Goal: Answer question/provide support

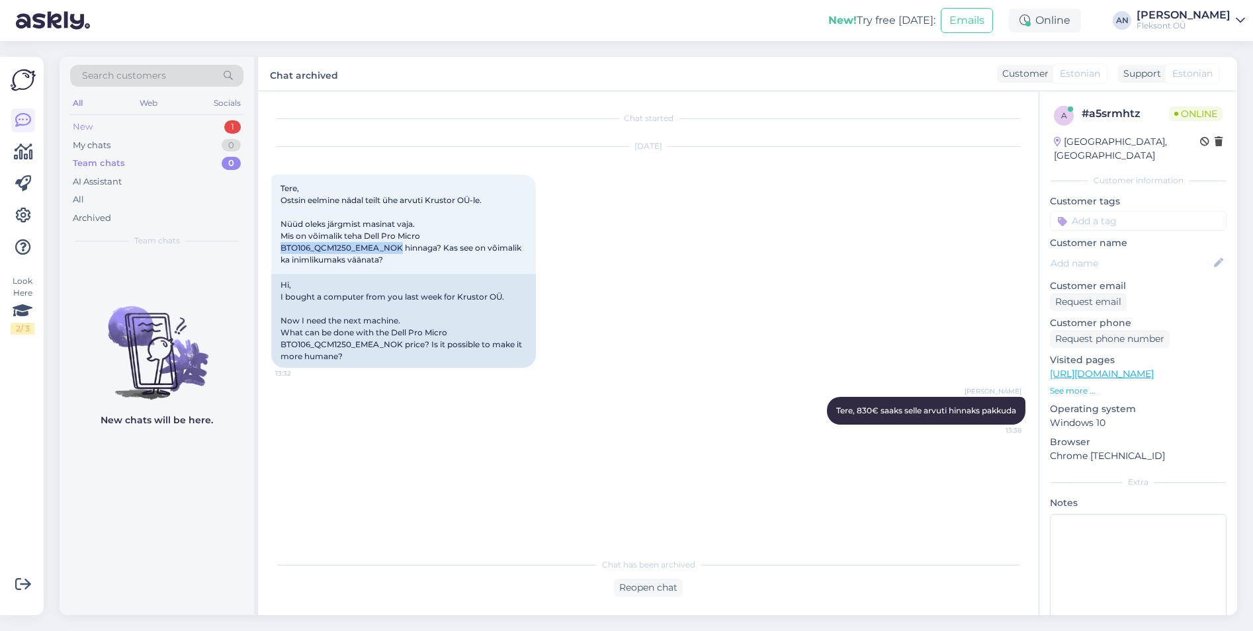
click at [99, 124] on div "New 1" at bounding box center [156, 127] width 173 height 19
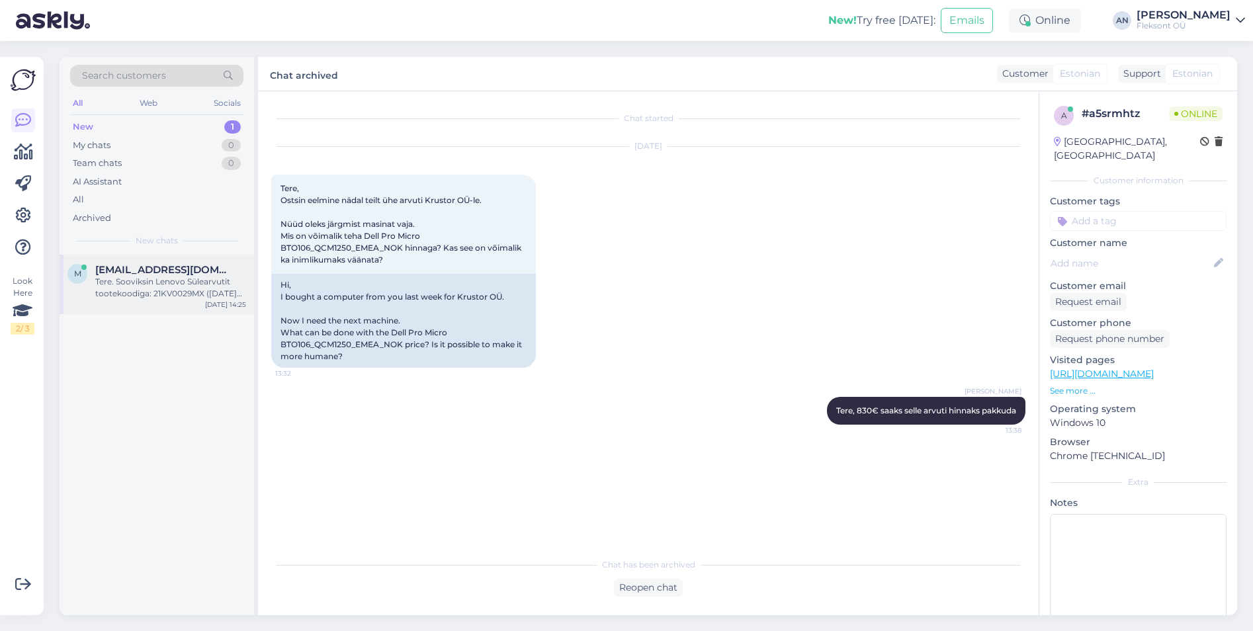
click at [129, 286] on div "Tere. Sooviksin Lenovo Sülearvutit tootekoodiga: 21KV0029MX ([DATE] tellisin Cl…" at bounding box center [170, 288] width 151 height 24
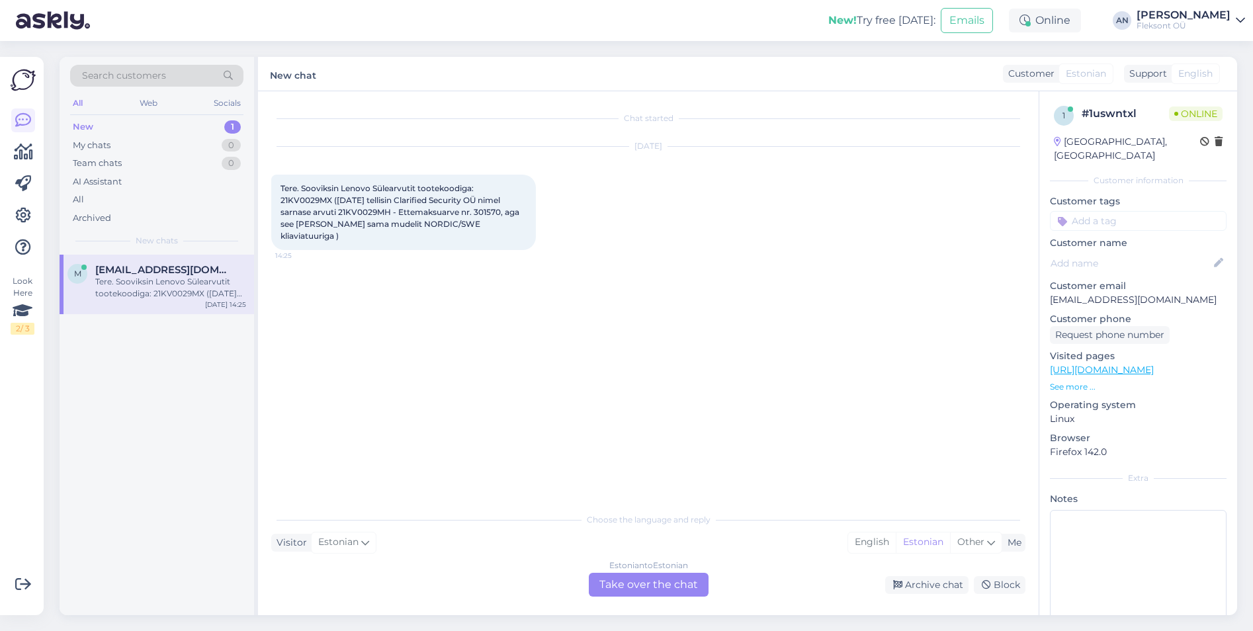
click at [332, 357] on div "Chat started [DATE] Tere. Sooviksin Lenovo Sülearvutit tootekoodiga: 21KV0029MX…" at bounding box center [654, 300] width 766 height 390
click at [474, 211] on span "Tere. Sooviksin Lenovo Sülearvutit tootekoodiga: 21KV0029MX ([DATE] tellisin Cl…" at bounding box center [400, 212] width 241 height 58
drag, startPoint x: 280, startPoint y: 201, endPoint x: 330, endPoint y: 198, distance: 50.3
click at [330, 198] on div "Tere. Sooviksin Lenovo Sülearvutit tootekoodiga: 21KV0029MX ([DATE] tellisin Cl…" at bounding box center [403, 212] width 265 height 75
copy span "21KV0029MX"
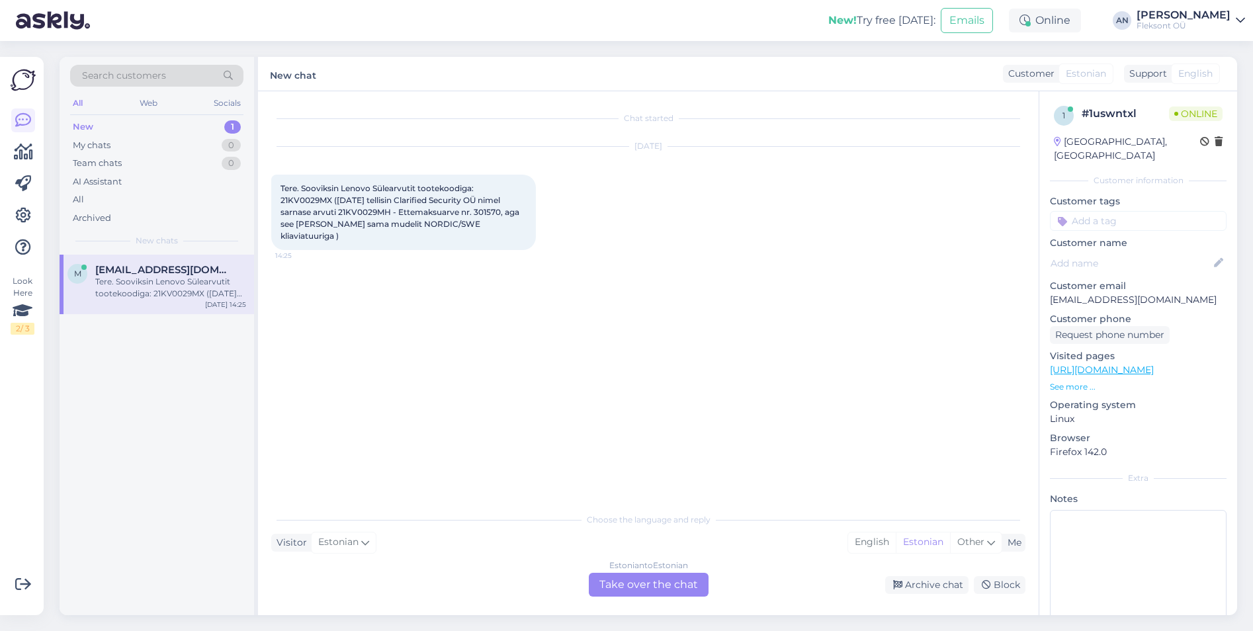
click at [679, 585] on div "Estonian to Estonian Take over the chat" at bounding box center [649, 585] width 120 height 24
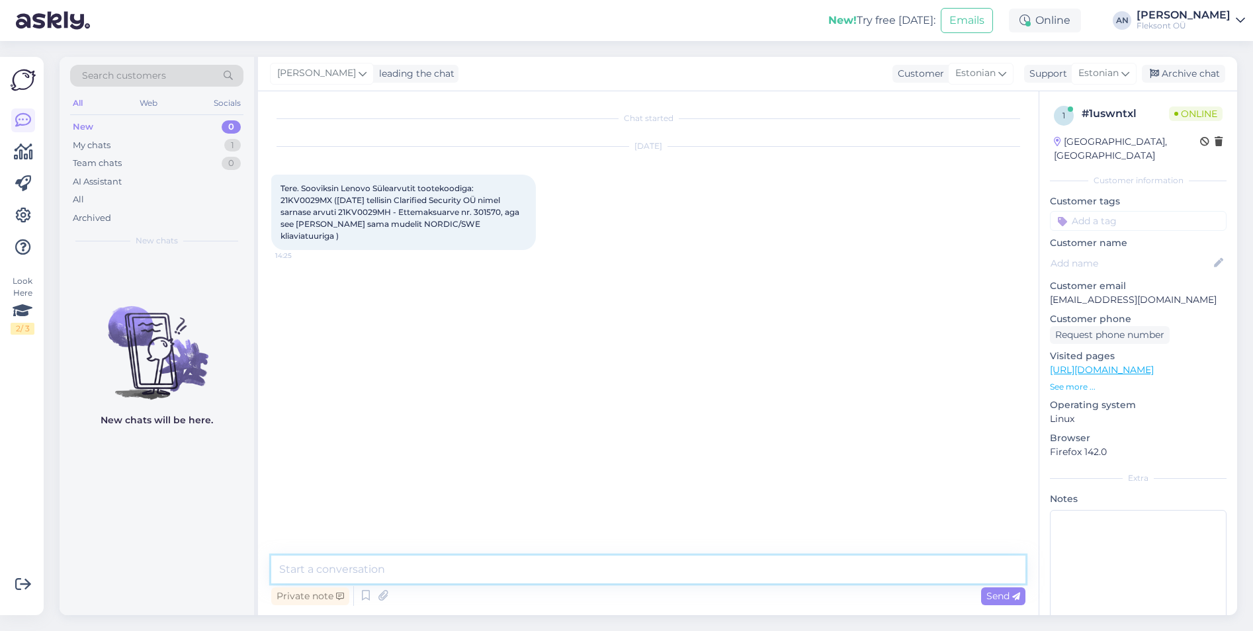
click at [482, 563] on textarea at bounding box center [648, 570] width 754 height 28
type textarea "Tere"
paste textarea "[URL][DOMAIN_NAME]"
type textarea "[URL][DOMAIN_NAME]"
drag, startPoint x: 331, startPoint y: 202, endPoint x: 282, endPoint y: 202, distance: 49.0
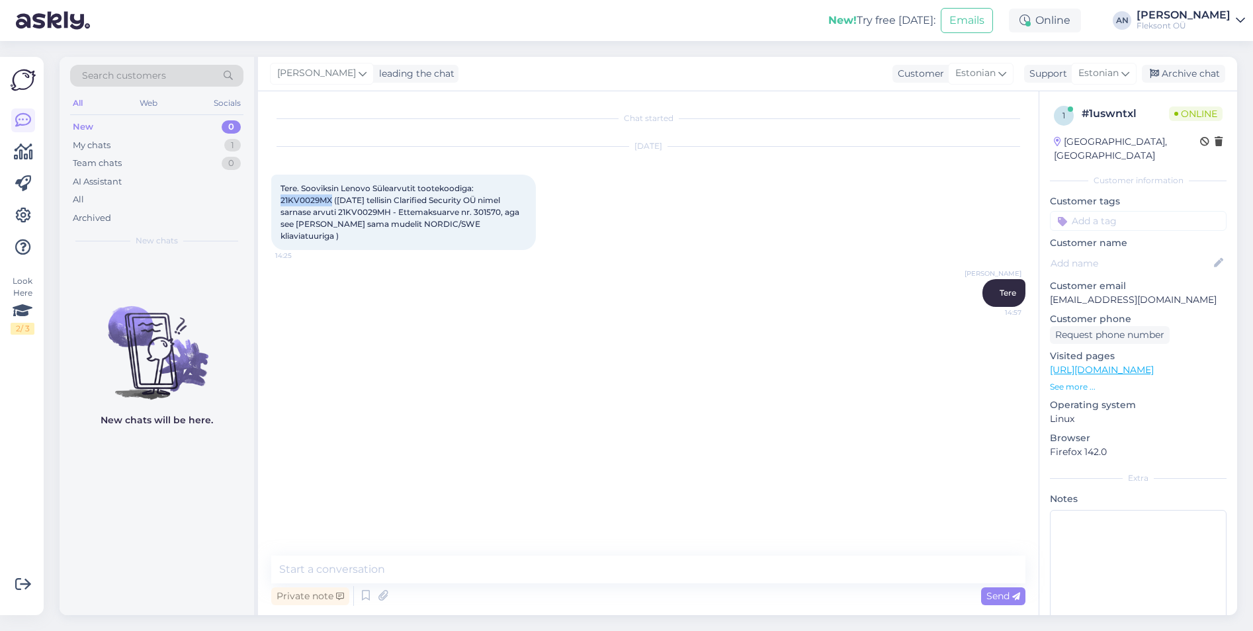
click at [282, 202] on span "Tere. Sooviksin Lenovo Sülearvutit tootekoodiga: 21KV0029MX ([DATE] tellisin Cl…" at bounding box center [400, 212] width 241 height 58
copy span "21KV0029MX"
click at [419, 570] on textarea at bounding box center [648, 570] width 754 height 28
paste textarea "21KV0029MX"
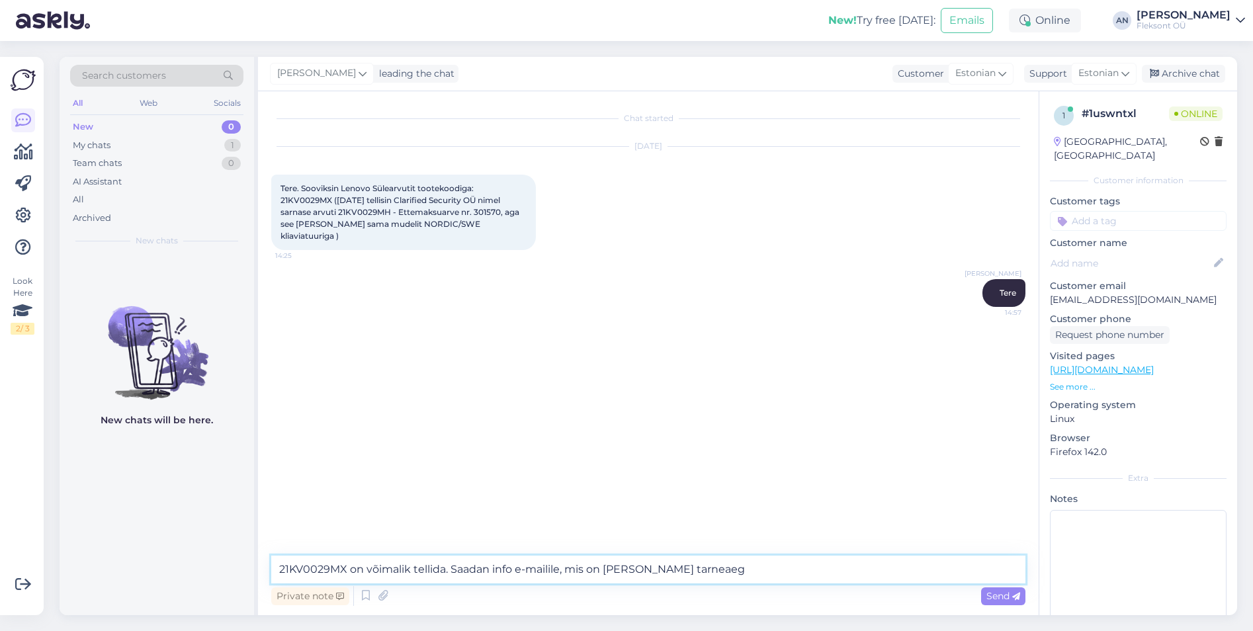
type textarea "21KV0029MX on võimalik tellida. Saadan info e-mailile, mis on [PERSON_NAME] tar…"
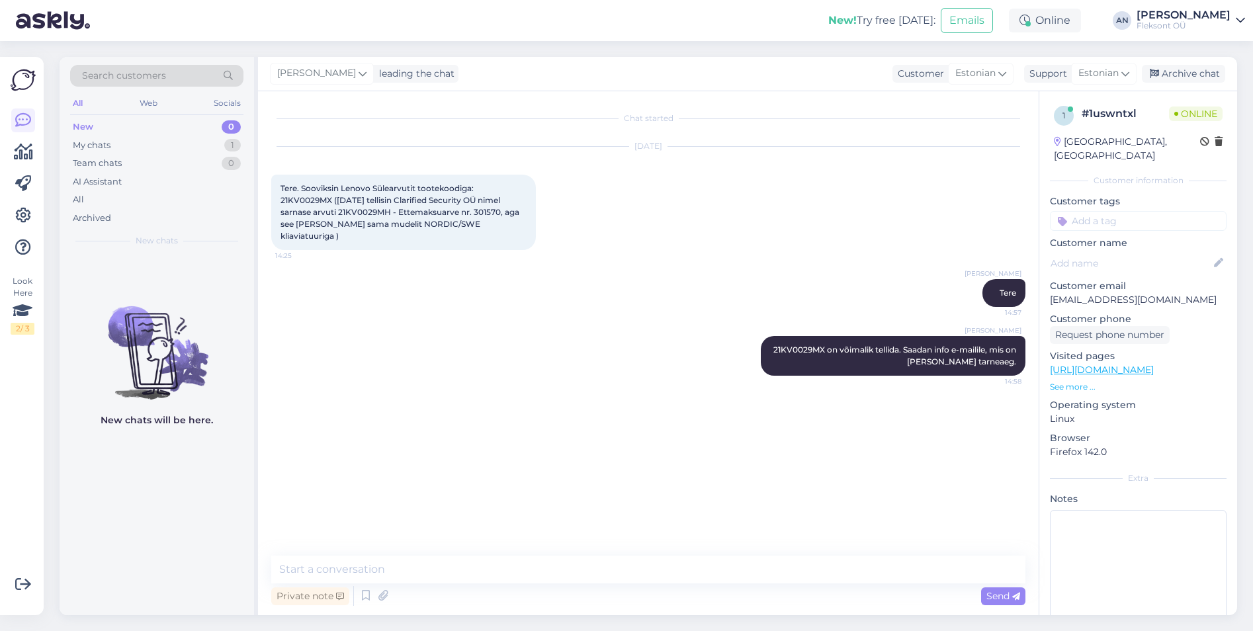
click at [582, 439] on div "Chat started [DATE] Tere. Sooviksin Lenovo Sülearvutit tootekoodiga: 21KV0029MX…" at bounding box center [654, 324] width 766 height 439
click at [366, 577] on textarea at bounding box center [648, 570] width 754 height 28
type textarea "[PERSON_NAME] teada"
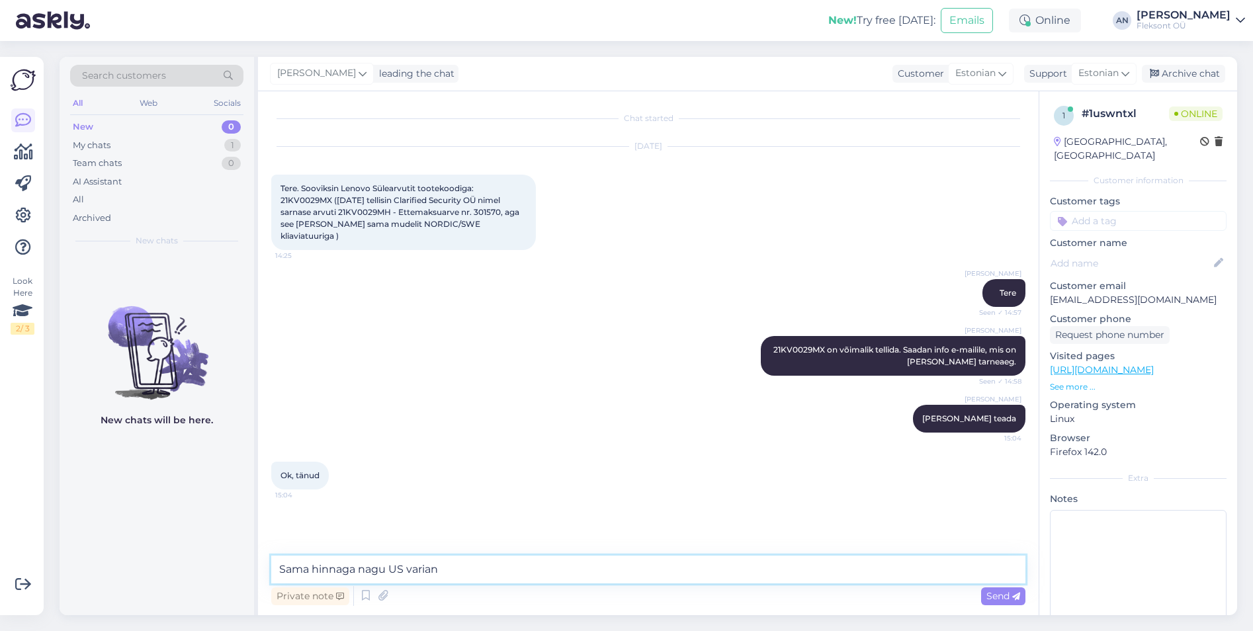
type textarea "Sama hinnaga nagu US variant"
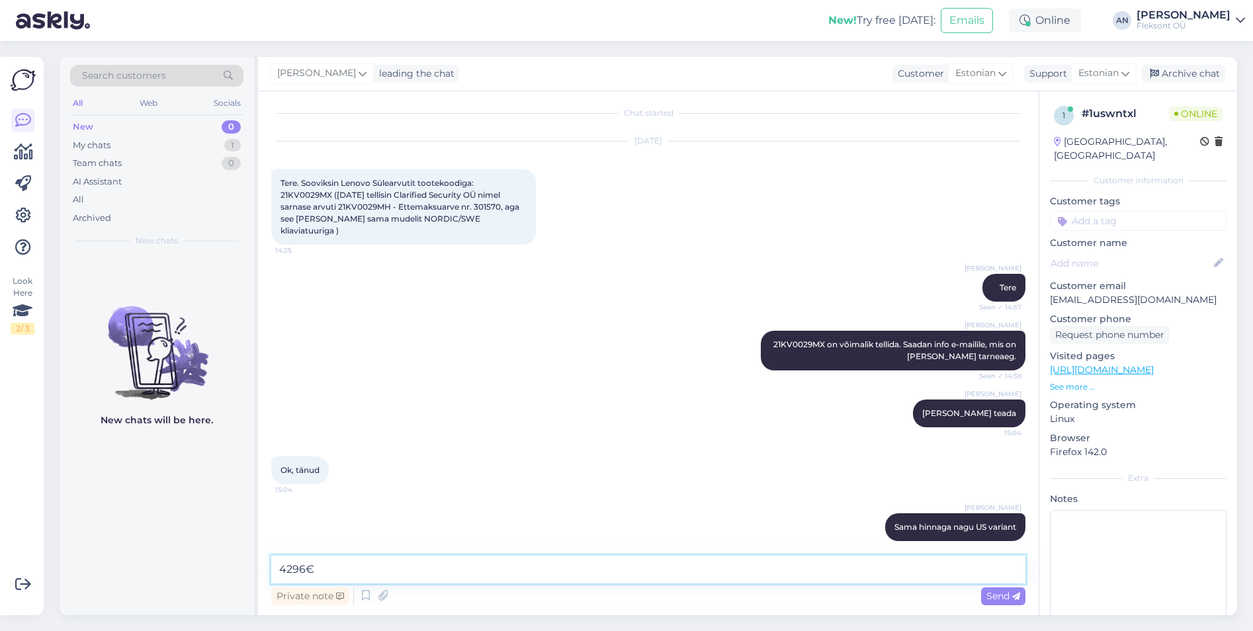
click at [470, 579] on textarea "4296€" at bounding box center [648, 570] width 754 height 28
type textarea "4296€ KM-ga/tk"
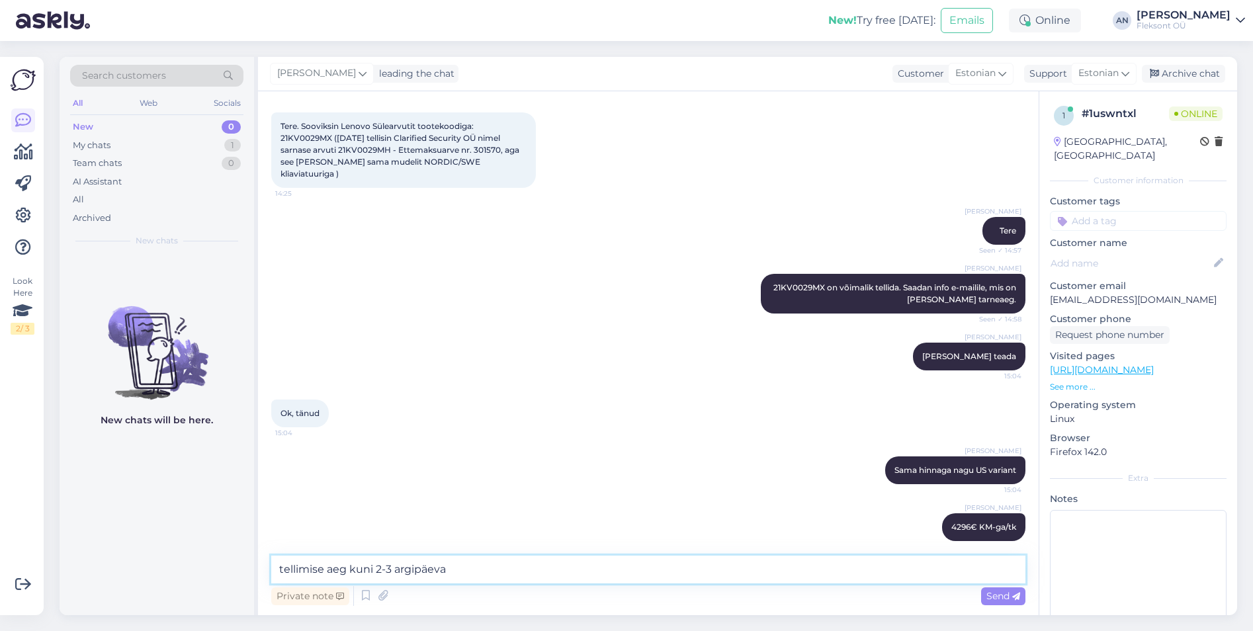
type textarea "tellimise aeg kuni 2-3 argipäeva."
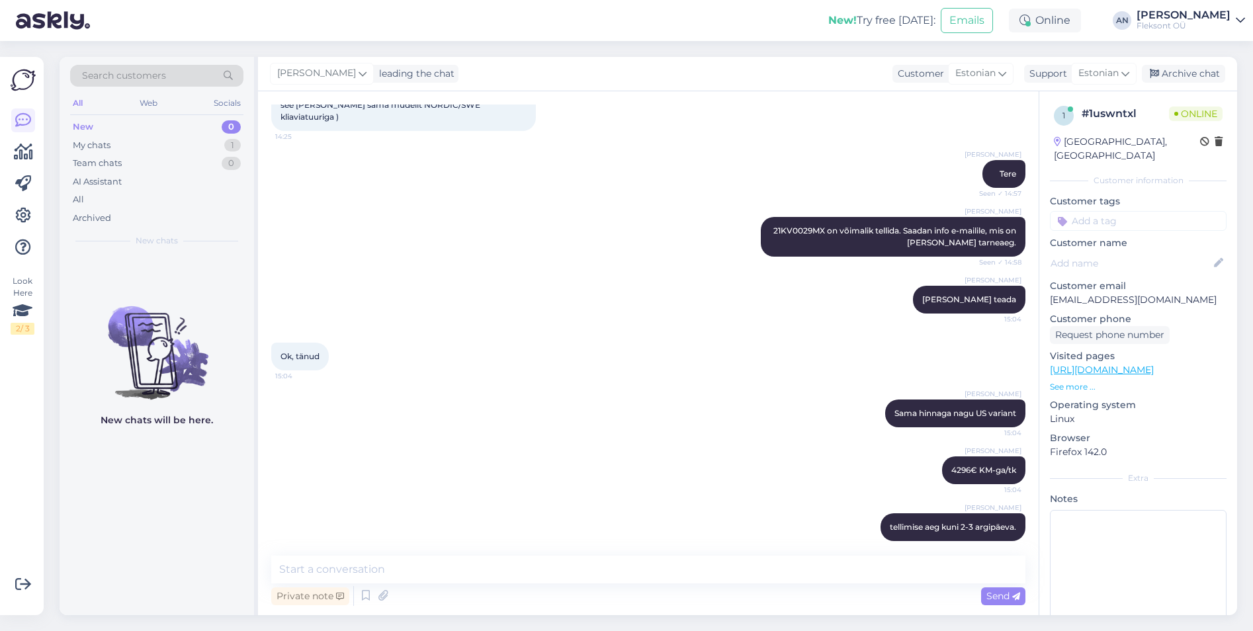
click at [665, 400] on div "[PERSON_NAME] Sama hinnaga nagu US variant 15:04" at bounding box center [648, 413] width 754 height 57
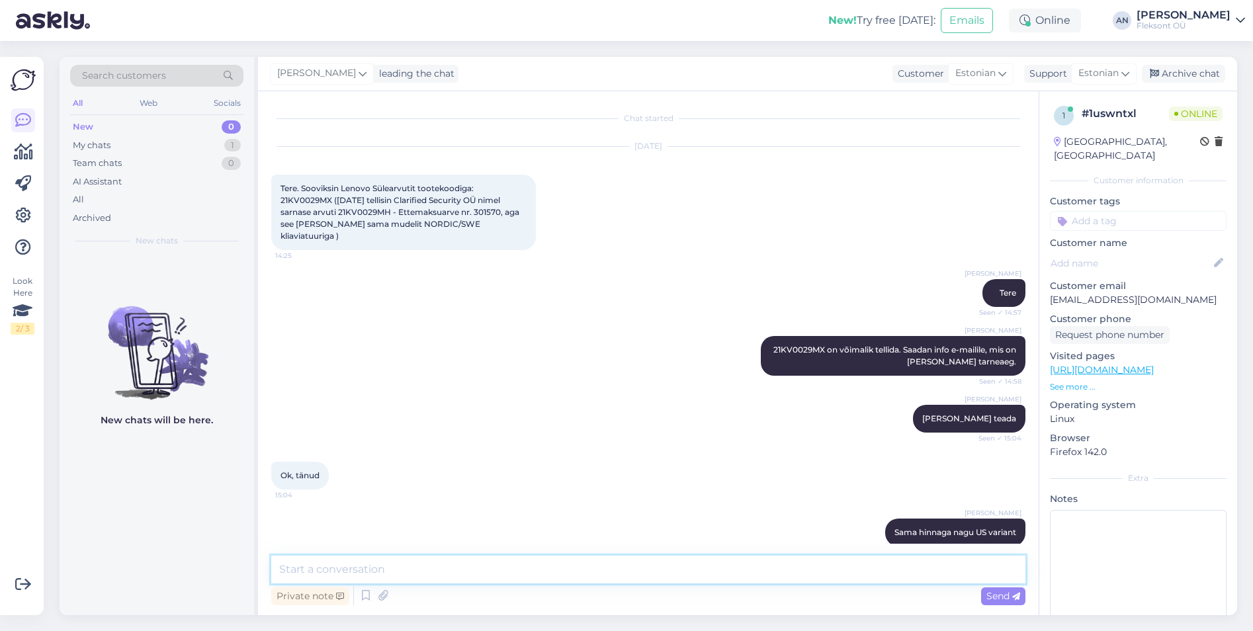
click at [364, 560] on textarea at bounding box center [648, 570] width 754 height 28
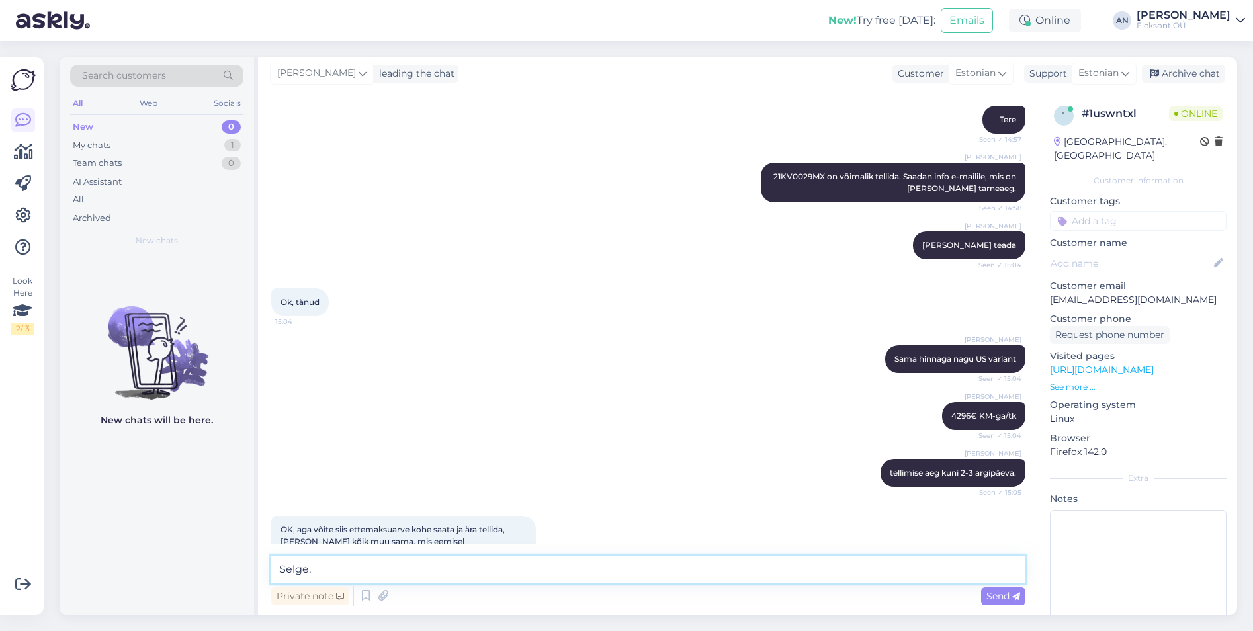
scroll to position [188, 0]
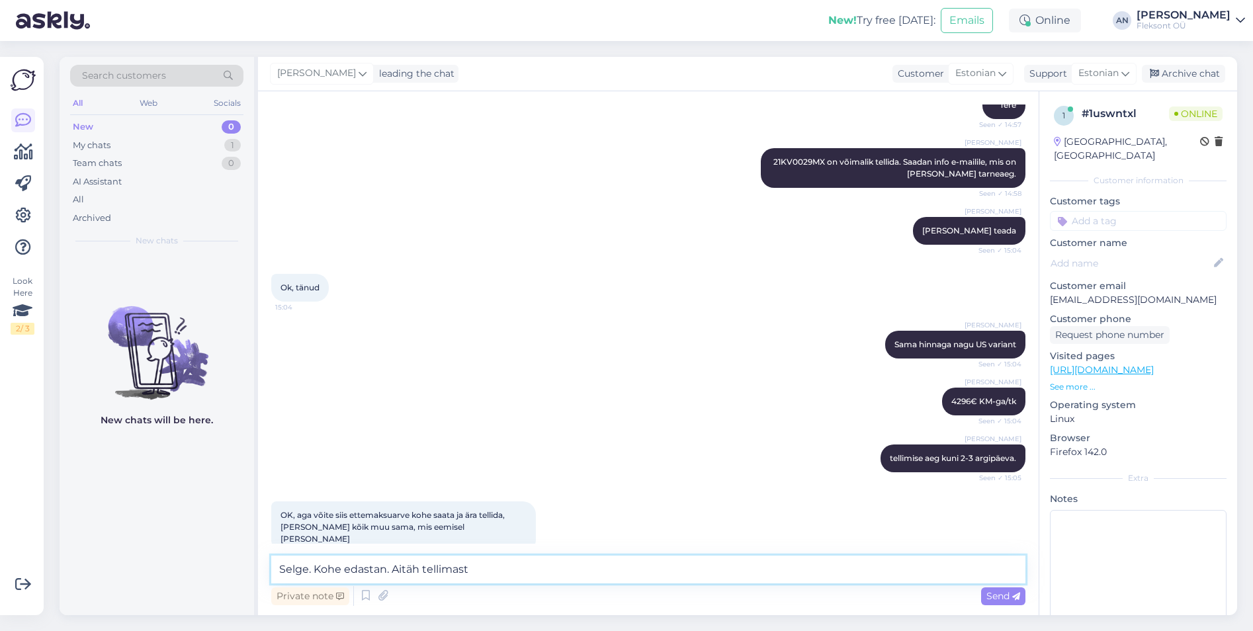
type textarea "Selge. Kohe edastan. Aitäh tellimast."
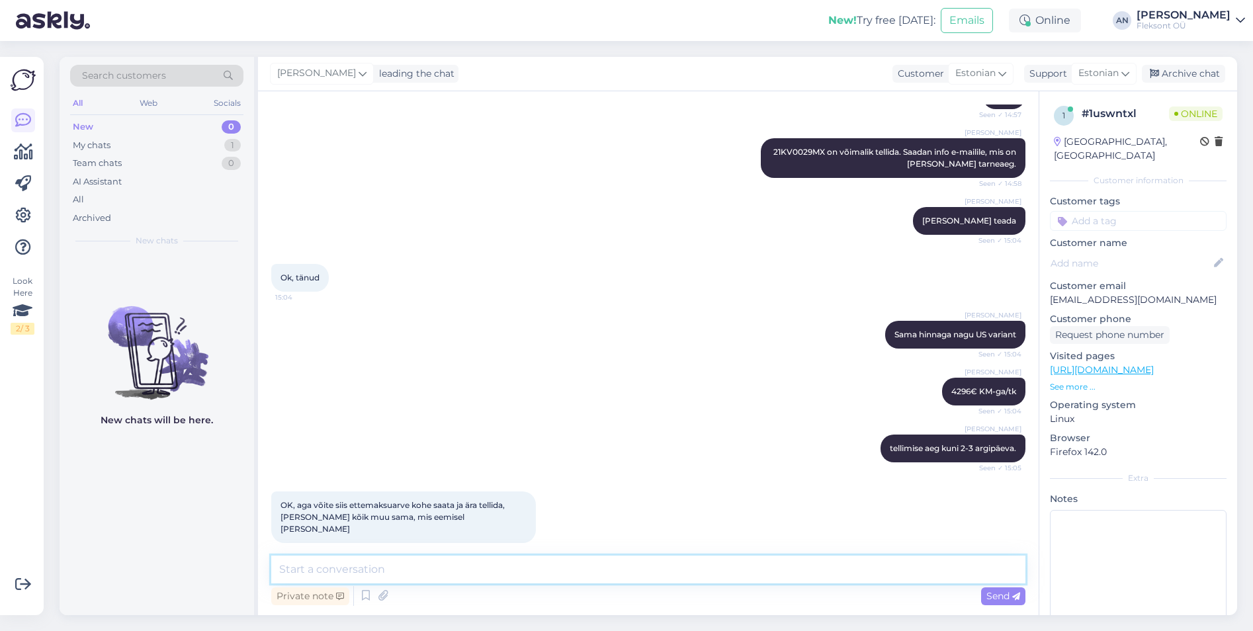
scroll to position [198, 0]
click at [95, 215] on div "Archived" at bounding box center [92, 218] width 38 height 13
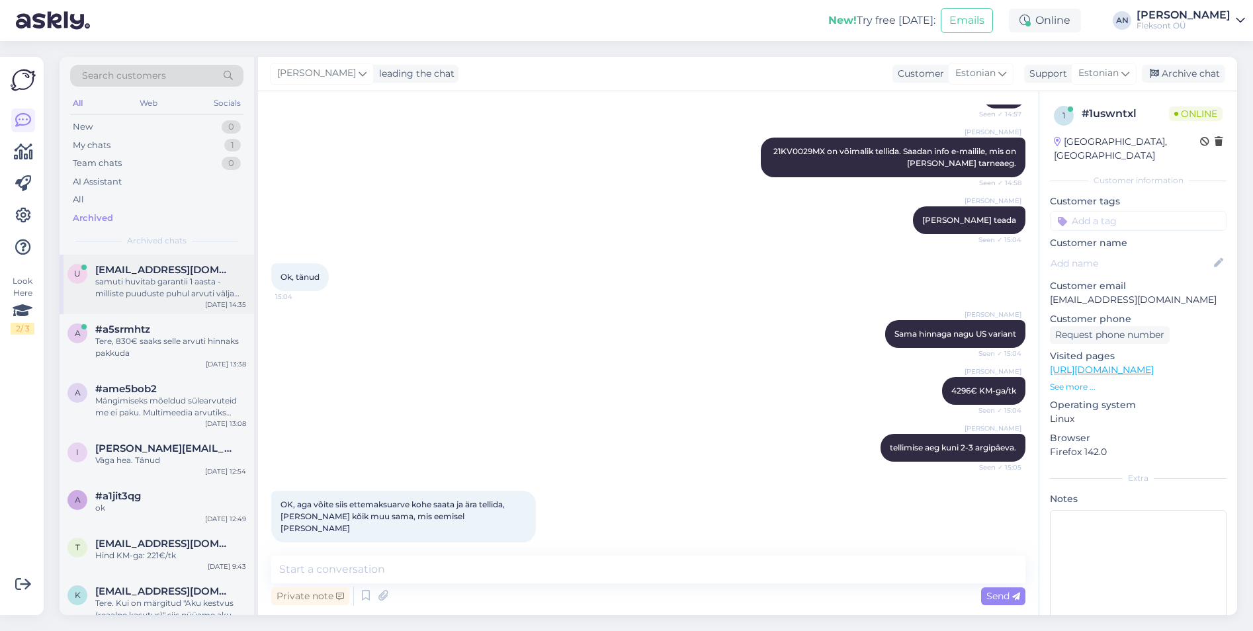
click at [169, 287] on div "samuti huvitab garantii 1 aasta - milliste puuduste puhul arvuti välja vahetata…" at bounding box center [170, 288] width 151 height 24
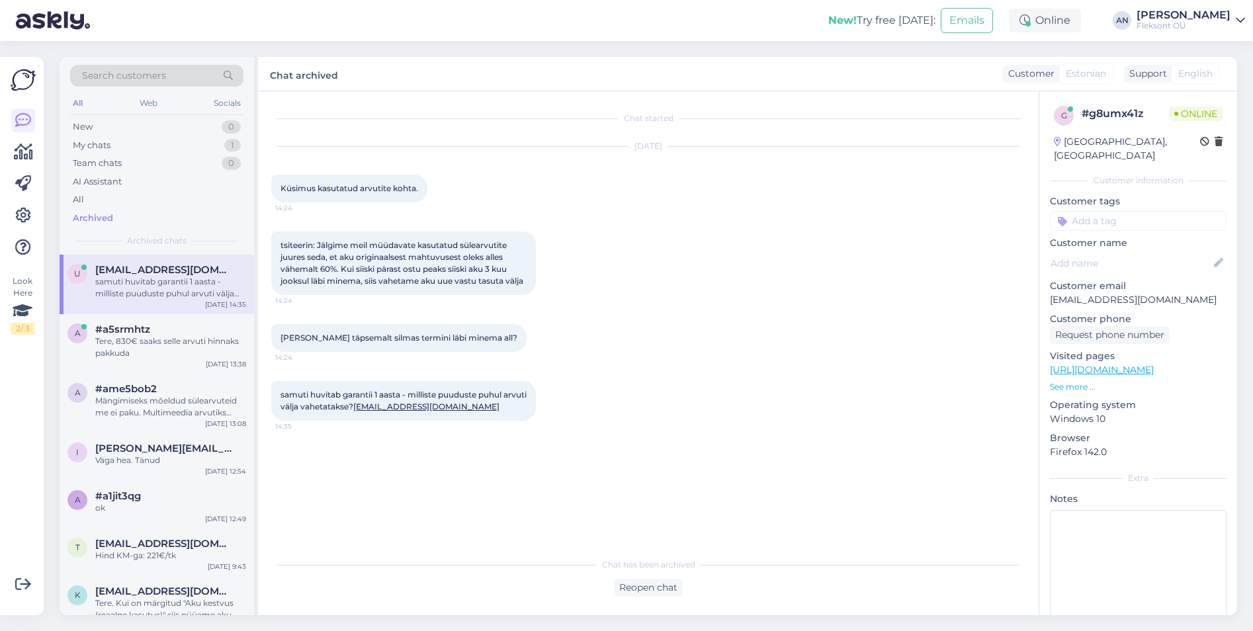
drag, startPoint x: 638, startPoint y: 588, endPoint x: 474, endPoint y: 534, distance: 172.0
click at [479, 535] on div "Chat started [DATE] Küsimus kasutatud arvutite kohta. 14:24 tsiteerin: Jälgime …" at bounding box center [648, 353] width 781 height 524
click at [462, 531] on div "Chat started [DATE] Küsimus kasutatud arvutite kohta. 14:24 tsiteerin: Jälgime …" at bounding box center [654, 322] width 766 height 435
click at [136, 346] on div "Tere, 830€ saaks selle arvuti hinnaks pakkuda" at bounding box center [170, 347] width 151 height 24
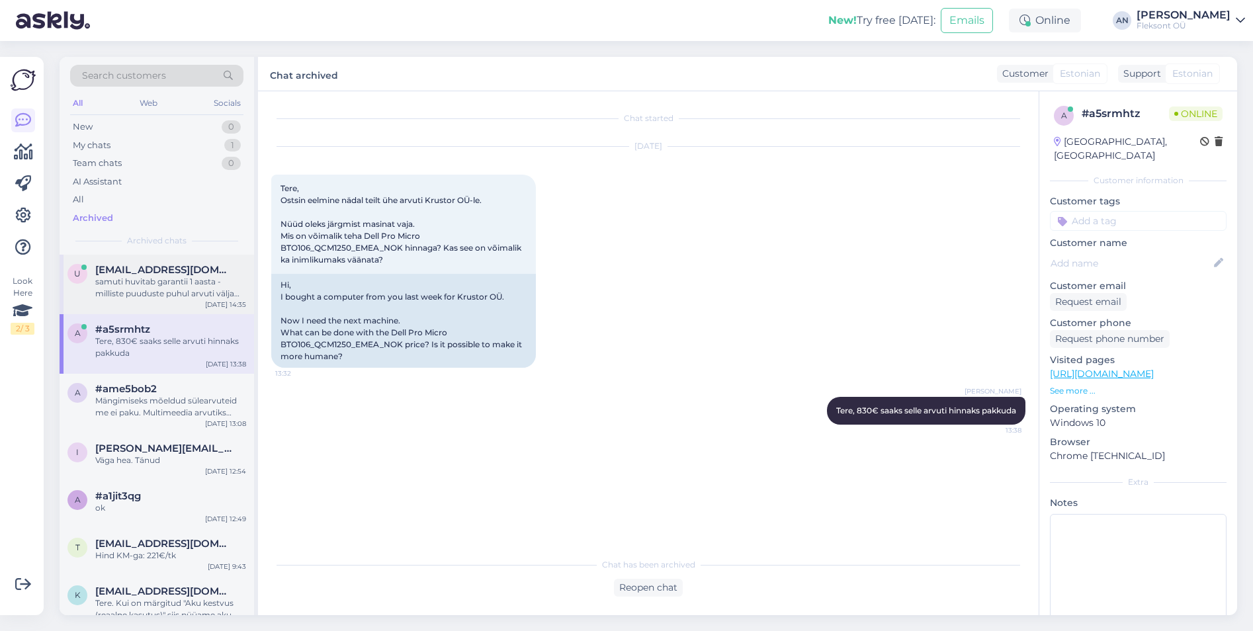
click at [141, 282] on div "samuti huvitab garantii 1 aasta - milliste puuduste puhul arvuti välja vahetata…" at bounding box center [170, 288] width 151 height 24
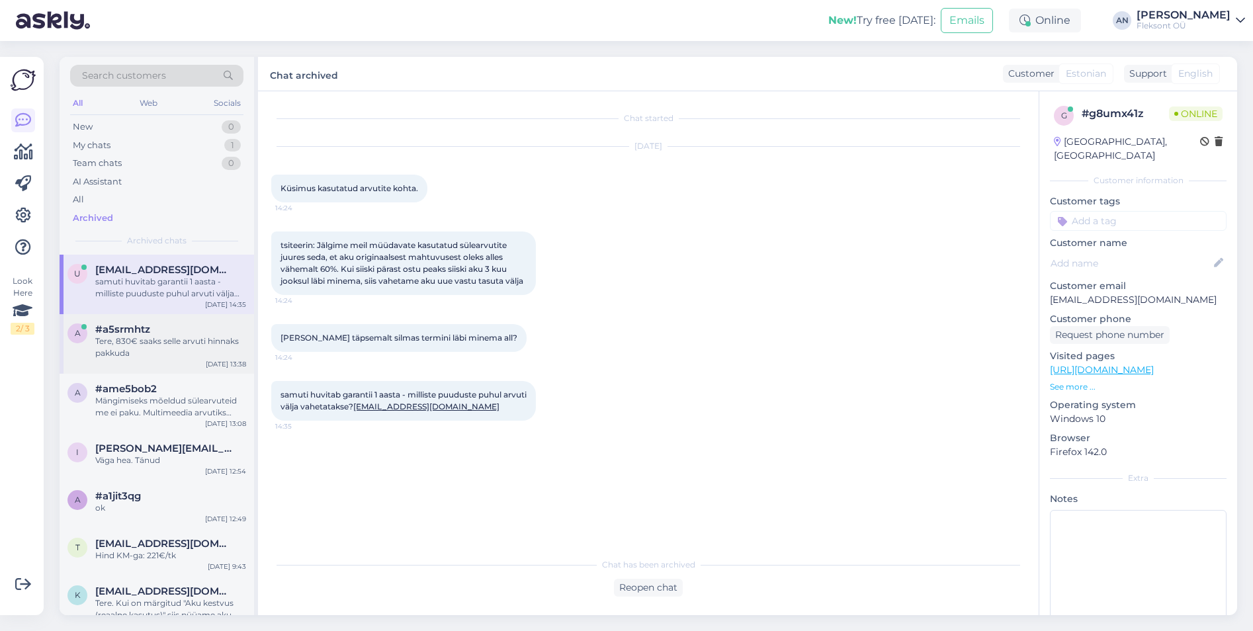
click at [132, 339] on div "Tere, 830€ saaks selle arvuti hinnaks pakkuda" at bounding box center [170, 347] width 151 height 24
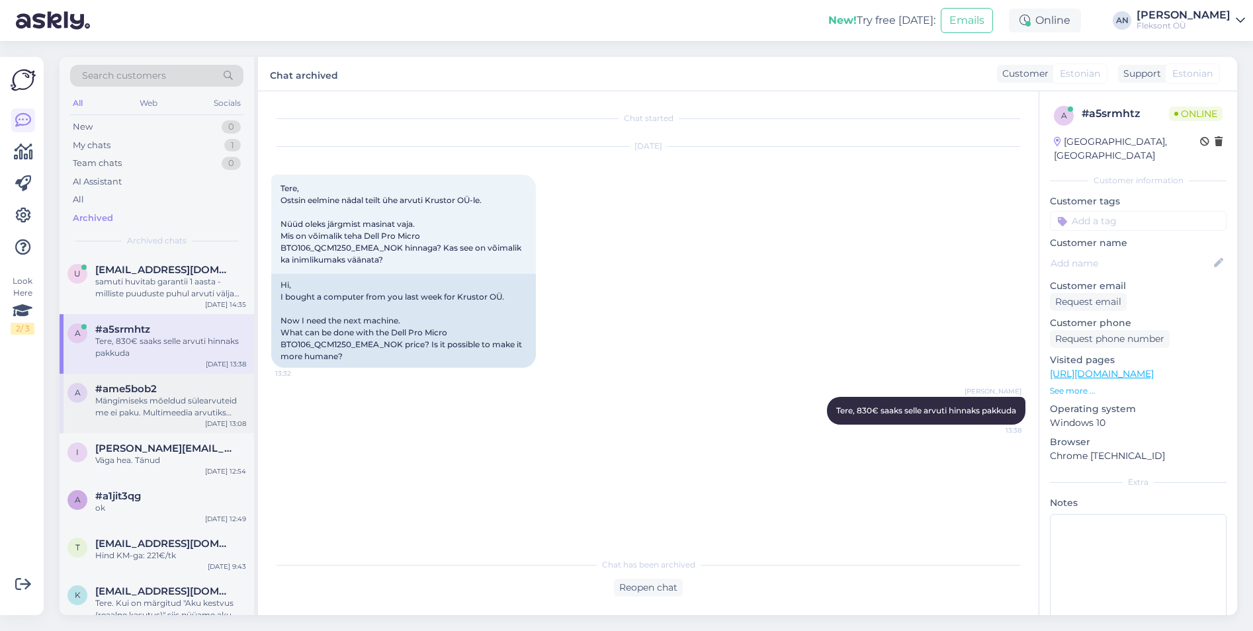
click at [128, 401] on div "Mängimiseks mõeldud sülearvuteid me ei paku. Multimeedia arvutiks võiks nendest…" at bounding box center [170, 407] width 151 height 24
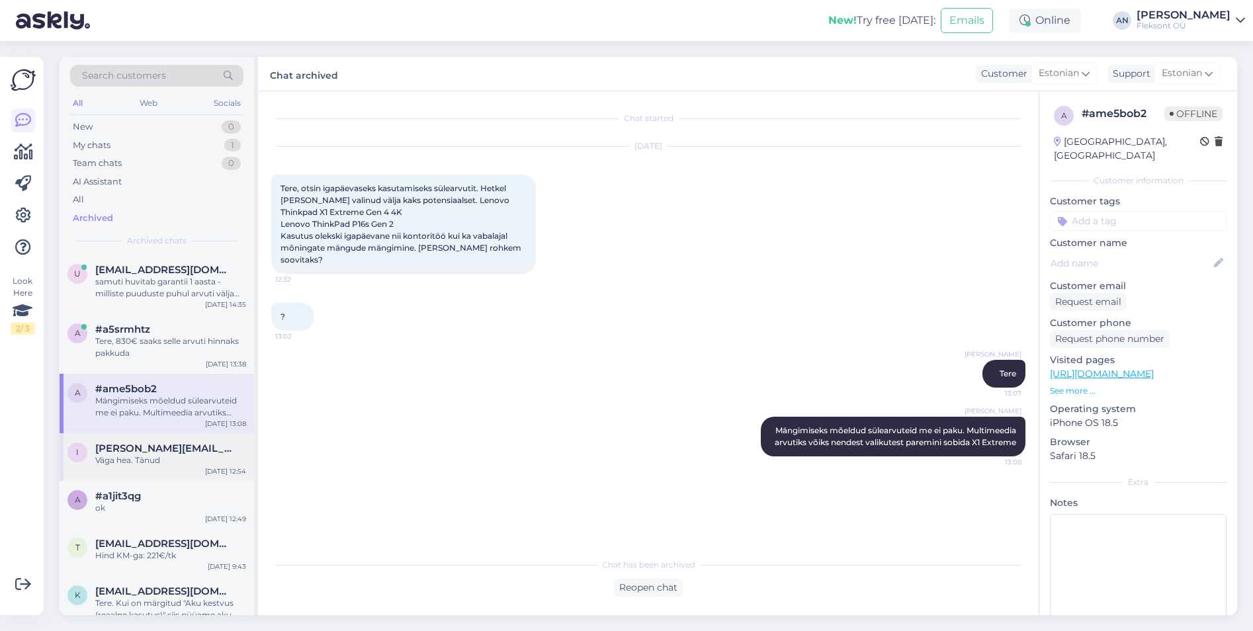
click at [146, 449] on span "[PERSON_NAME][EMAIL_ADDRESS][PERSON_NAME][DOMAIN_NAME]" at bounding box center [164, 449] width 138 height 12
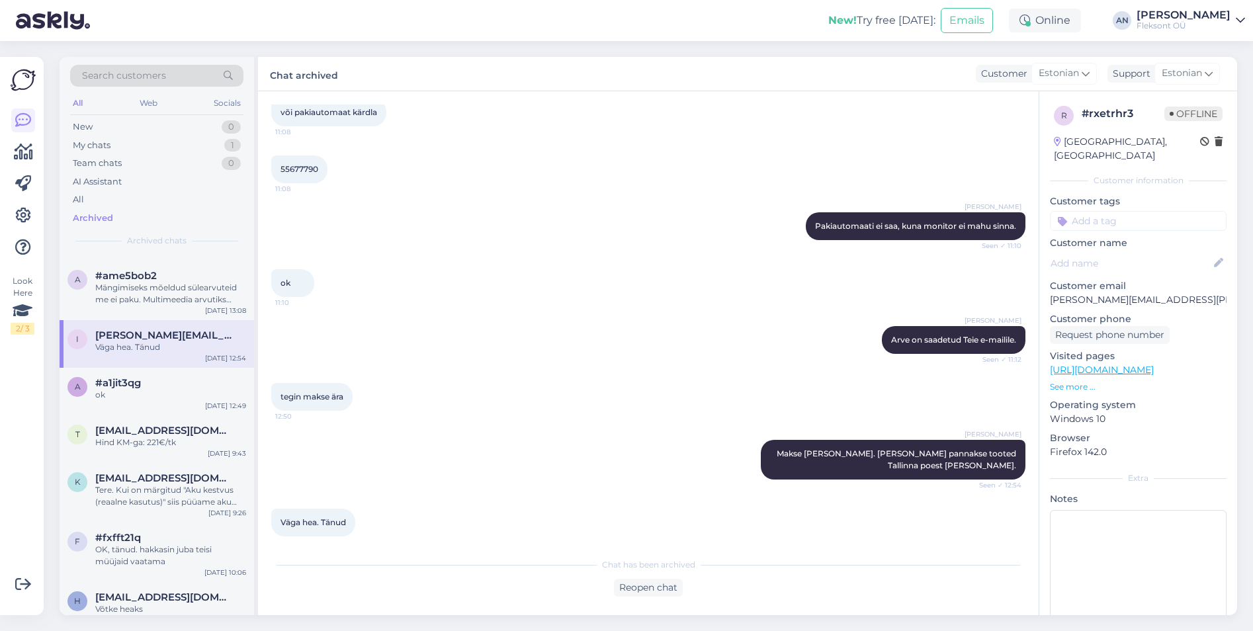
scroll to position [198, 0]
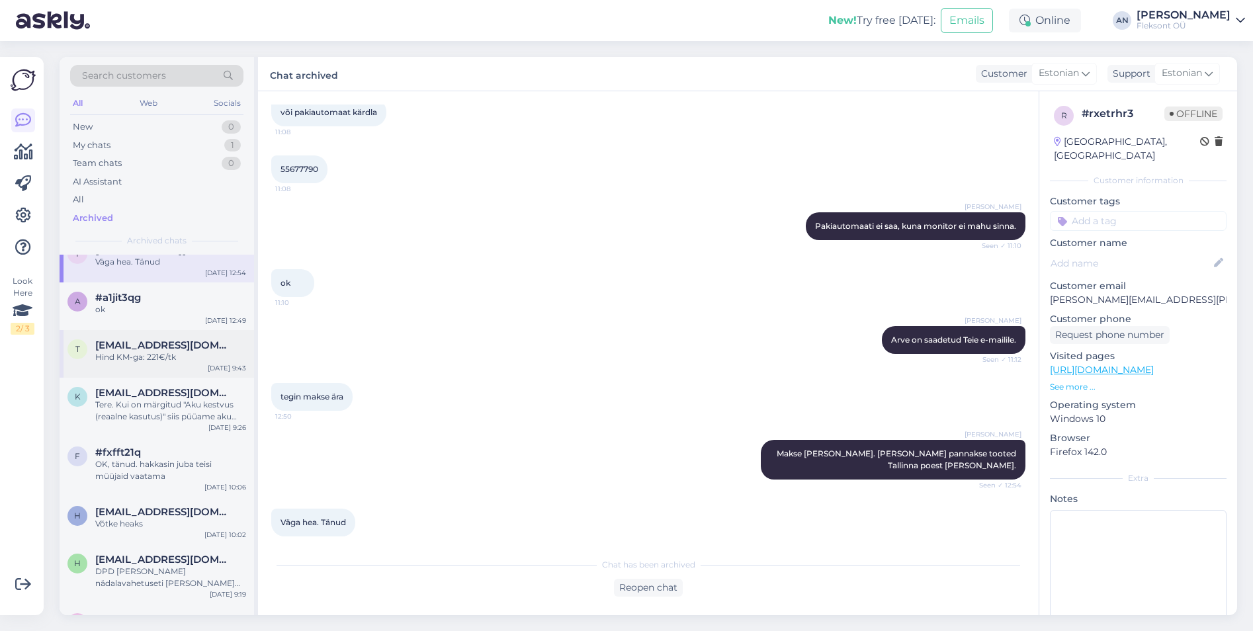
click at [132, 346] on span "[EMAIL_ADDRESS][DOMAIN_NAME]" at bounding box center [164, 345] width 138 height 12
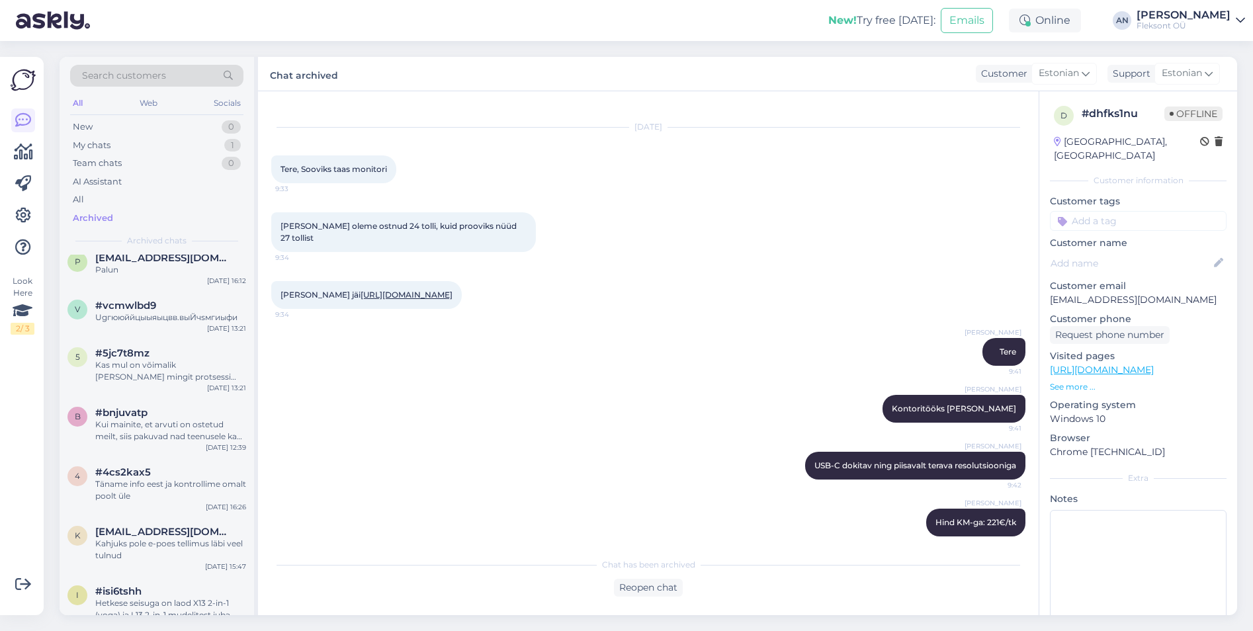
scroll to position [1852, 0]
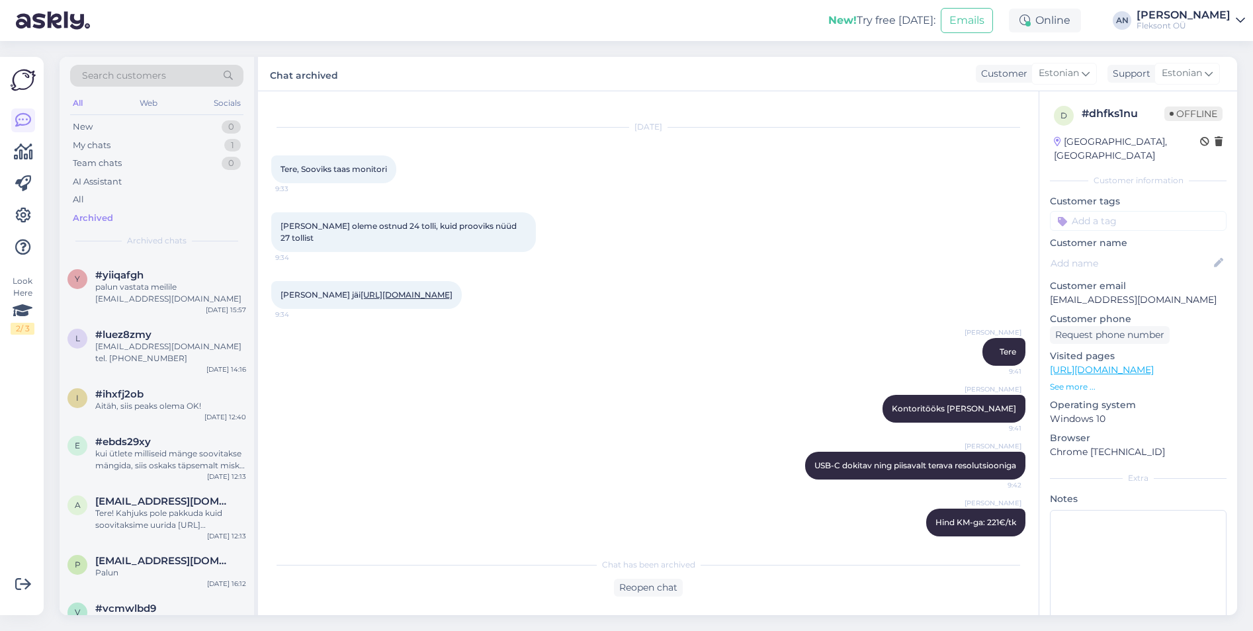
click at [117, 68] on div "Search customers" at bounding box center [156, 76] width 173 height 22
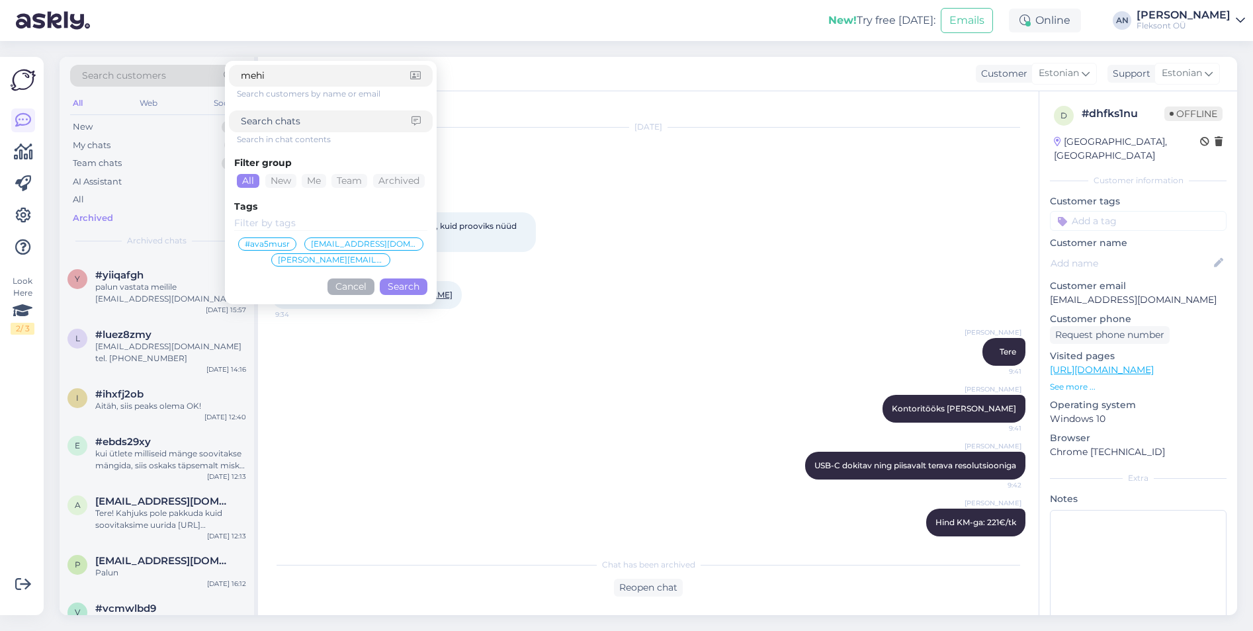
type input "mehis"
click button "Search" at bounding box center [404, 286] width 48 height 17
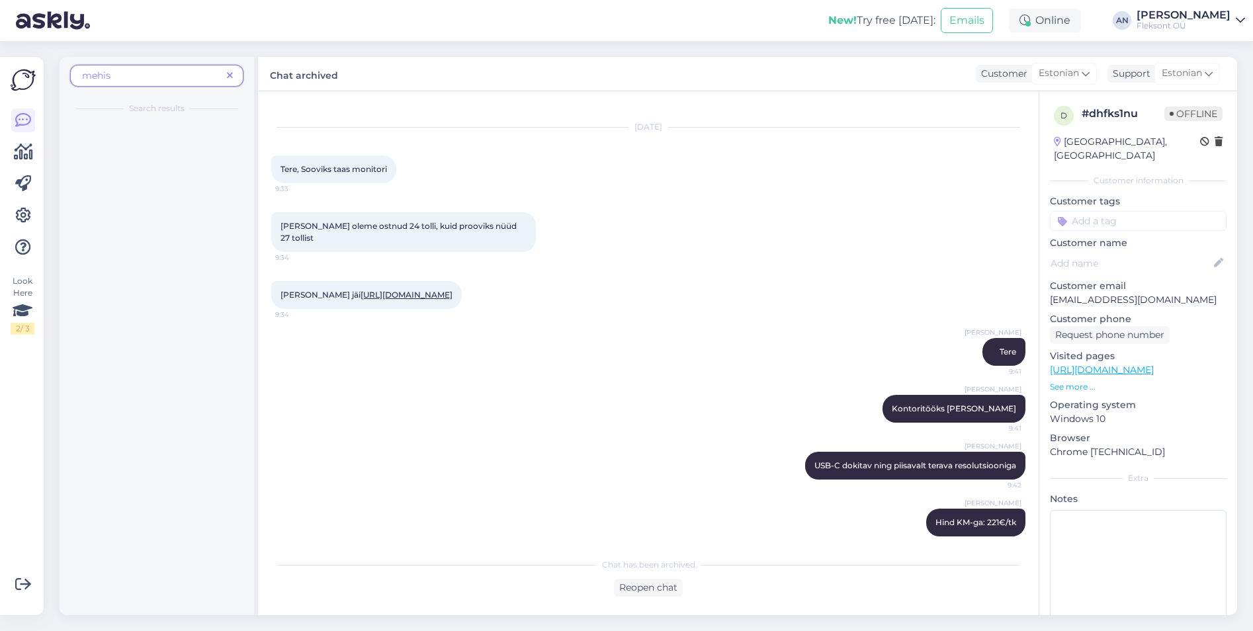
scroll to position [0, 0]
click at [158, 200] on div "Täname Teid tellimast" at bounding box center [170, 197] width 151 height 12
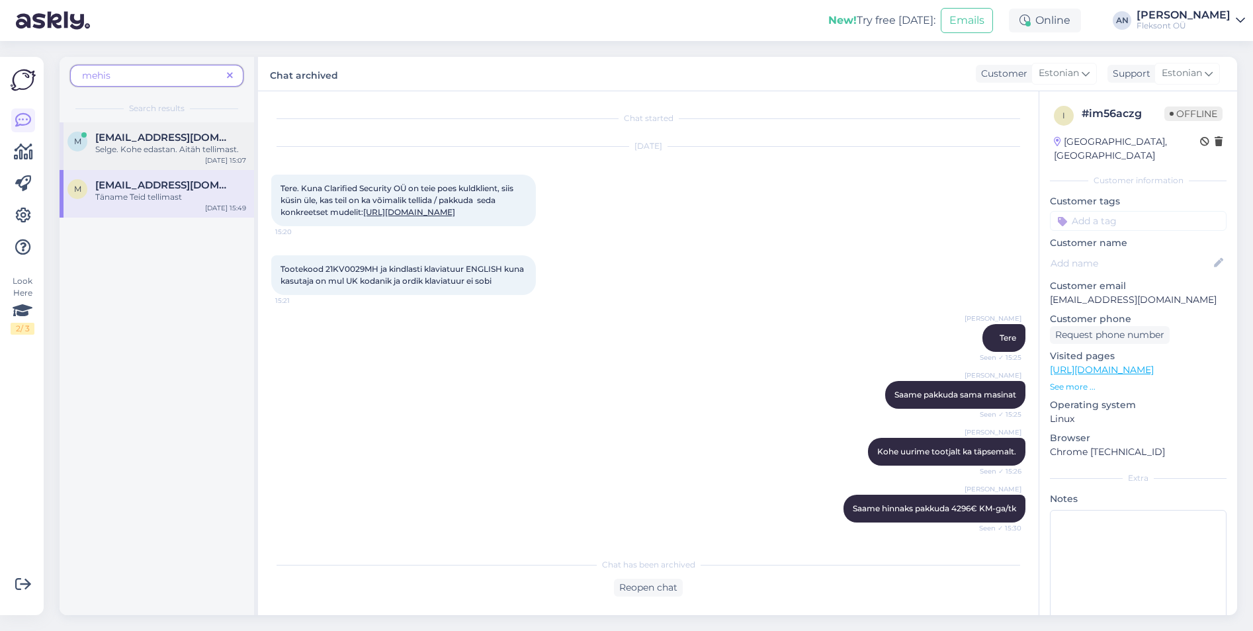
drag, startPoint x: 144, startPoint y: 140, endPoint x: 150, endPoint y: 148, distance: 10.5
click at [144, 140] on span "[EMAIL_ADDRESS][DOMAIN_NAME]" at bounding box center [164, 138] width 138 height 12
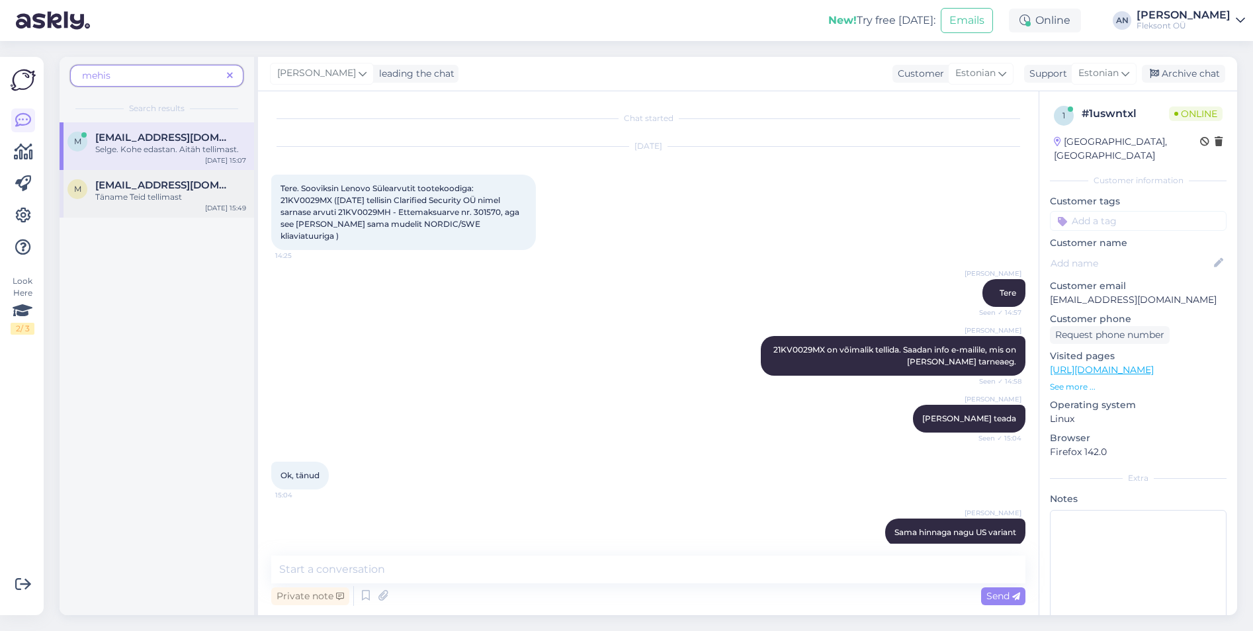
click at [153, 182] on span "[EMAIL_ADDRESS][DOMAIN_NAME]" at bounding box center [164, 185] width 138 height 12
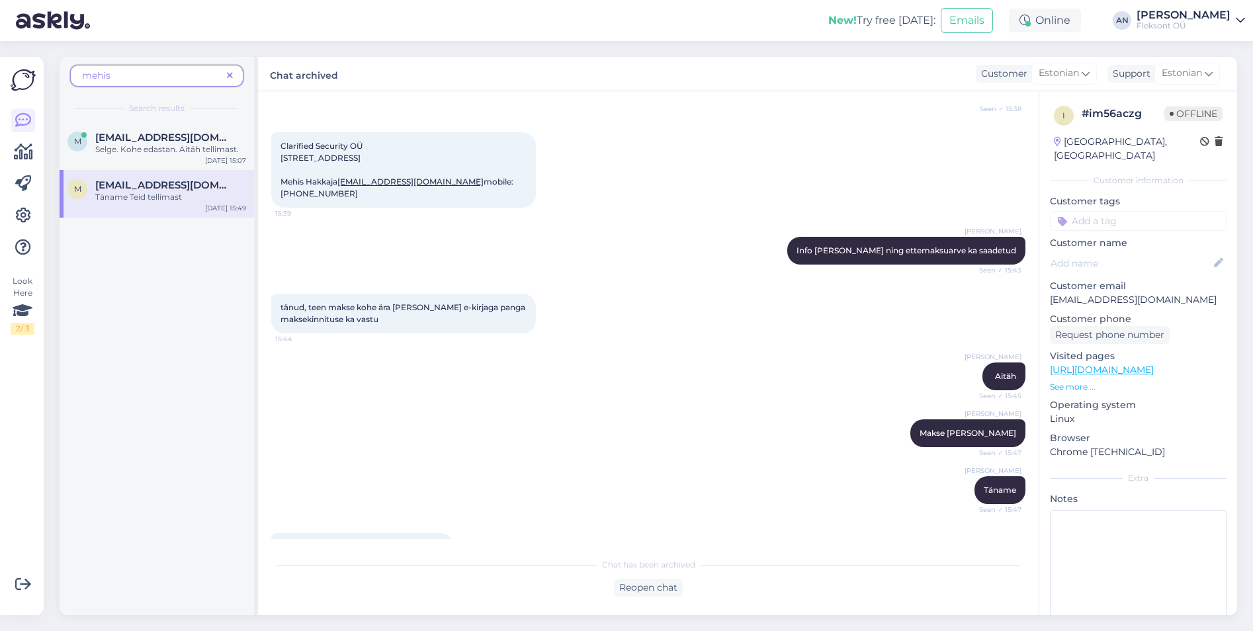
scroll to position [1058, 0]
click at [18, 161] on link at bounding box center [23, 152] width 24 height 24
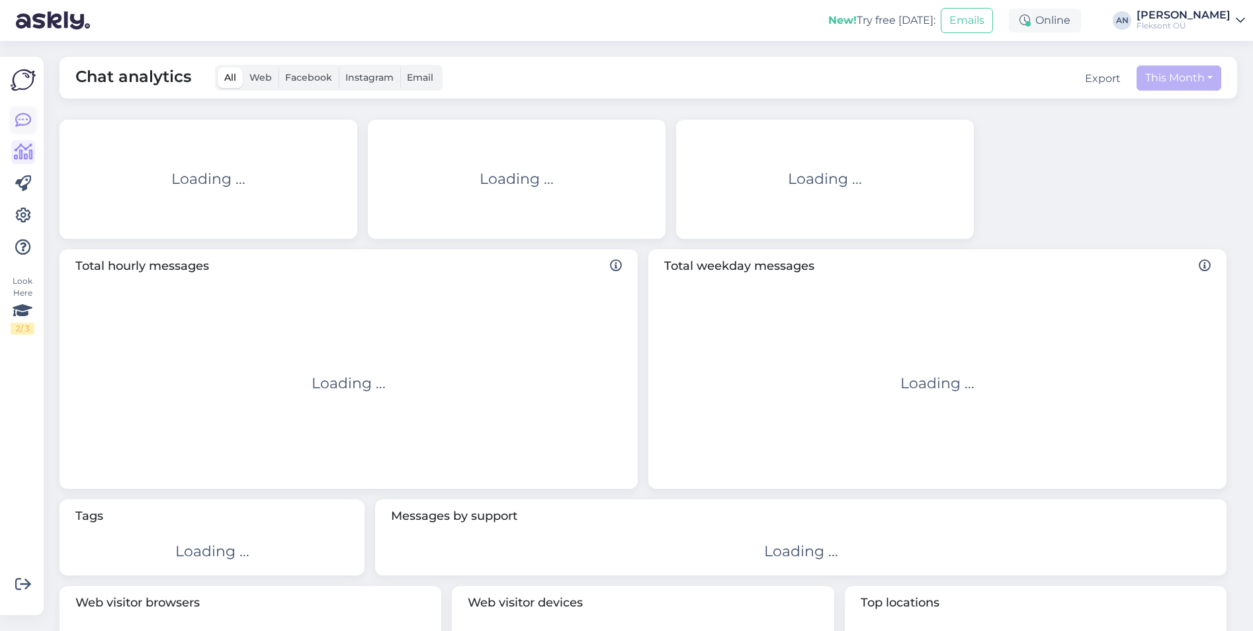
click at [16, 120] on icon at bounding box center [23, 120] width 16 height 16
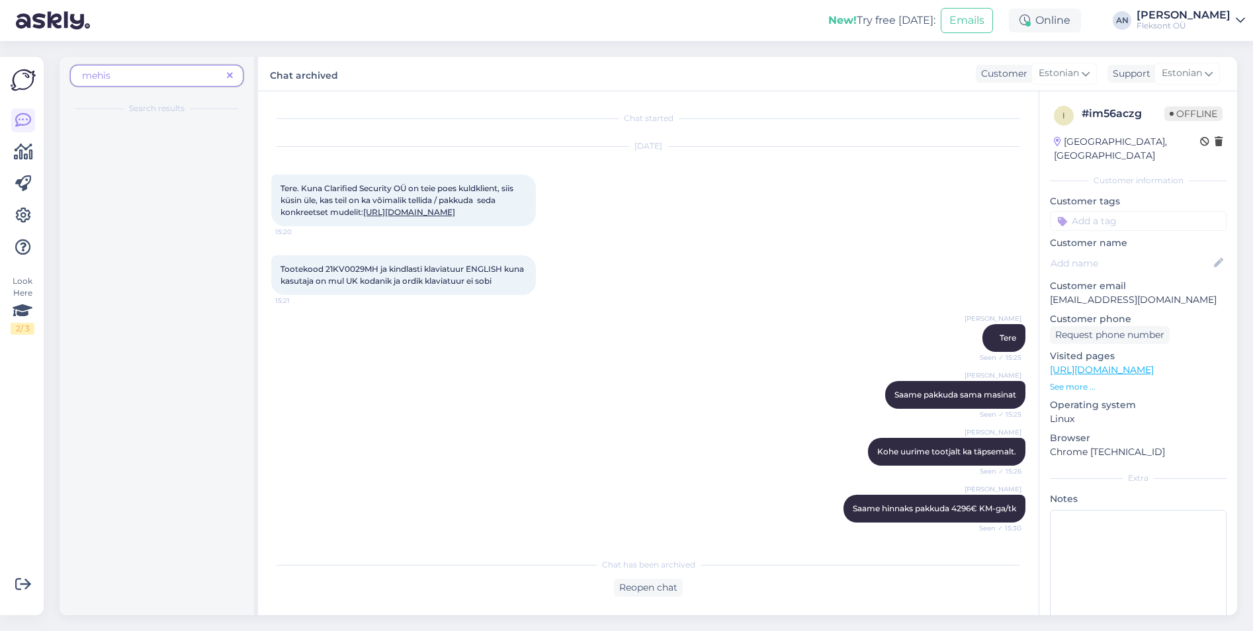
scroll to position [1359, 0]
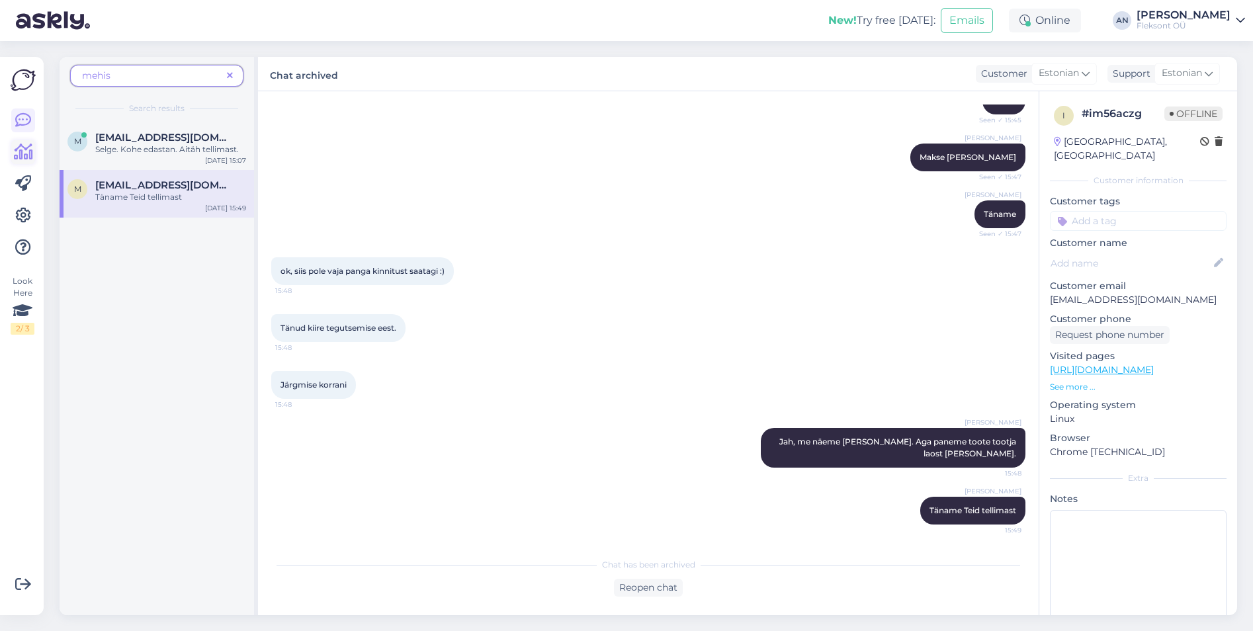
click at [26, 159] on icon at bounding box center [23, 152] width 19 height 16
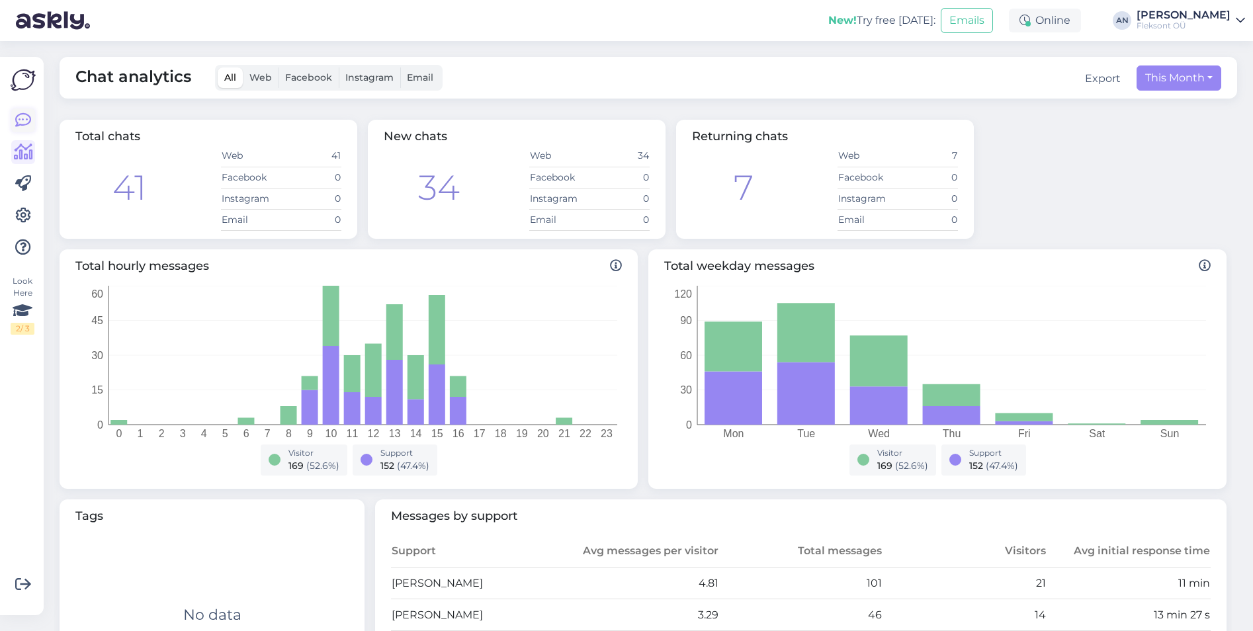
click at [19, 118] on icon at bounding box center [23, 120] width 16 height 16
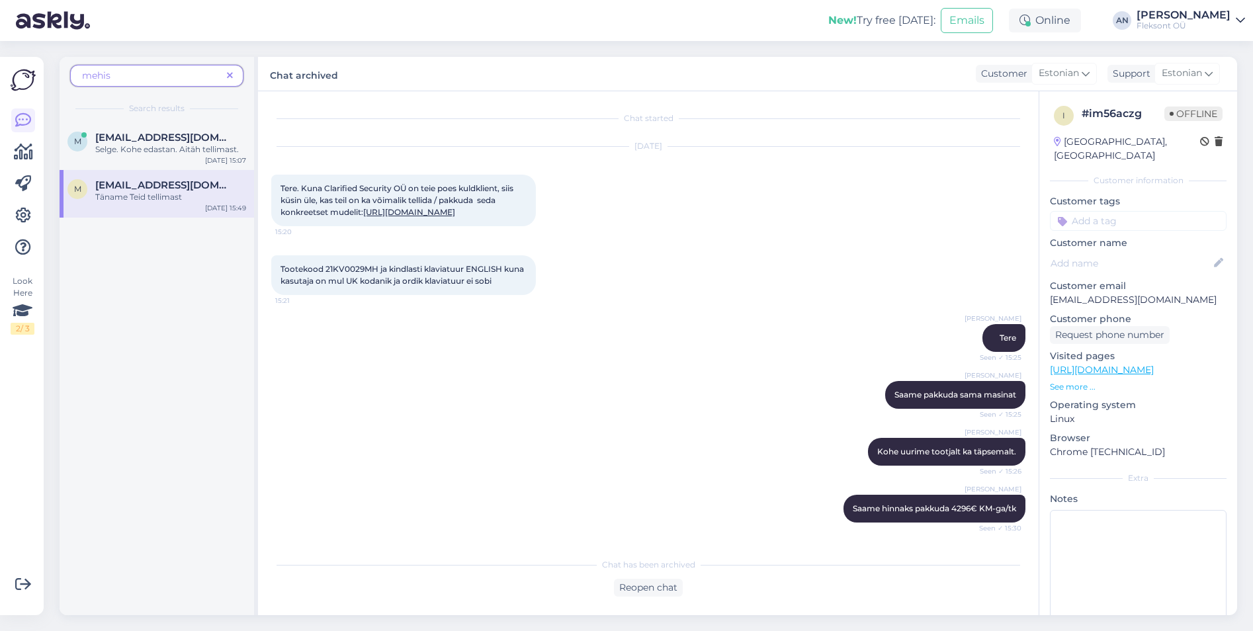
scroll to position [1359, 0]
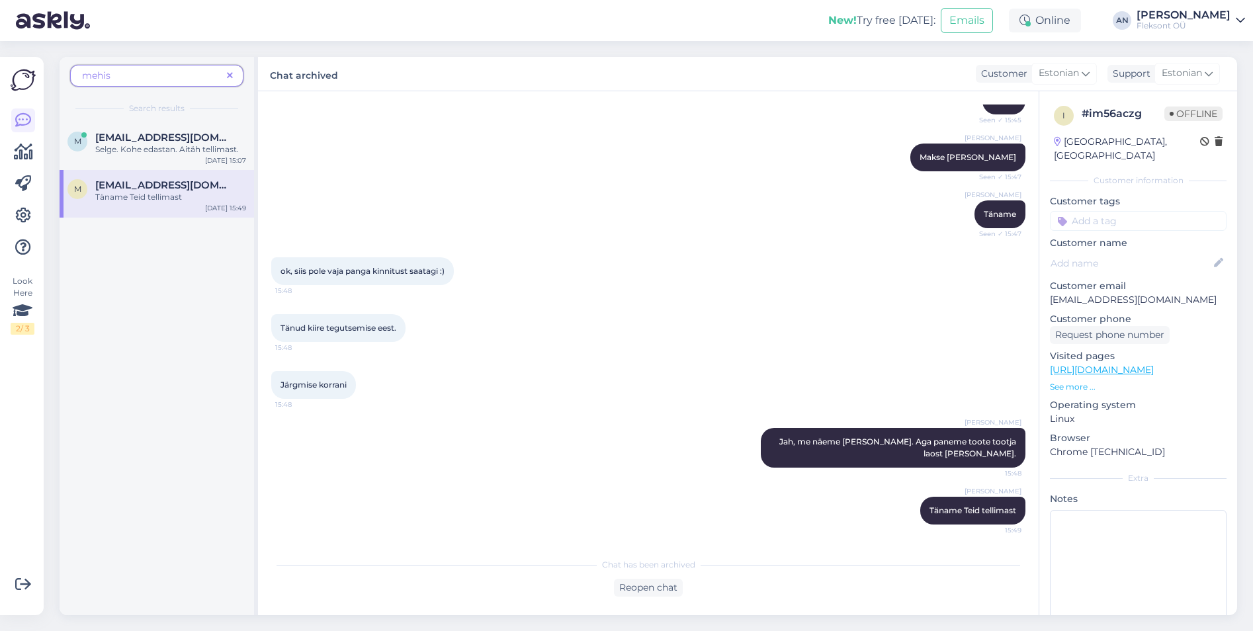
click at [228, 71] on icon at bounding box center [230, 75] width 6 height 9
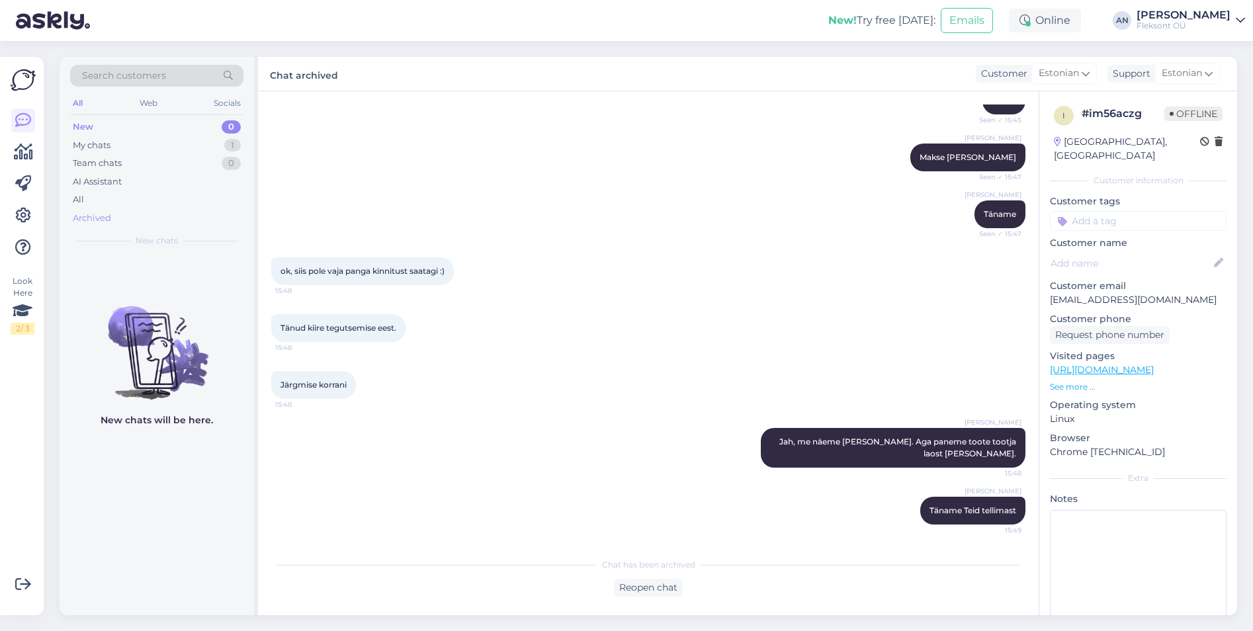
click at [78, 210] on div "Archived" at bounding box center [156, 218] width 173 height 19
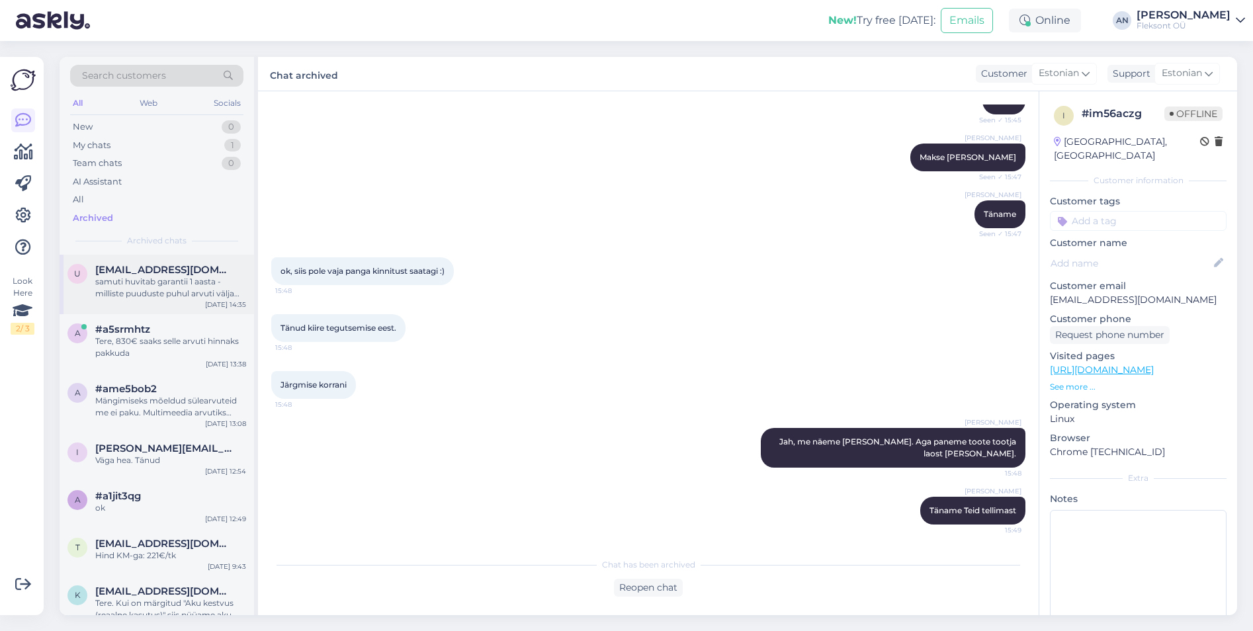
click at [158, 279] on div "samuti huvitab garantii 1 aasta - milliste puuduste puhul arvuti välja vahetata…" at bounding box center [170, 288] width 151 height 24
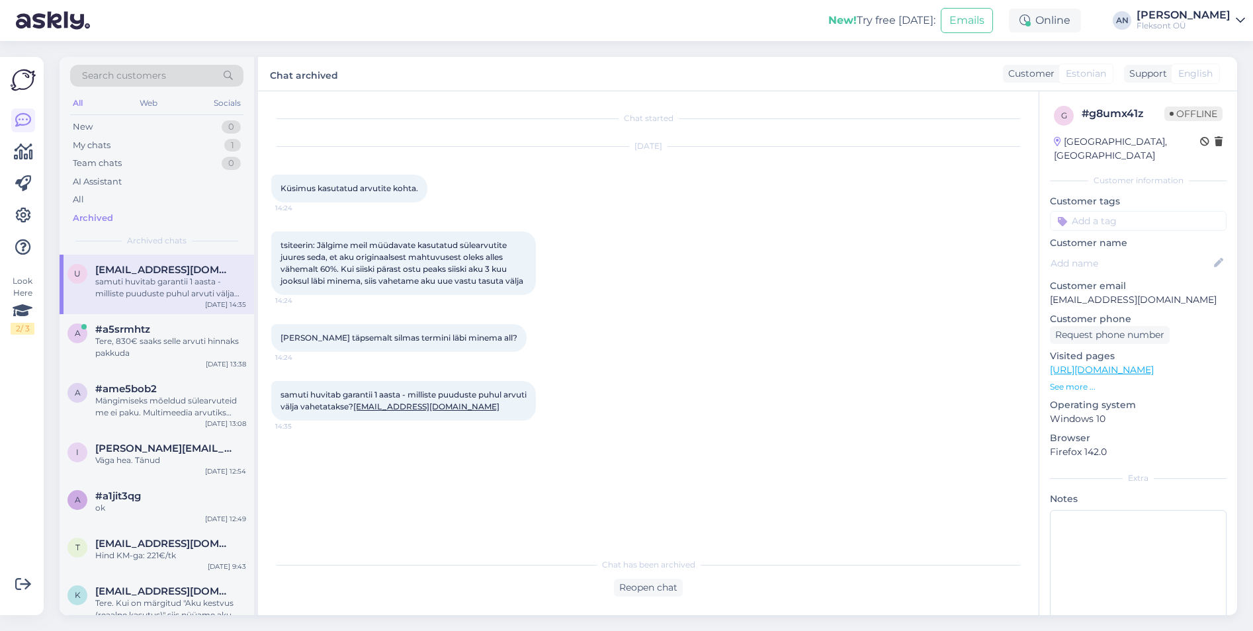
click at [1154, 364] on link "[URL][DOMAIN_NAME]" at bounding box center [1102, 370] width 104 height 12
click at [1067, 381] on p "See more ..." at bounding box center [1138, 387] width 177 height 12
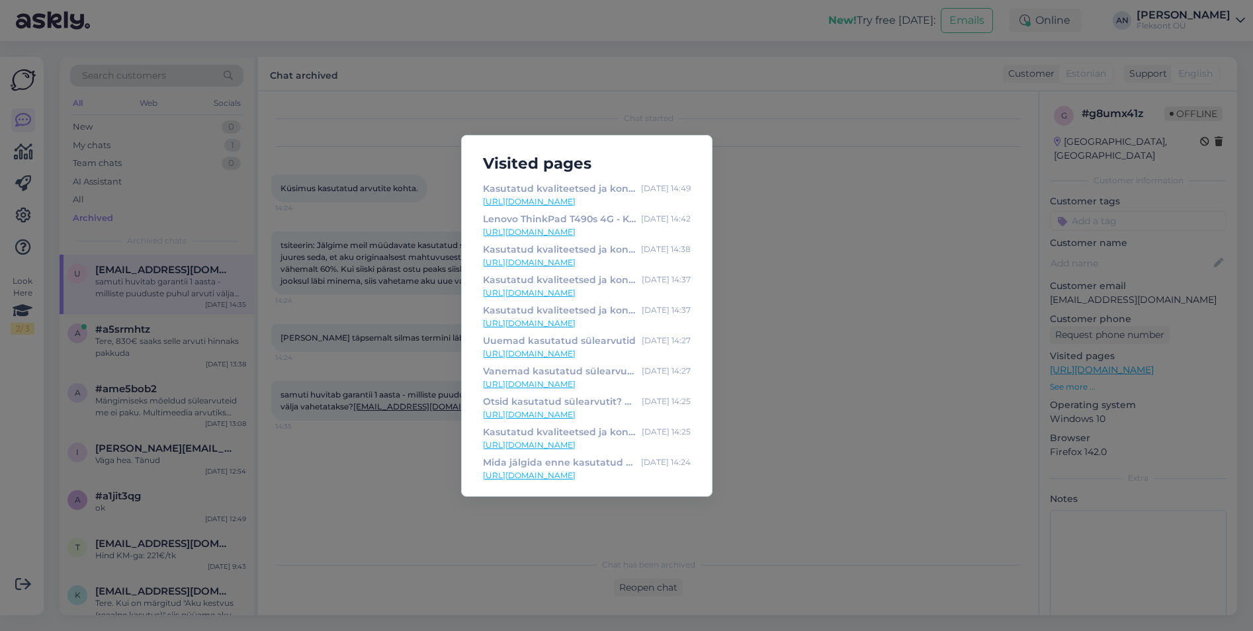
click at [885, 390] on div "Visited pages Kasutatud kvaliteetsed ja kontrollitud sülearvutid [DATE] 14:49 […" at bounding box center [626, 315] width 1253 height 631
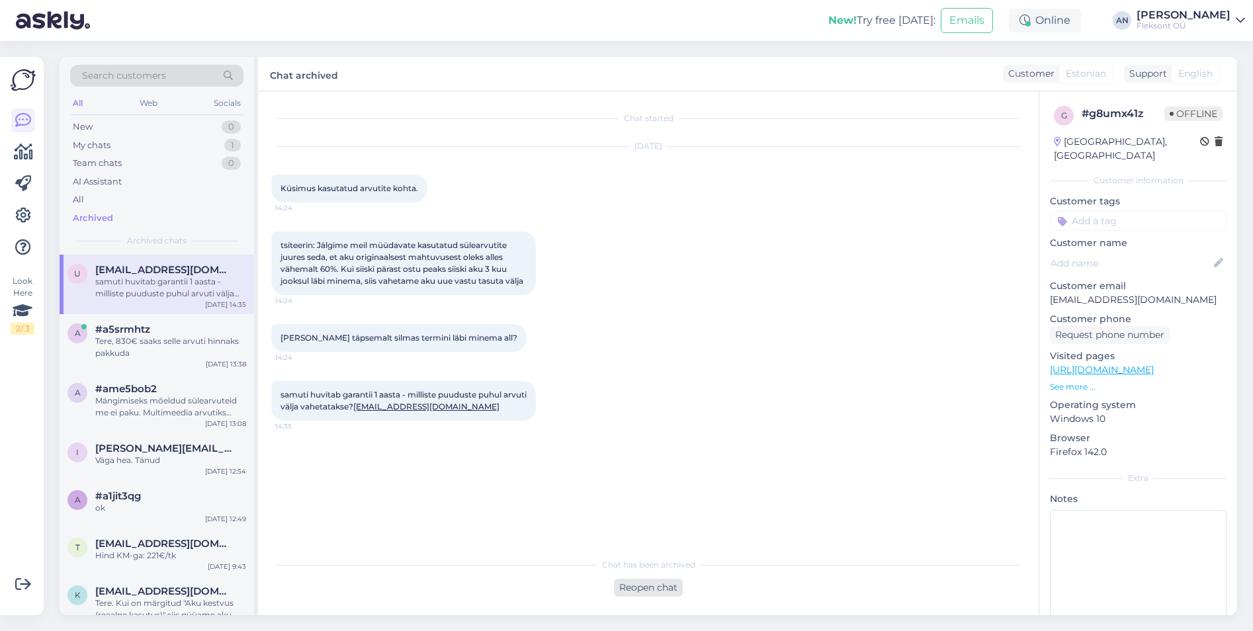
click at [660, 589] on div "Reopen chat" at bounding box center [648, 588] width 69 height 18
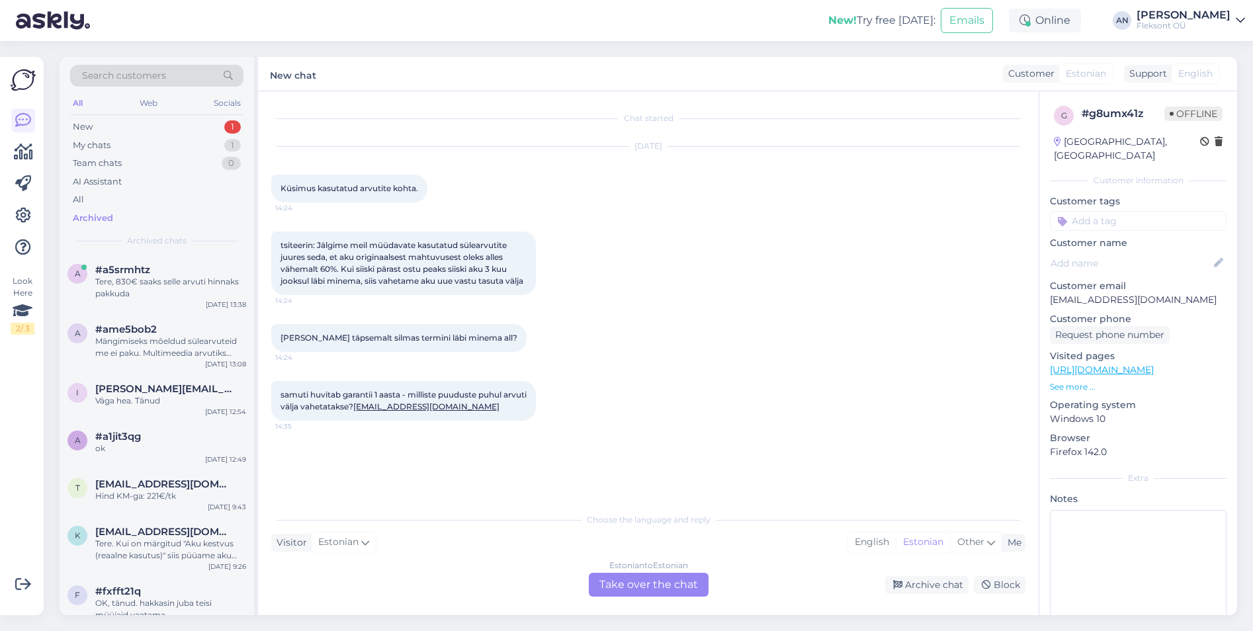
click at [656, 577] on div "Estonian to Estonian Take over the chat" at bounding box center [649, 585] width 120 height 24
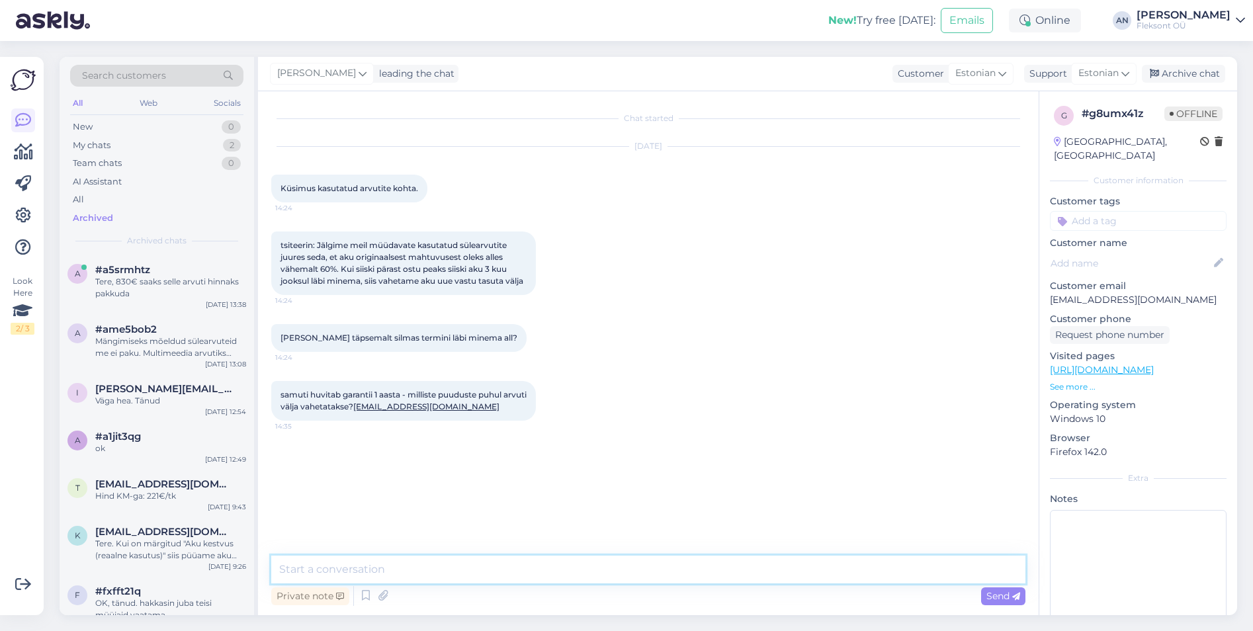
click at [429, 577] on textarea at bounding box center [648, 570] width 754 height 28
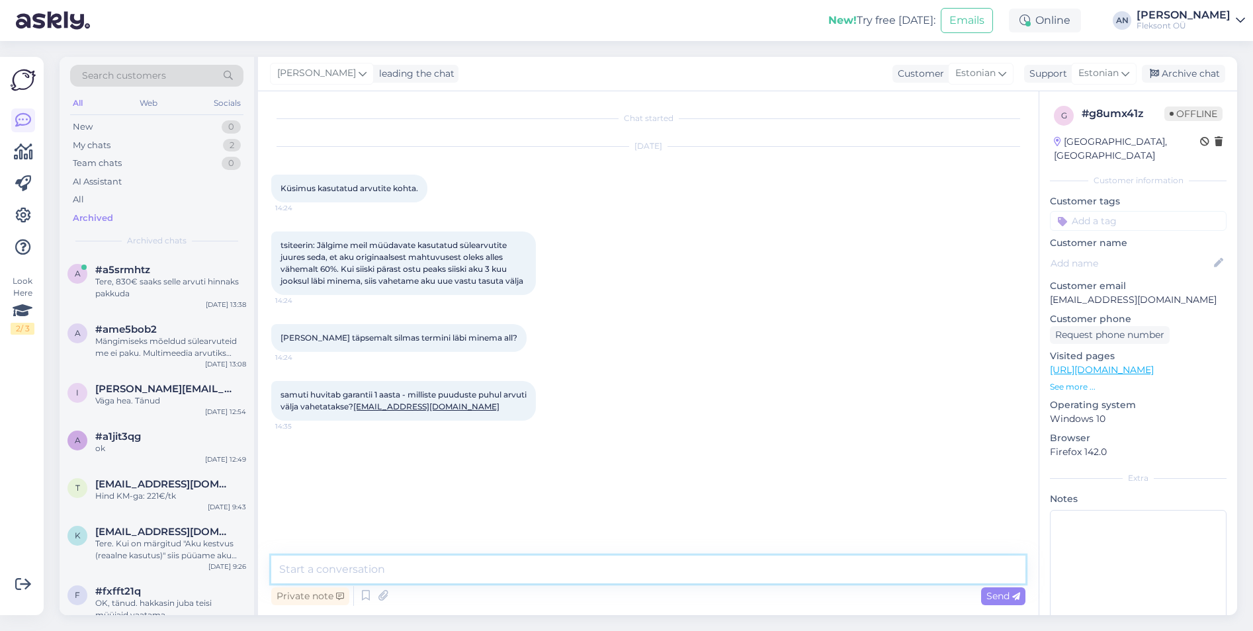
click at [429, 577] on textarea at bounding box center [648, 570] width 754 height 28
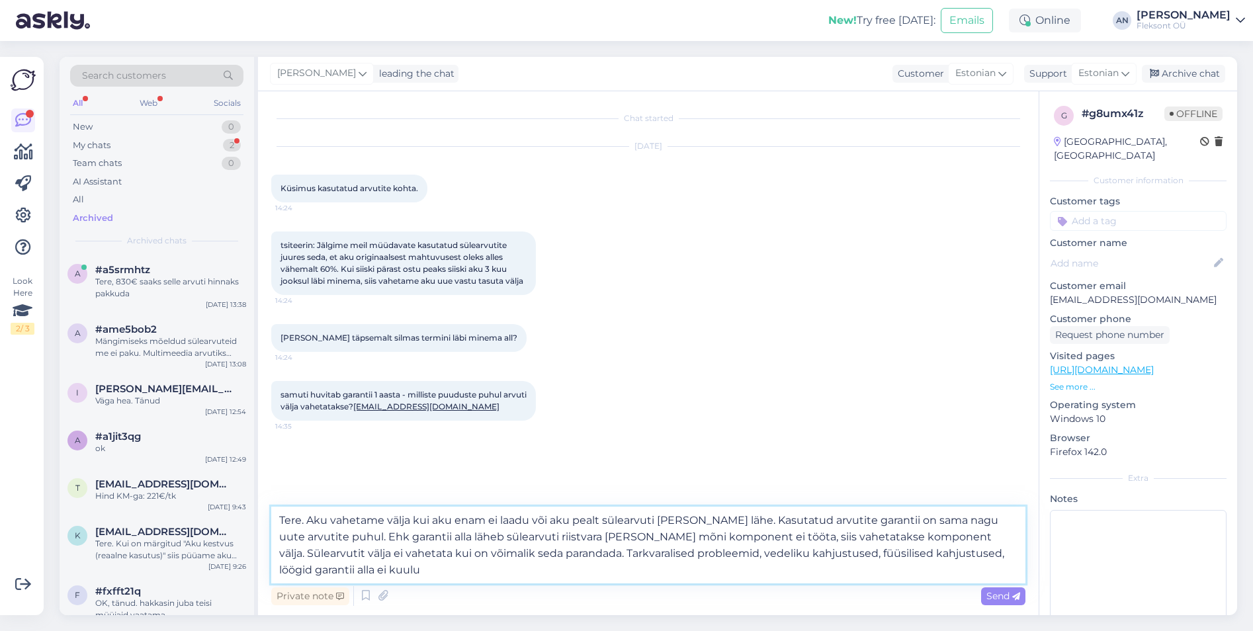
click at [744, 536] on textarea "Tere. Aku vahetame välja kui aku enam ei laadu või aku pealt sülearvuti [PERSON…" at bounding box center [648, 545] width 754 height 77
click at [746, 536] on textarea "Tere. Aku vahetame välja kui aku enam ei laadu või aku pealt sülearvuti [PERSON…" at bounding box center [648, 545] width 754 height 77
drag, startPoint x: 747, startPoint y: 537, endPoint x: 576, endPoint y: 541, distance: 170.7
click at [576, 541] on textarea "Tere. Aku vahetame välja kui aku enam ei laadu või aku pealt sülearvuti [PERSON…" at bounding box center [648, 545] width 754 height 77
drag, startPoint x: 968, startPoint y: 540, endPoint x: 947, endPoint y: 539, distance: 21.2
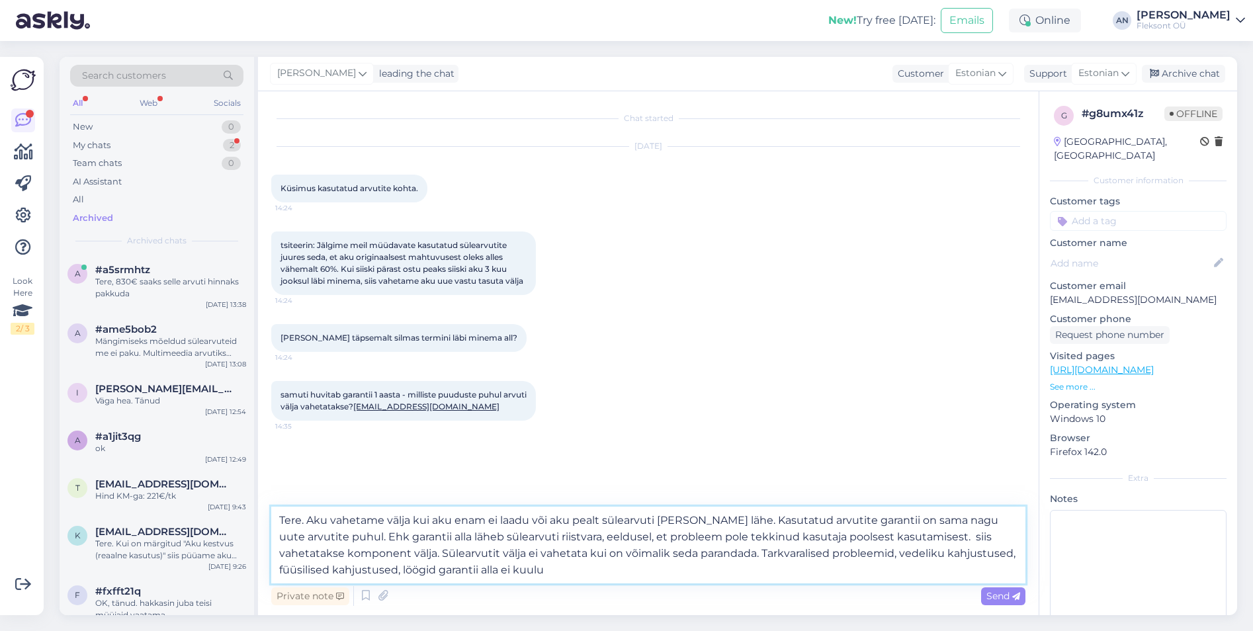
click at [947, 539] on textarea "Tere. Aku vahetame välja kui aku enam ei laadu või aku pealt sülearvuti [PERSON…" at bounding box center [648, 545] width 754 height 77
click at [342, 551] on textarea "Tere. Aku vahetame välja kui aku enam ei laadu või aku pealt sülearvuti [PERSON…" at bounding box center [648, 545] width 754 height 77
click at [777, 576] on textarea "Tere. Aku vahetame välja kui aku enam ei laadu või aku pealt sülearvuti [PERSON…" at bounding box center [648, 545] width 754 height 77
click at [640, 551] on textarea "Tere. Aku vahetame välja kui aku enam ei laadu või aku pealt sülearvuti [PERSON…" at bounding box center [648, 545] width 754 height 77
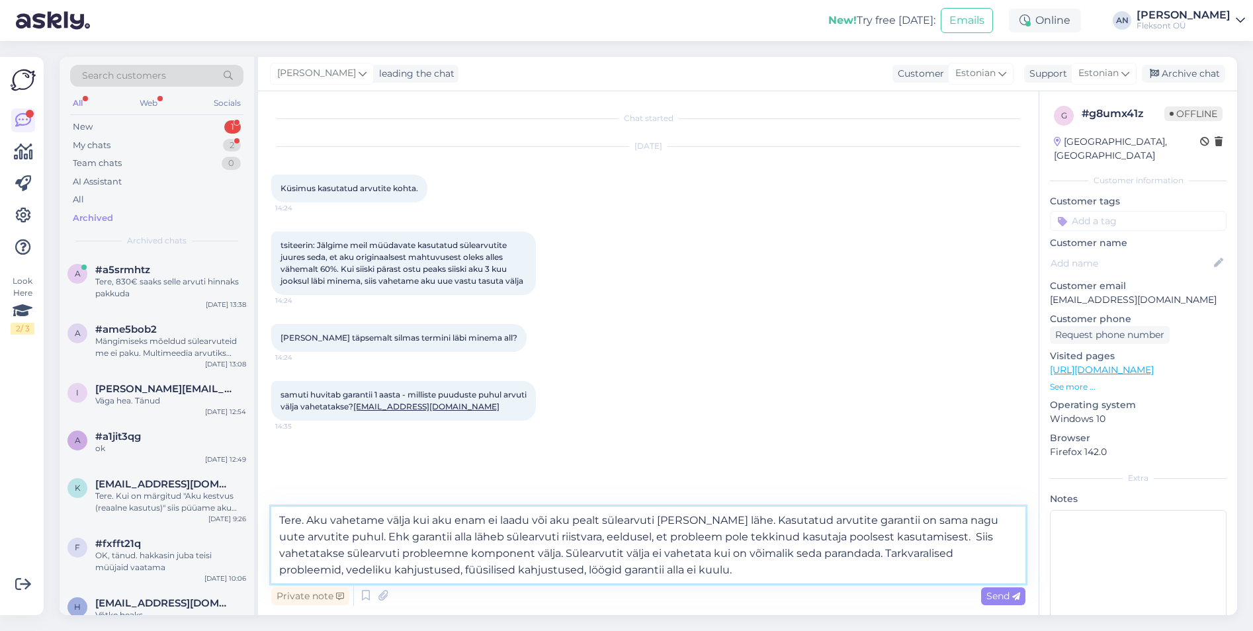
drag, startPoint x: 980, startPoint y: 523, endPoint x: 890, endPoint y: 516, distance: 89.5
click at [890, 516] on textarea "Tere. Aku vahetame välja kui aku enam ei laadu või aku pealt sülearvuti [PERSON…" at bounding box center [648, 545] width 754 height 77
click at [906, 520] on textarea "Tere. Aku vahetame välja kui aku enam ei laadu või aku pealt sülearvuti [PERSON…" at bounding box center [648, 545] width 754 height 77
drag, startPoint x: 918, startPoint y: 520, endPoint x: 896, endPoint y: 521, distance: 21.9
click at [896, 521] on textarea "Tere. Aku vahetame välja kui aku enam ei laadu või aku pealt sülearvuti [PERSON…" at bounding box center [648, 545] width 754 height 77
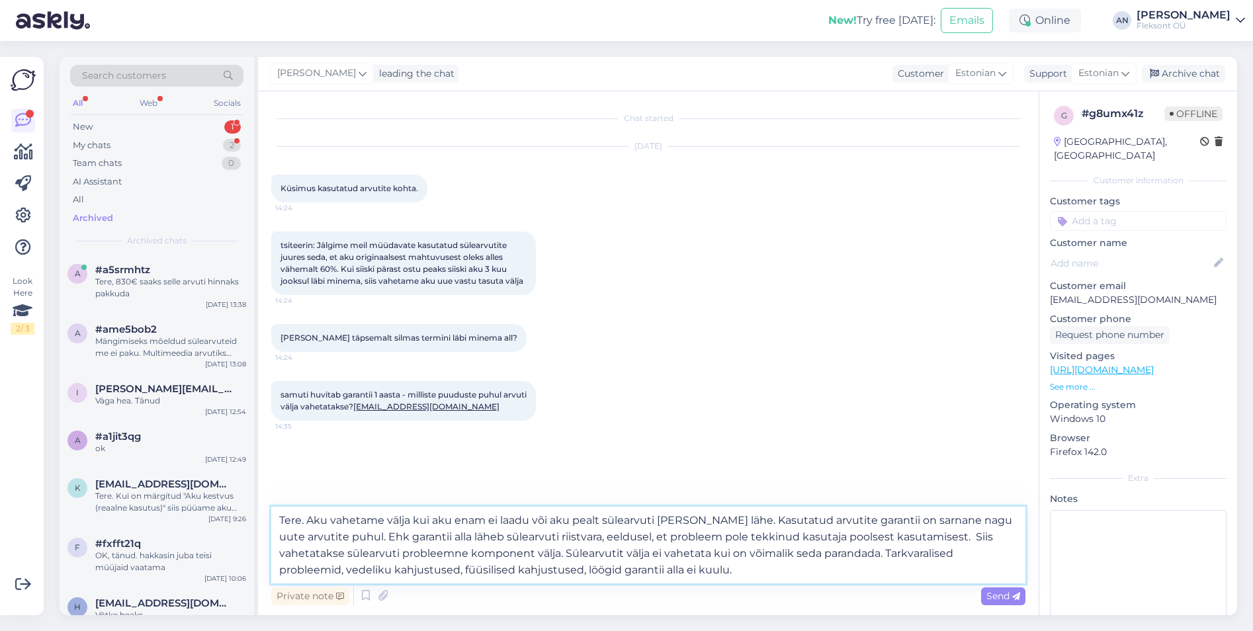
click at [493, 540] on textarea "Tere. Aku vahetame välja kui aku enam ei laadu või aku pealt sülearvuti [PERSON…" at bounding box center [648, 545] width 754 height 77
click at [765, 576] on textarea "Tere. Aku vahetame välja kui aku enam ei laadu või aku pealt sülearvuti [PERSON…" at bounding box center [648, 545] width 754 height 77
type textarea "Tere. Aku vahetame välja kui aku enam ei laadu või aku pealt sülearvuti [PERSON…"
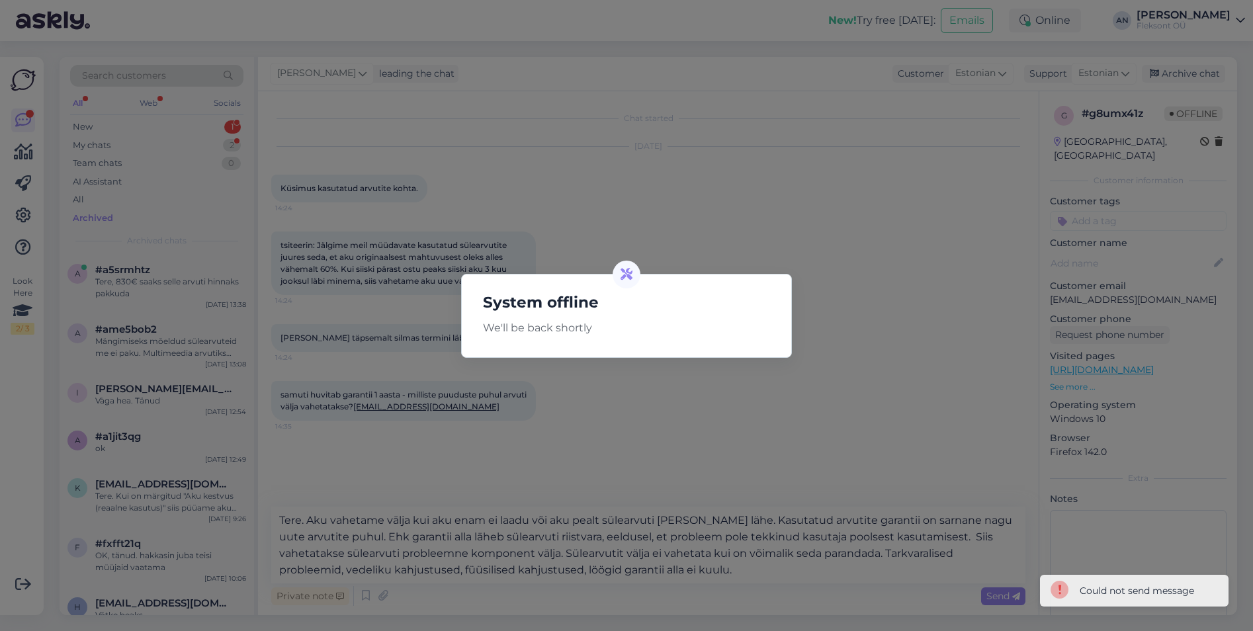
click at [879, 408] on div "System offline We'll be back shortly" at bounding box center [626, 315] width 1253 height 631
click at [1128, 579] on div "System offline We'll be back shortly" at bounding box center [626, 315] width 1253 height 631
click at [630, 273] on icon at bounding box center [626, 275] width 12 height 12
click at [921, 301] on div "System offline We'll be back shortly" at bounding box center [626, 315] width 1253 height 631
click at [721, 564] on div "System offline We'll be back shortly" at bounding box center [626, 315] width 1253 height 631
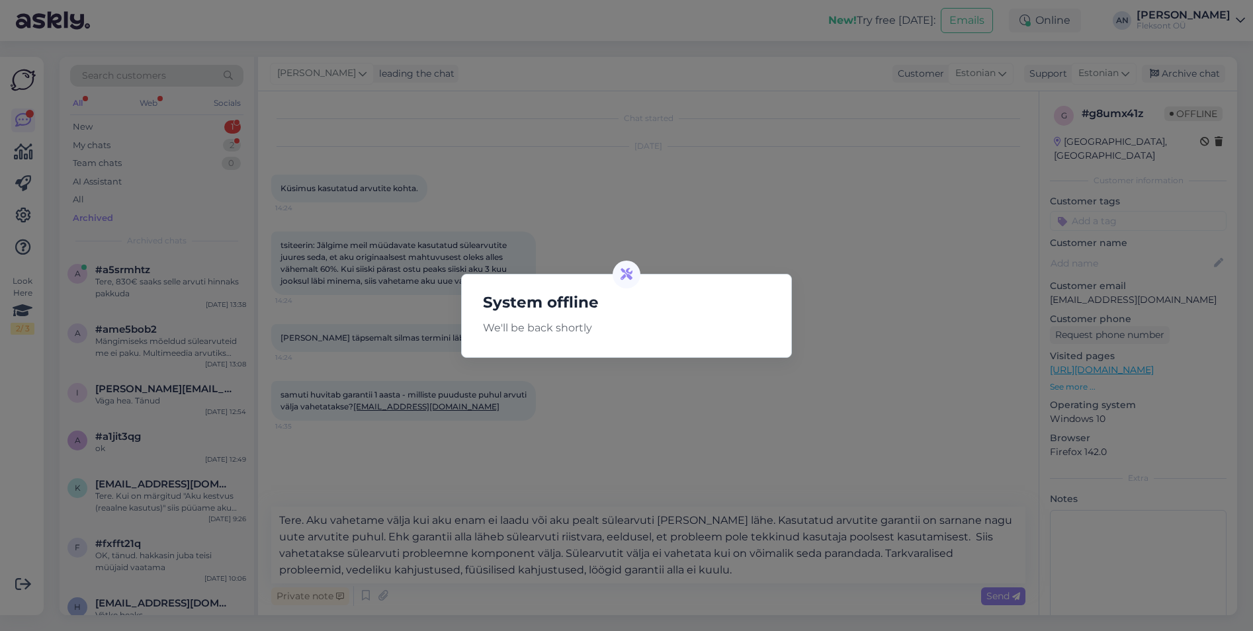
click at [751, 424] on div "System offline We'll be back shortly" at bounding box center [626, 315] width 1253 height 631
click at [626, 277] on icon at bounding box center [626, 275] width 12 height 12
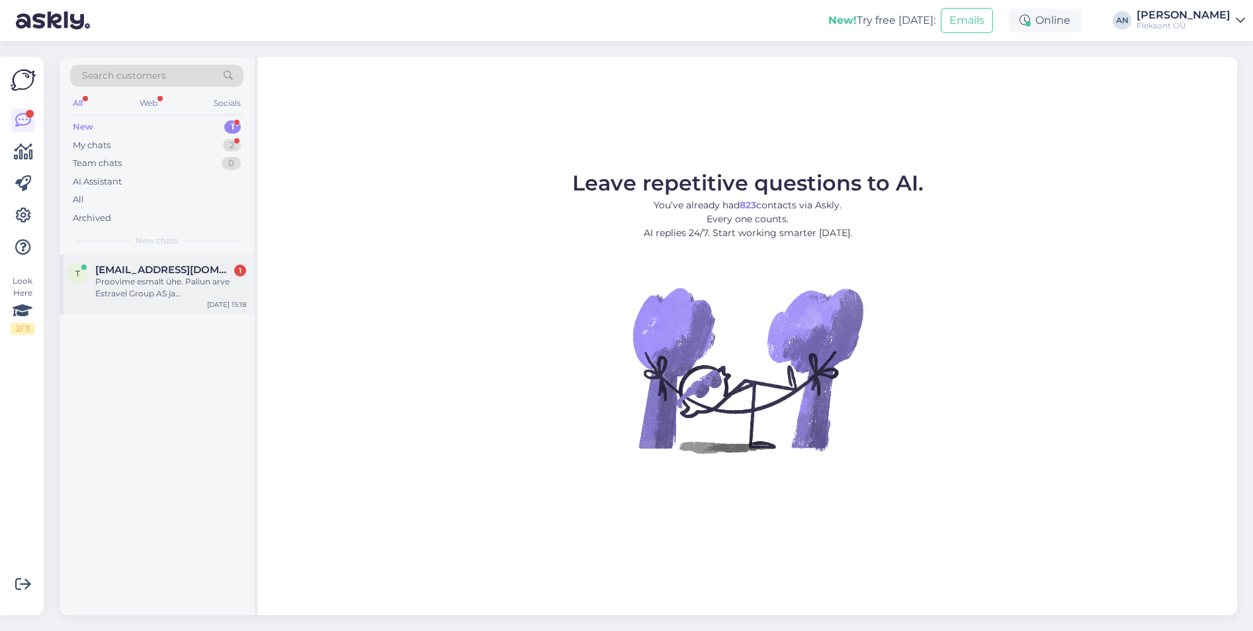
click at [150, 275] on span "[EMAIL_ADDRESS][DOMAIN_NAME]" at bounding box center [164, 270] width 138 height 12
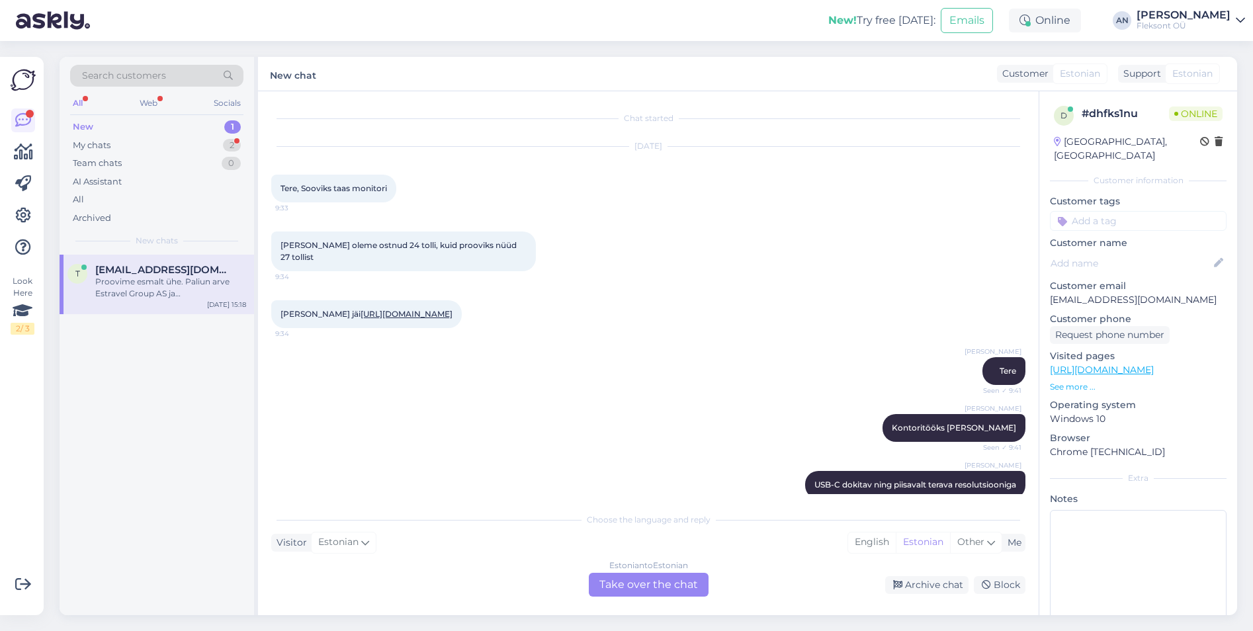
scroll to position [133, 0]
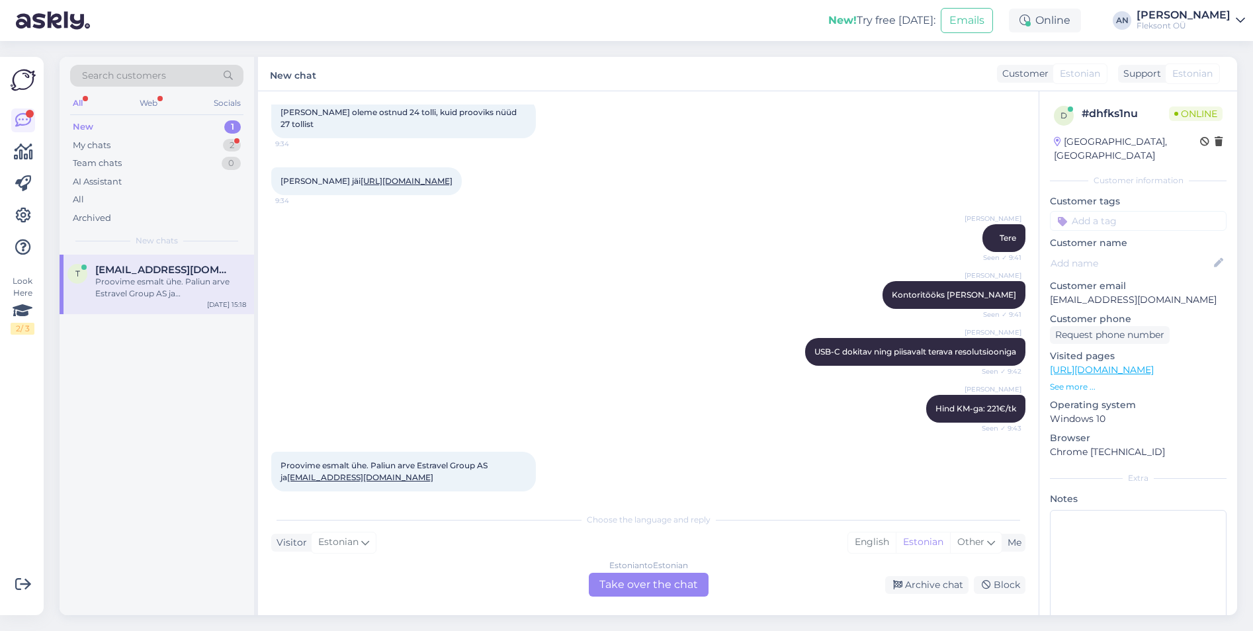
click at [582, 341] on div "[PERSON_NAME] USB-C dokitav ning piisavalt terava resolutsiooniga Seen ✓ 9:42" at bounding box center [648, 351] width 754 height 57
click at [86, 139] on div "My chats" at bounding box center [92, 145] width 38 height 13
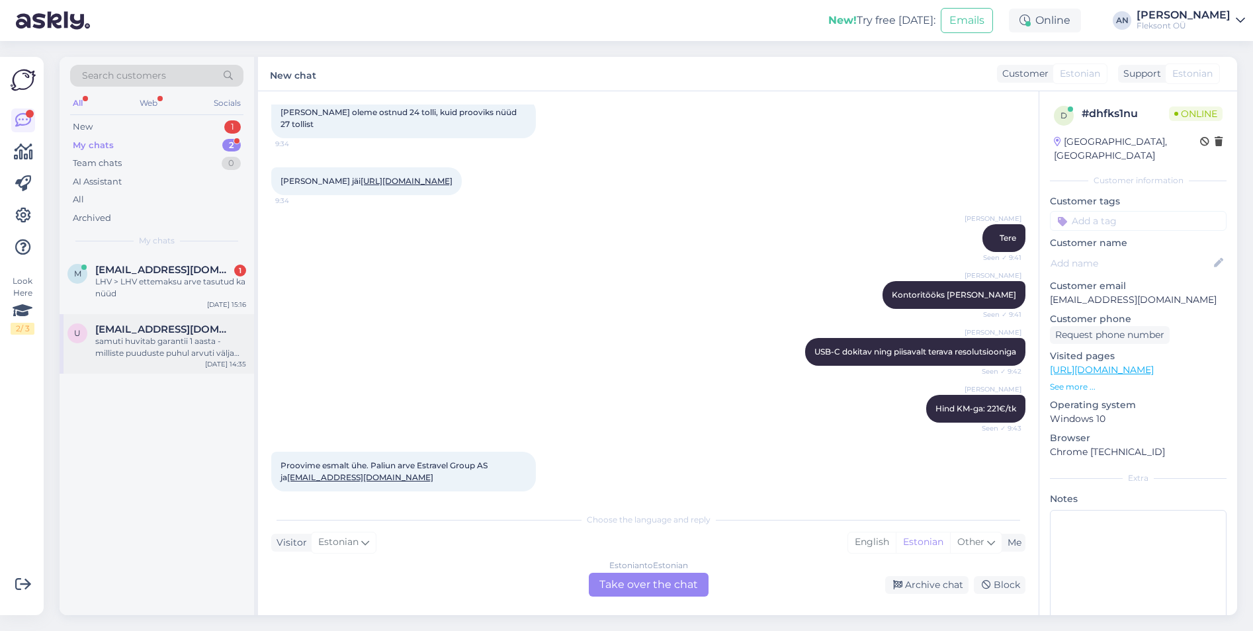
click at [151, 339] on div "samuti huvitab garantii 1 aasta - milliste puuduste puhul arvuti välja vahetata…" at bounding box center [170, 347] width 151 height 24
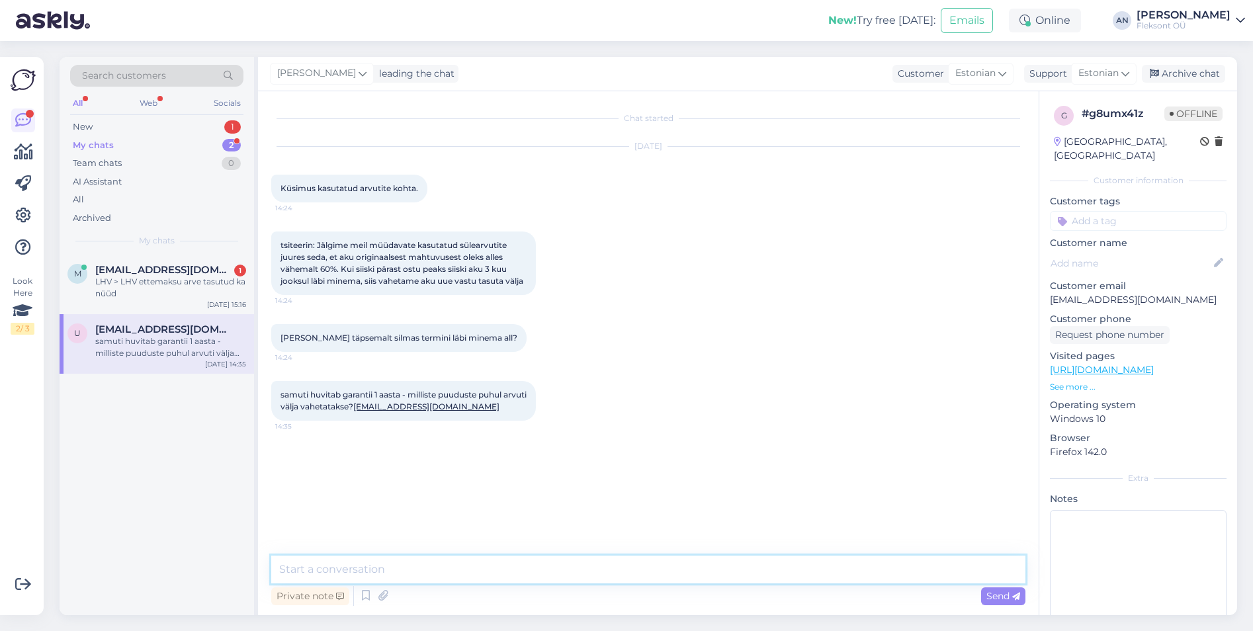
click at [435, 559] on textarea at bounding box center [648, 570] width 754 height 28
click at [132, 276] on div "LHV > LHV ettemaksu arve tasutud ka nüüd" at bounding box center [170, 288] width 151 height 24
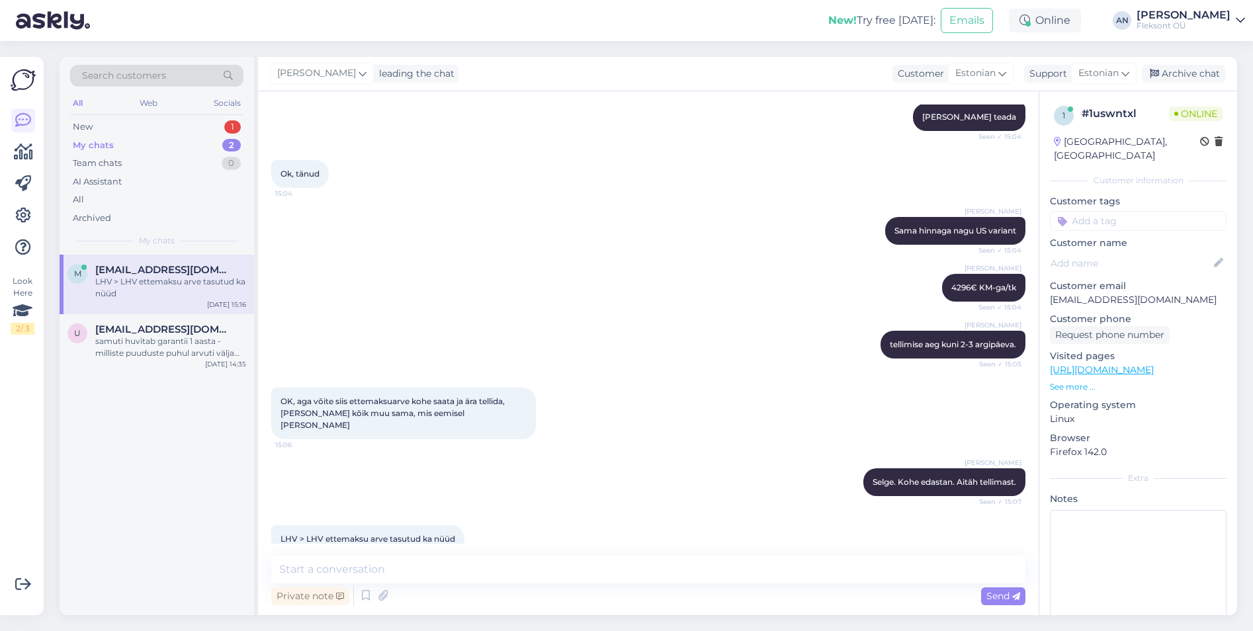
click at [646, 474] on div "Aron Nurk Selge. Kohe edastan. Aitäh tellimast. Seen ✓ 15:07" at bounding box center [648, 482] width 754 height 57
click at [140, 275] on span "[EMAIL_ADDRESS][DOMAIN_NAME]" at bounding box center [164, 270] width 138 height 12
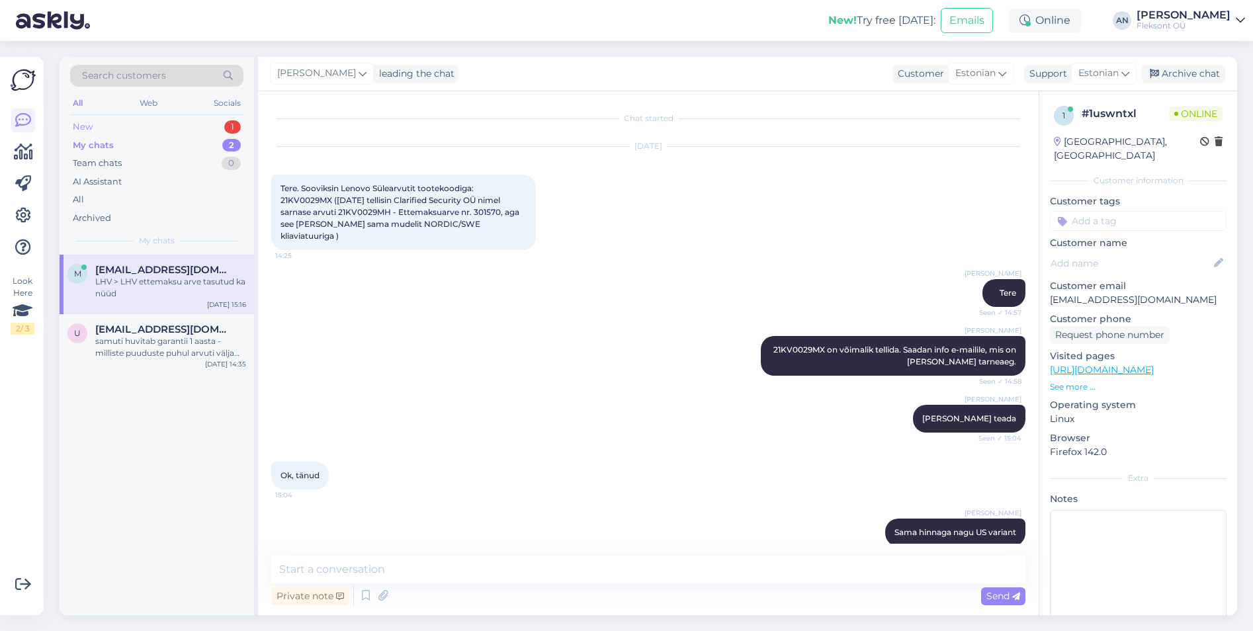
click at [95, 125] on div "New 1" at bounding box center [156, 127] width 173 height 19
click at [148, 273] on span "[EMAIL_ADDRESS][DOMAIN_NAME]" at bounding box center [164, 270] width 138 height 12
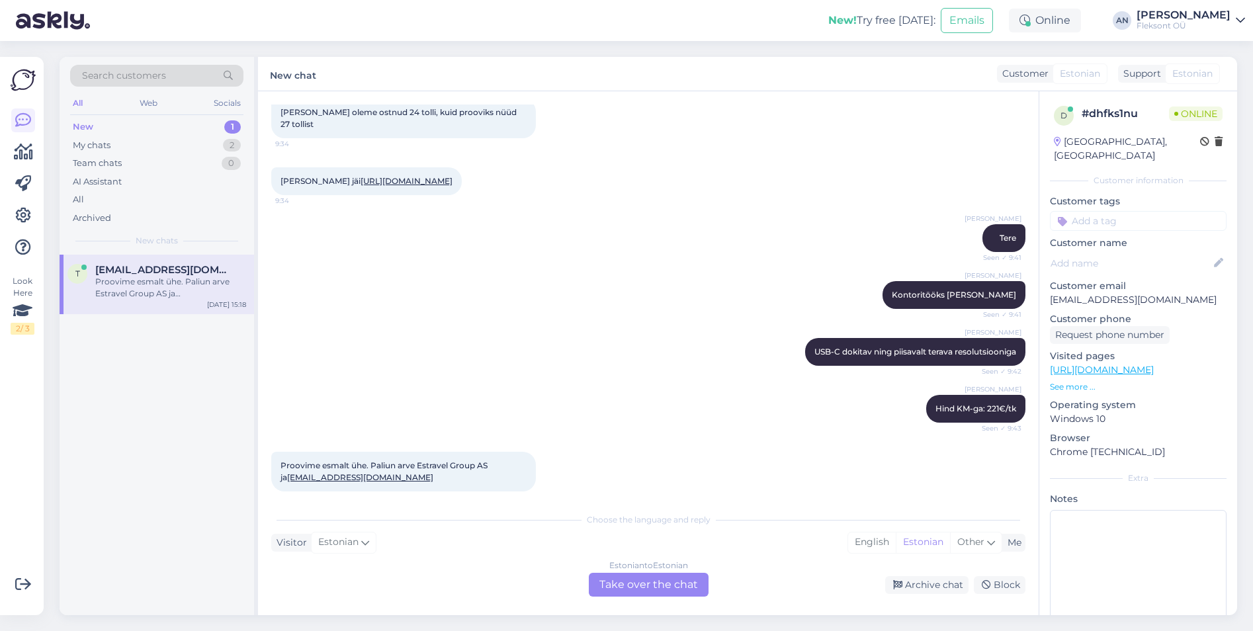
click at [676, 418] on div "Aron Nurk Hind KM-ga: 221€/tk Seen ✓ 9:43" at bounding box center [648, 408] width 754 height 57
click at [509, 394] on div "Aron Nurk Hind KM-ga: 221€/tk Seen ✓ 9:43" at bounding box center [648, 408] width 754 height 57
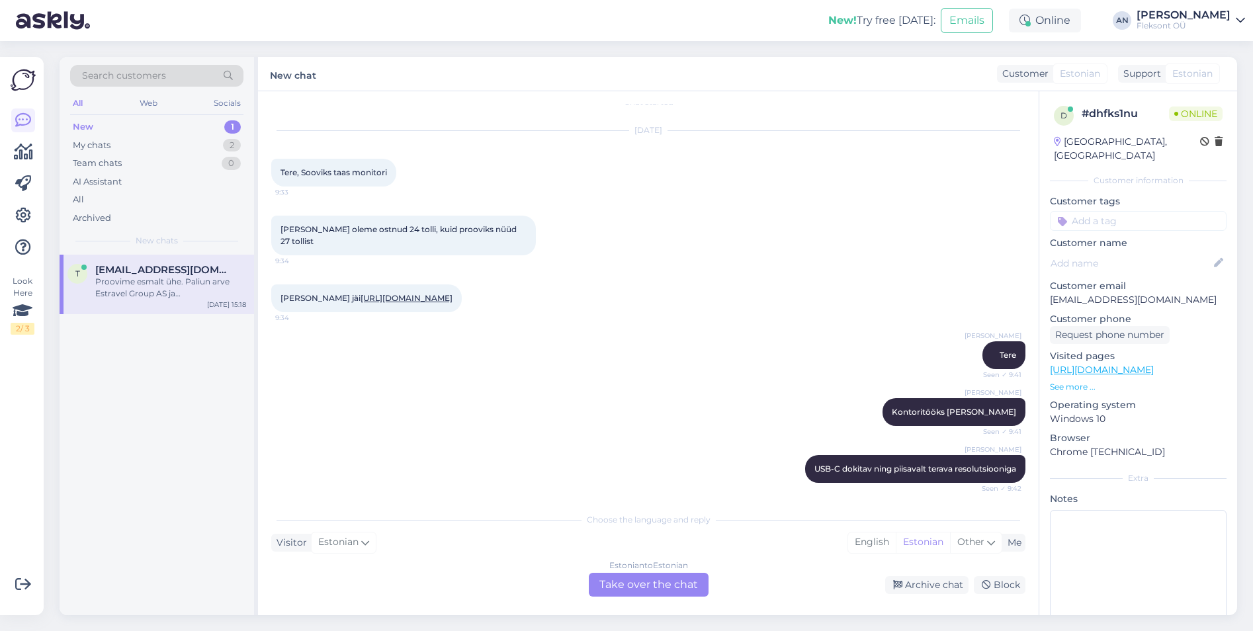
scroll to position [0, 0]
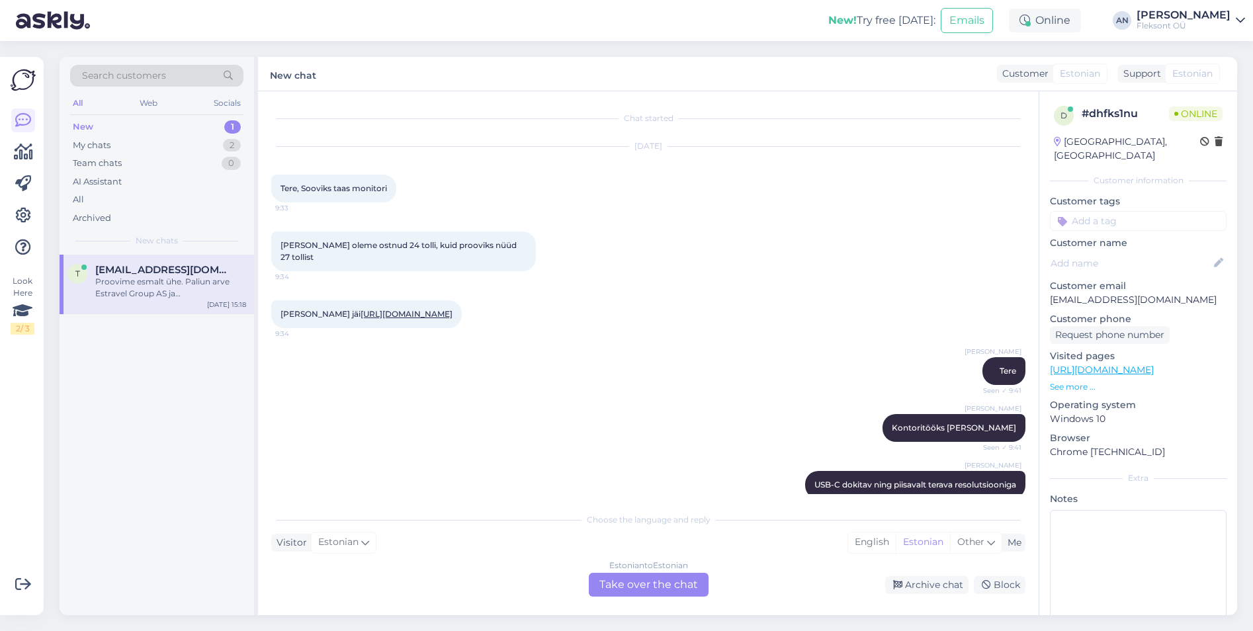
click at [435, 309] on link "[URL][DOMAIN_NAME]" at bounding box center [407, 314] width 92 height 10
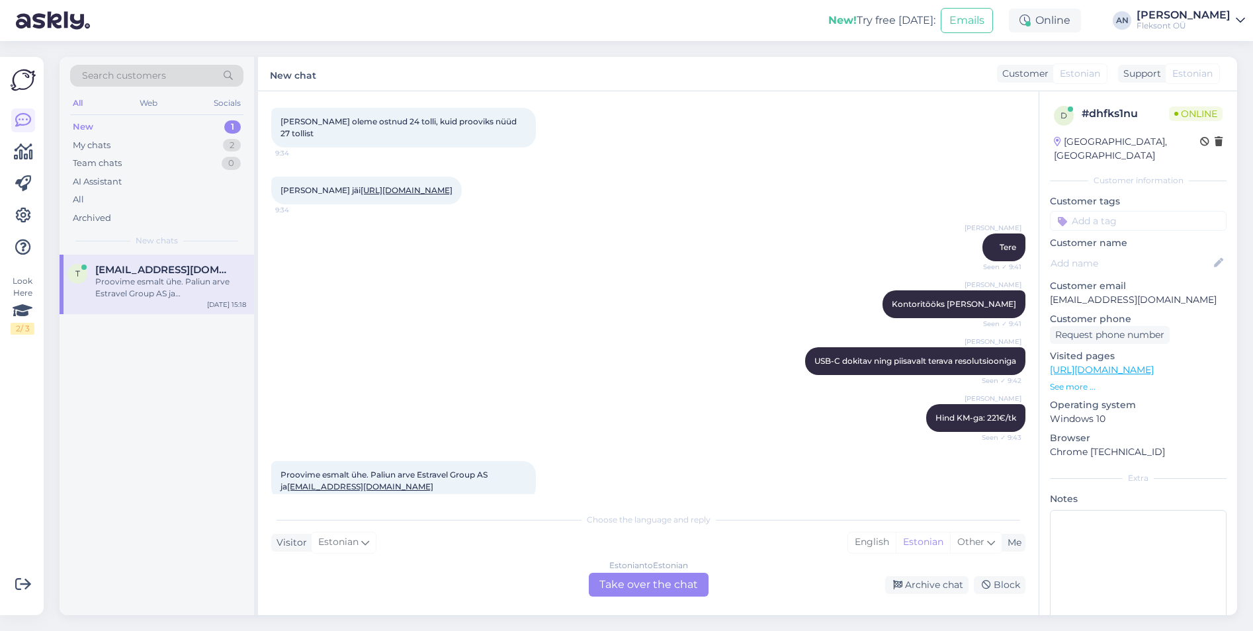
scroll to position [133, 0]
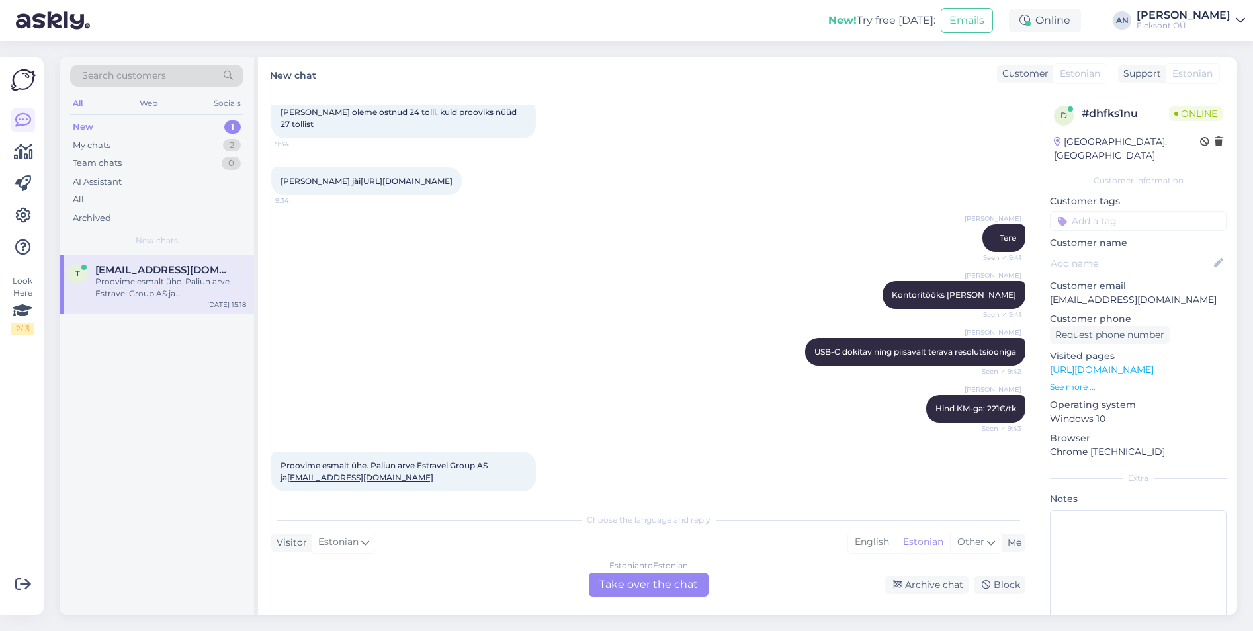
click at [648, 579] on div "Estonian to Estonian Take over the chat" at bounding box center [649, 585] width 120 height 24
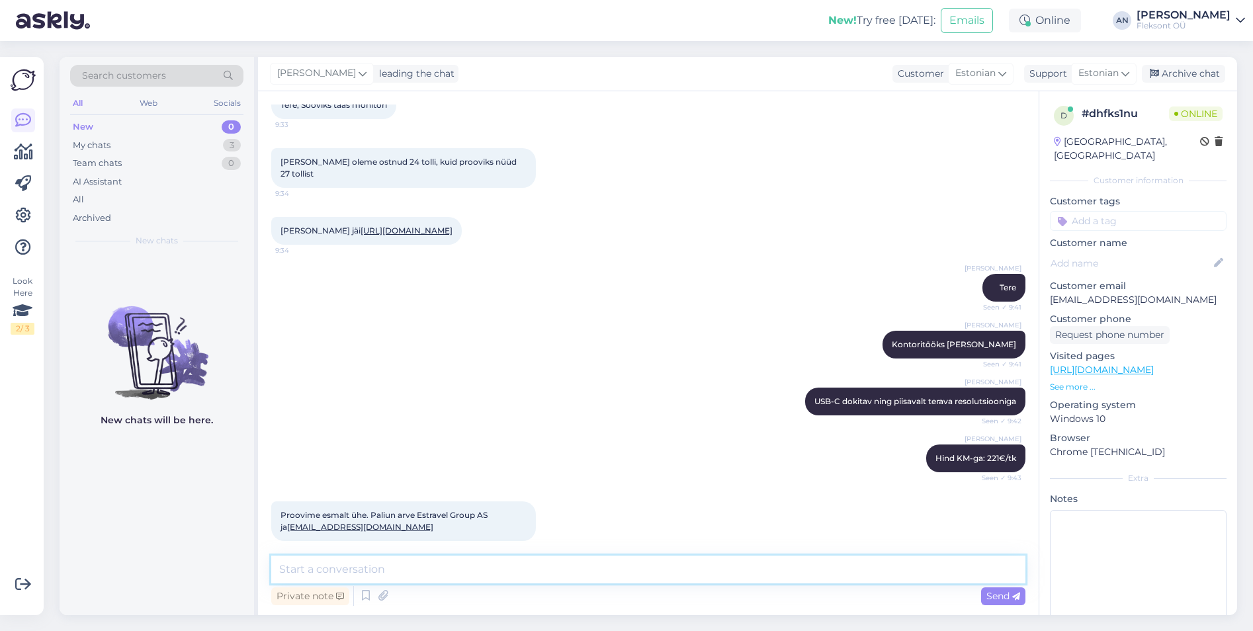
click at [503, 565] on textarea at bounding box center [648, 570] width 754 height 28
type textarea "Kas soovite toodet kätte saada Tallinna poest ise järgi minnes?"
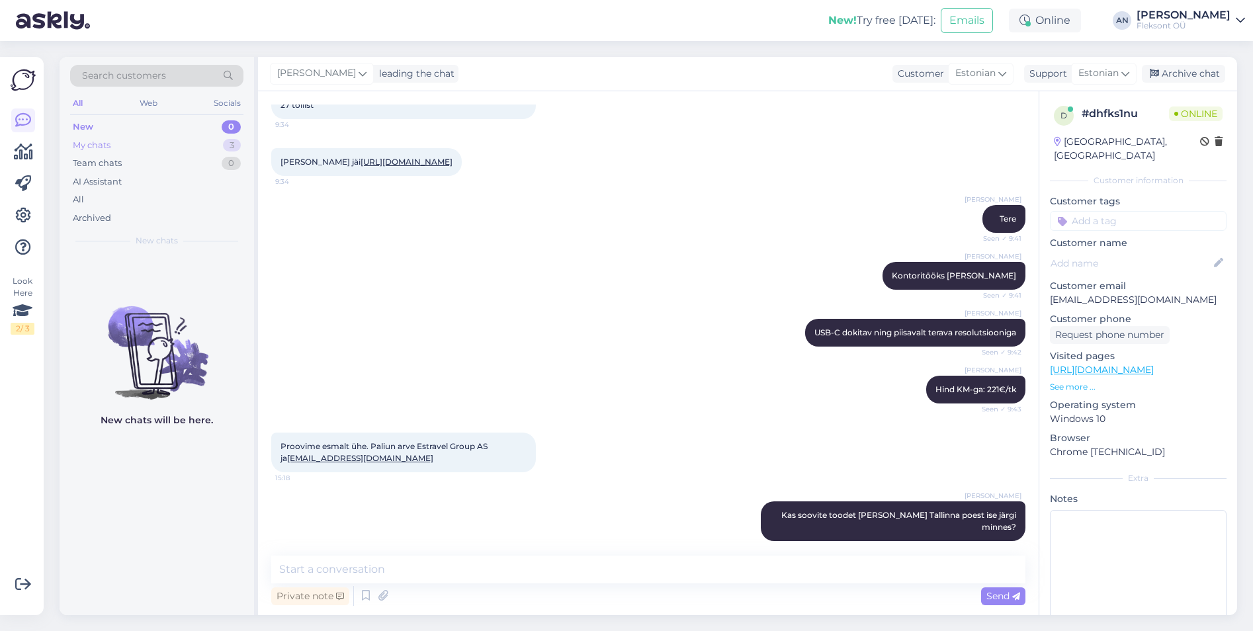
click at [120, 140] on div "My chats 3" at bounding box center [156, 145] width 173 height 19
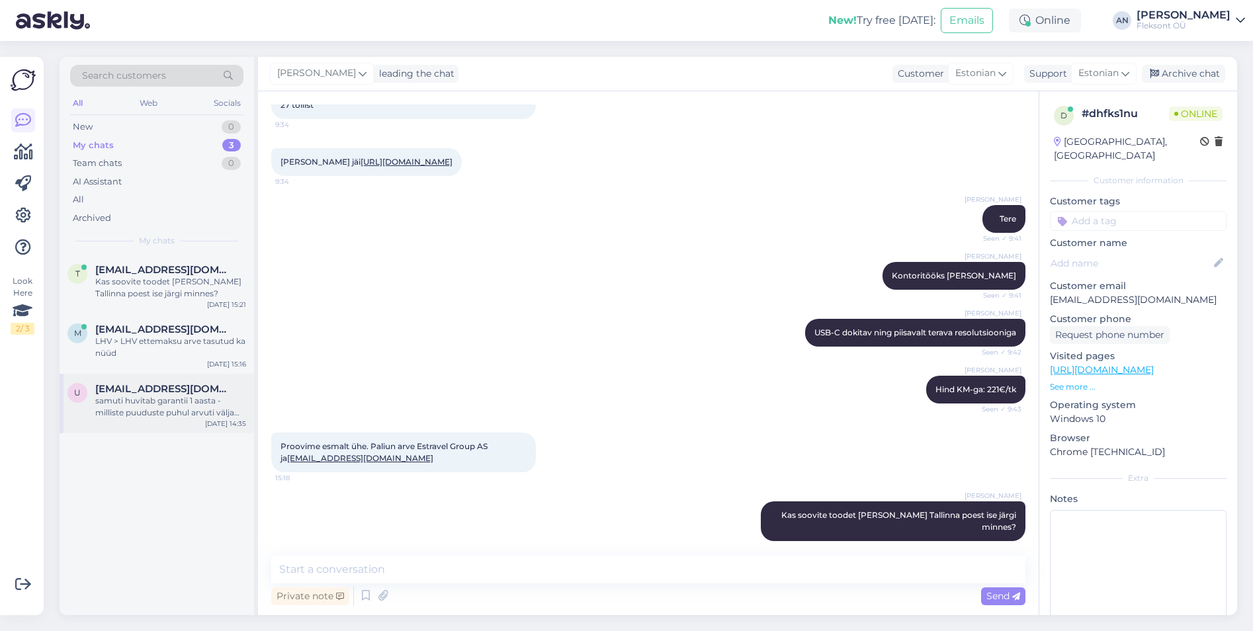
click at [155, 419] on div "u uno.kirsimagi@gmail.com samuti huvitab garantii 1 aasta - milliste puuduste p…" at bounding box center [157, 404] width 194 height 60
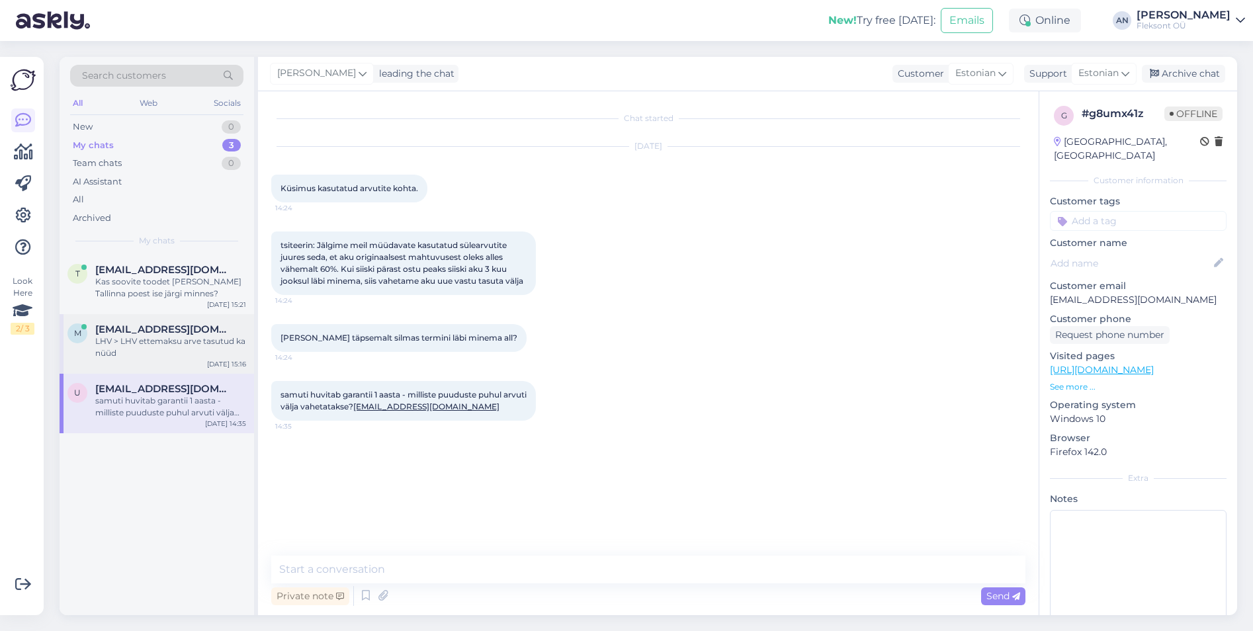
click at [136, 348] on div "LHV > LHV ettemaksu arve tasutud ka nüüd" at bounding box center [170, 347] width 151 height 24
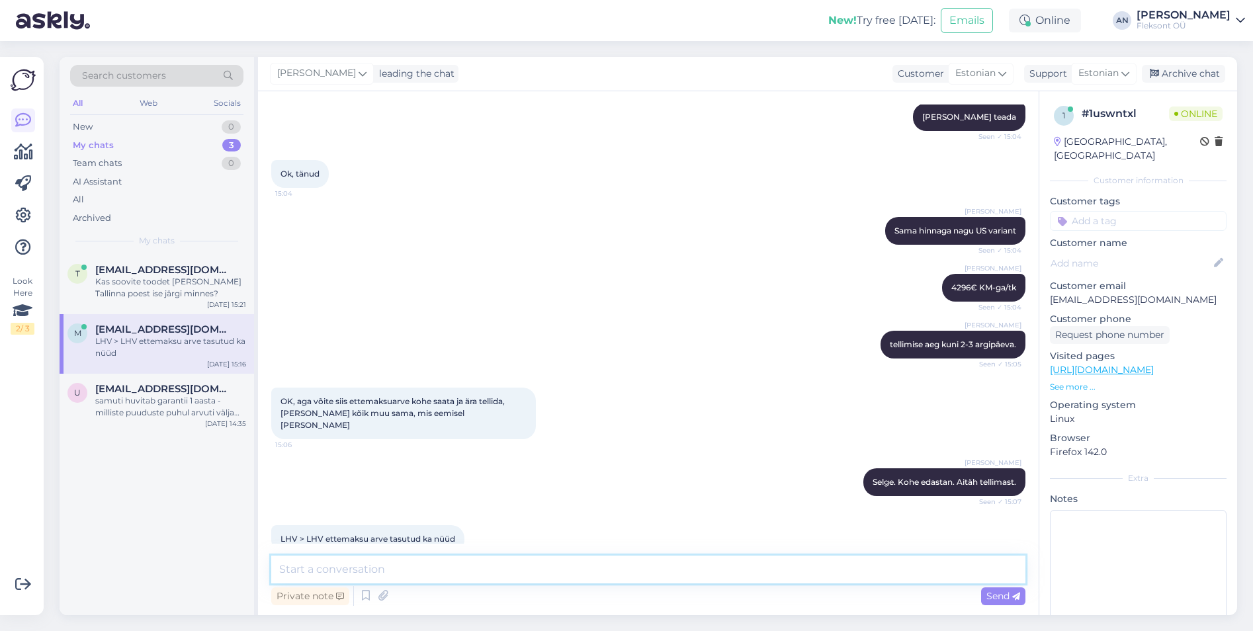
click at [469, 573] on textarea at bounding box center [648, 570] width 754 height 28
type textarea "T"
type textarea "Makse olemas."
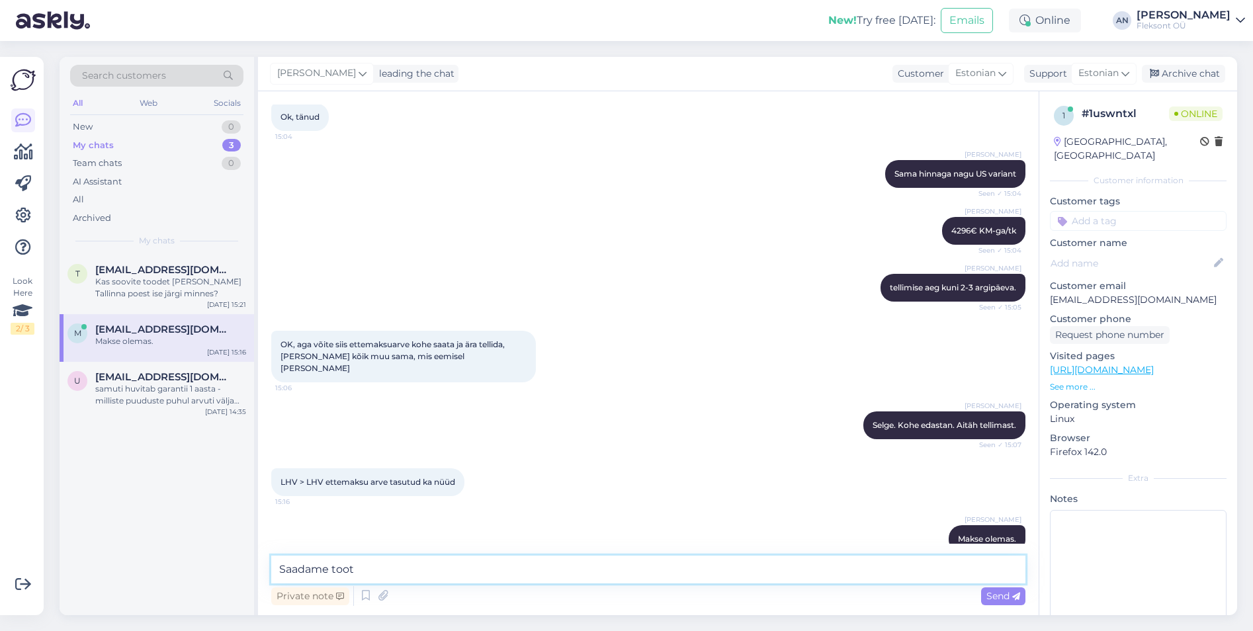
type textarea "Saadame toote"
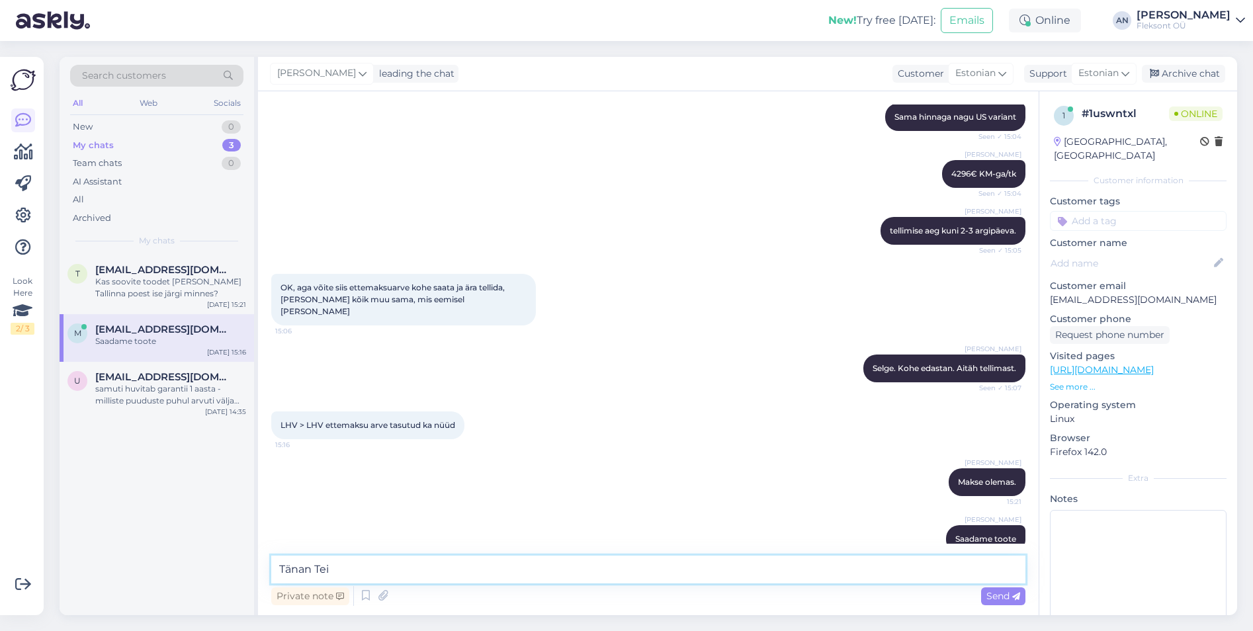
type textarea "Tänan Teid"
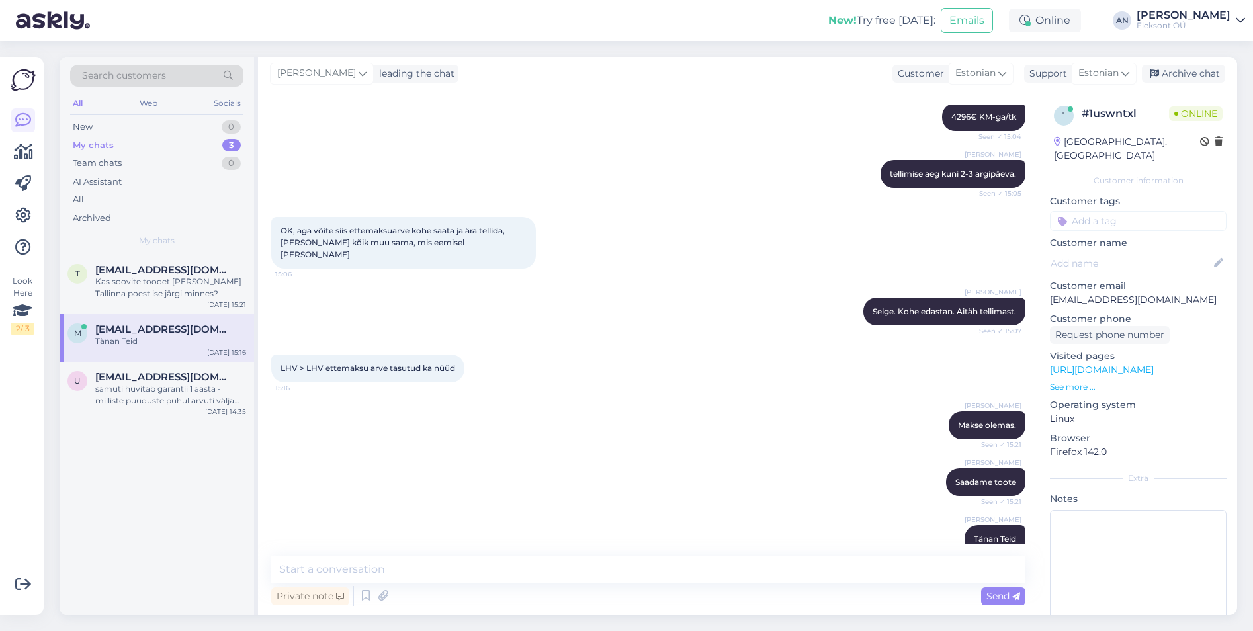
scroll to position [529, 0]
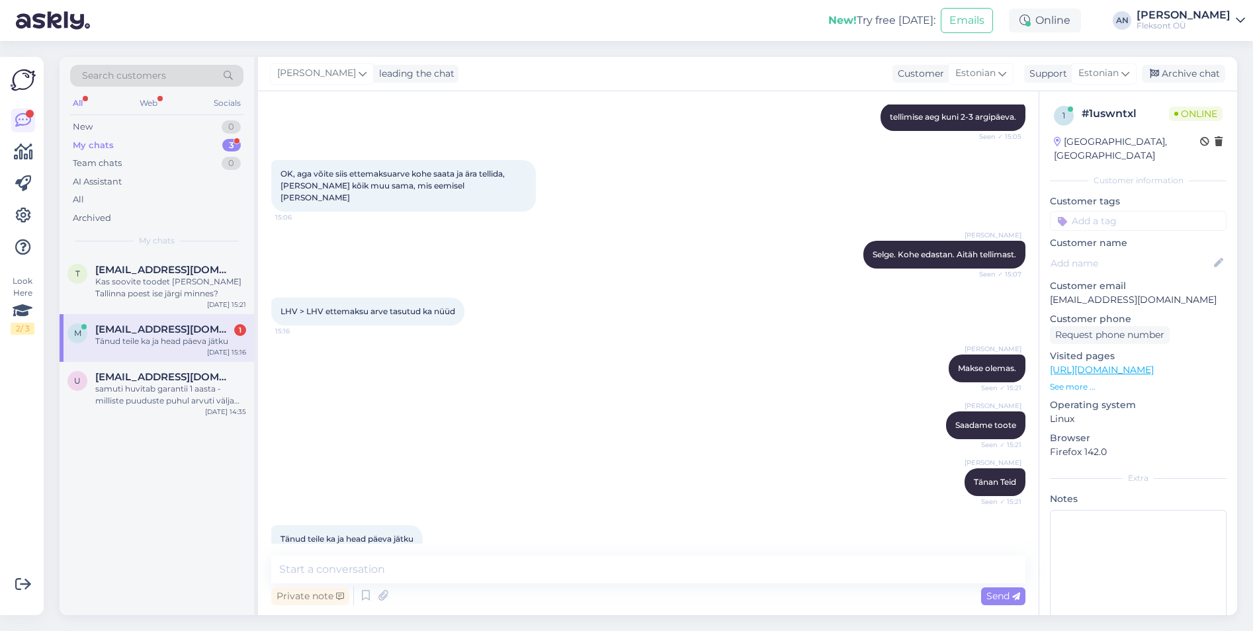
click at [841, 476] on div "Aron Nurk Tänan Teid Seen ✓ 15:21" at bounding box center [648, 482] width 754 height 57
click at [443, 581] on textarea at bounding box center [648, 570] width 754 height 28
type textarea "Ilusat päeva."
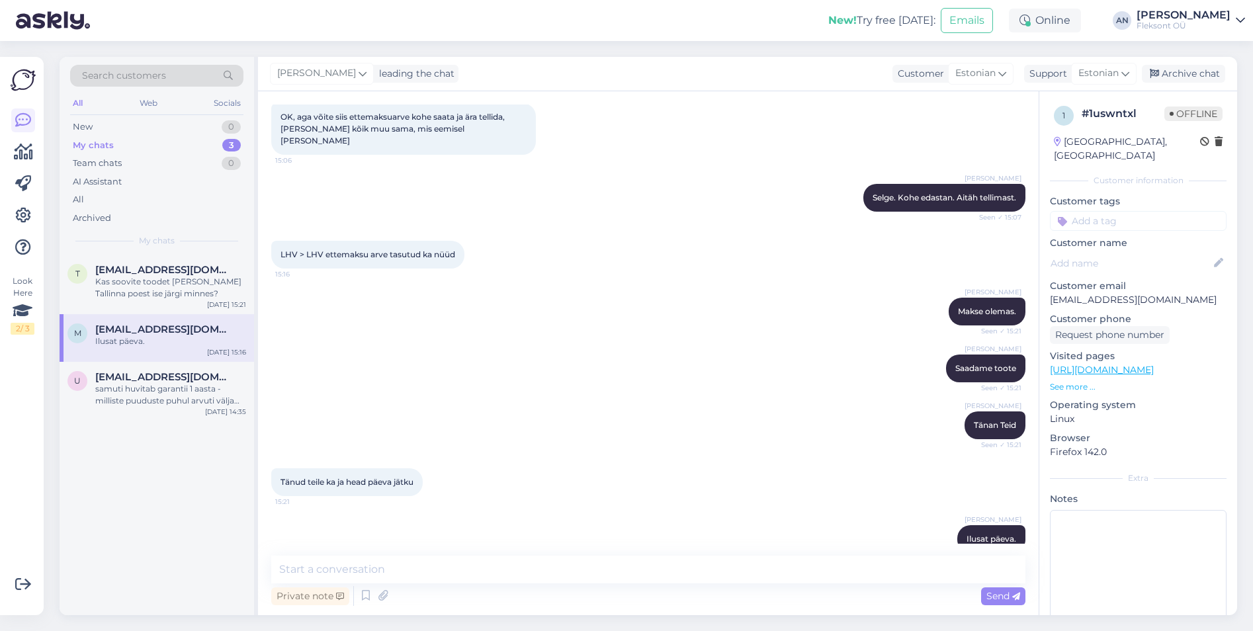
click at [558, 519] on div "Aron Nurk Ilusat päeva. 15:22" at bounding box center [648, 539] width 754 height 57
click at [528, 519] on div "Aron Nurk Ilusat päeva. 15:22" at bounding box center [648, 539] width 754 height 57
click at [168, 332] on span "[EMAIL_ADDRESS][DOMAIN_NAME]" at bounding box center [164, 329] width 138 height 12
click at [1198, 72] on div "Archive chat" at bounding box center [1183, 74] width 83 height 18
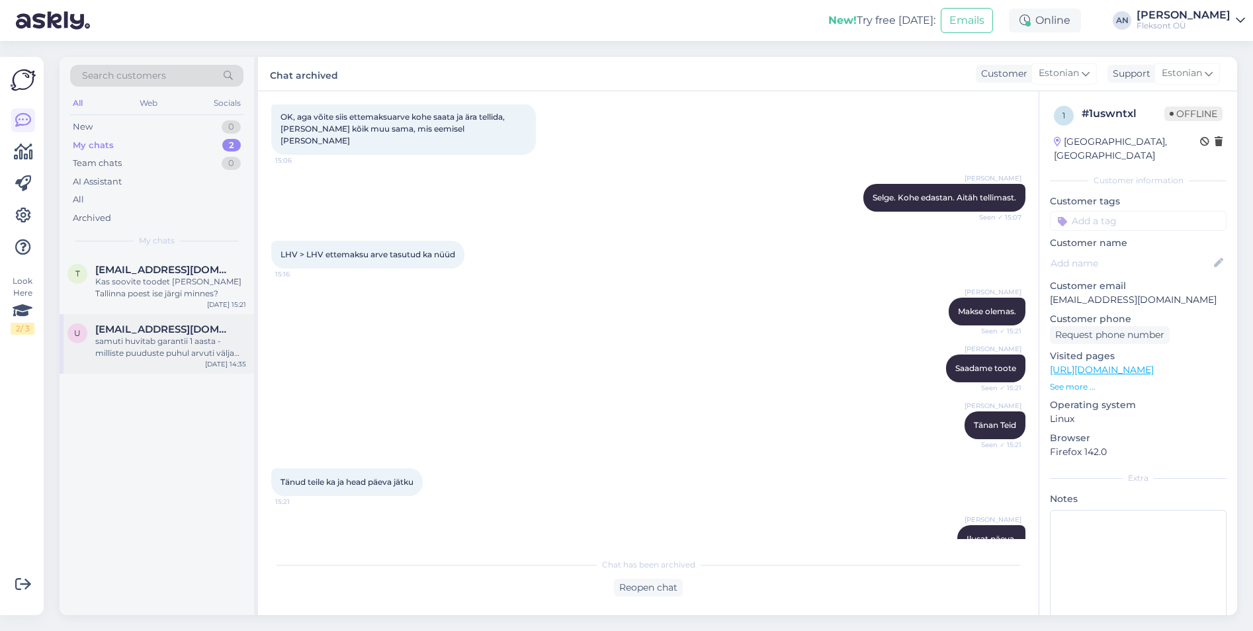
click at [151, 329] on span "[EMAIL_ADDRESS][DOMAIN_NAME]" at bounding box center [164, 329] width 138 height 12
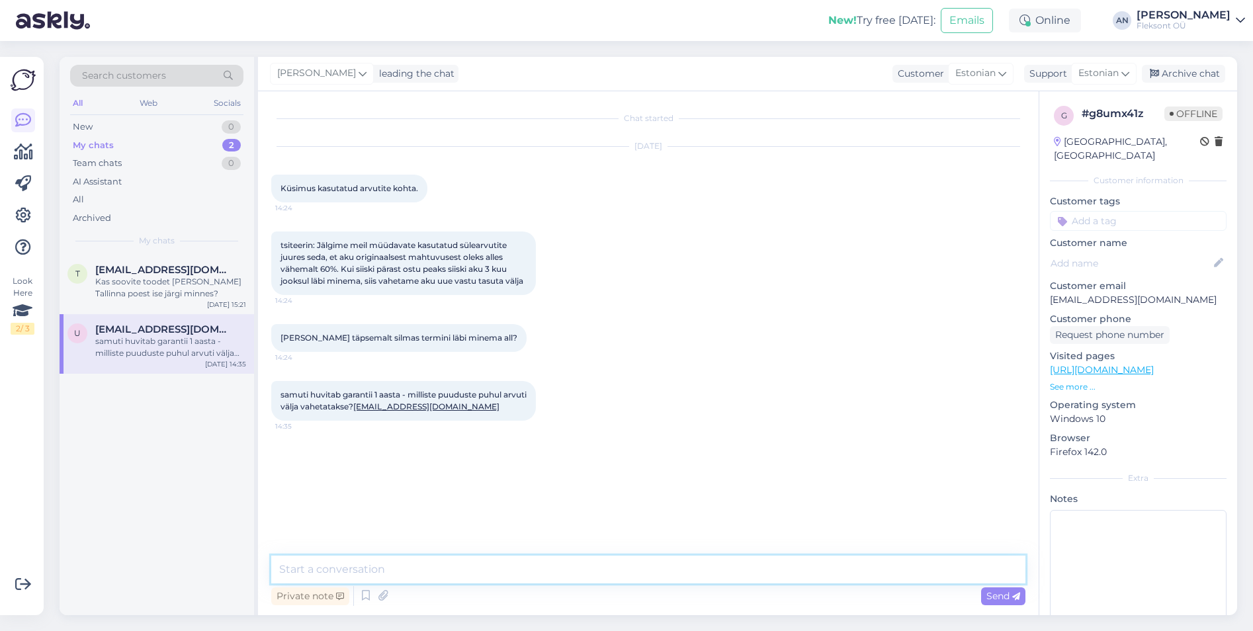
click at [450, 568] on textarea at bounding box center [648, 570] width 754 height 28
type textarea "A"
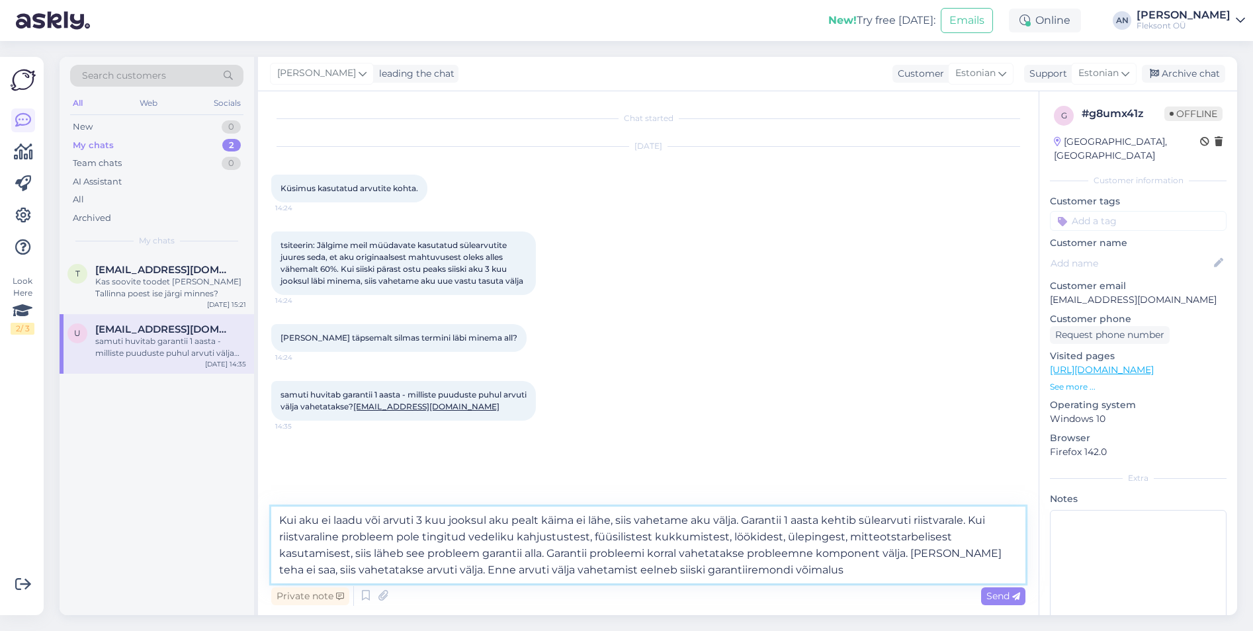
type textarea "Kui aku ei laadu või arvuti 3 kuu jooksul aku pealt käima ei lähe, siis vahetam…"
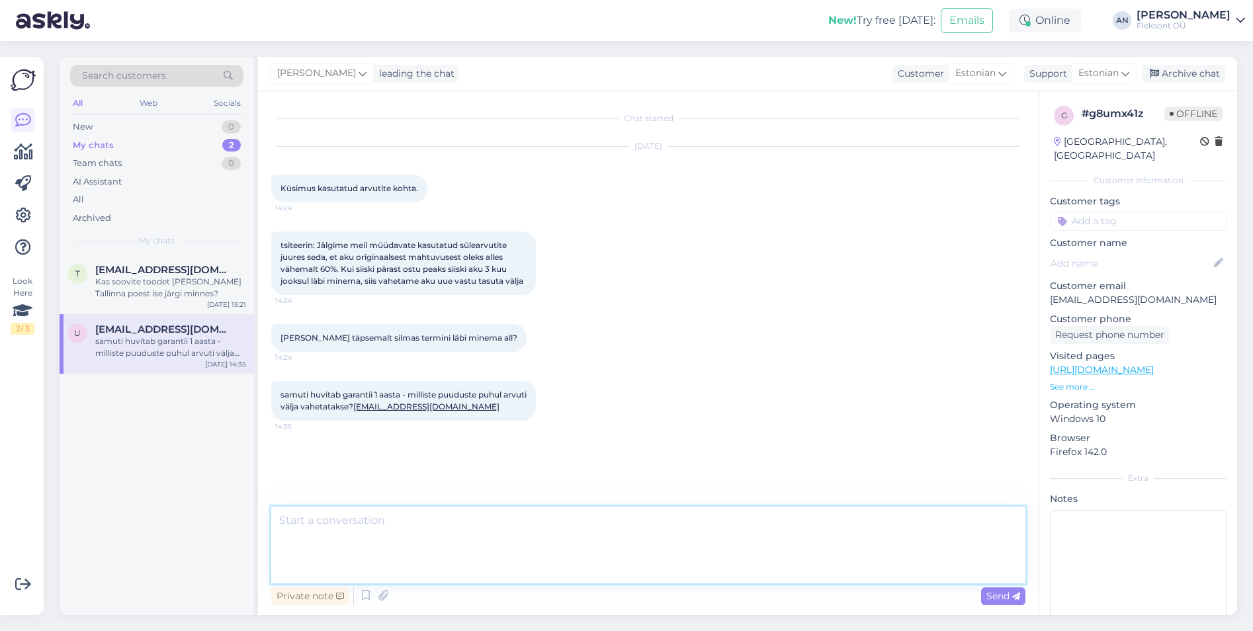
scroll to position [56, 0]
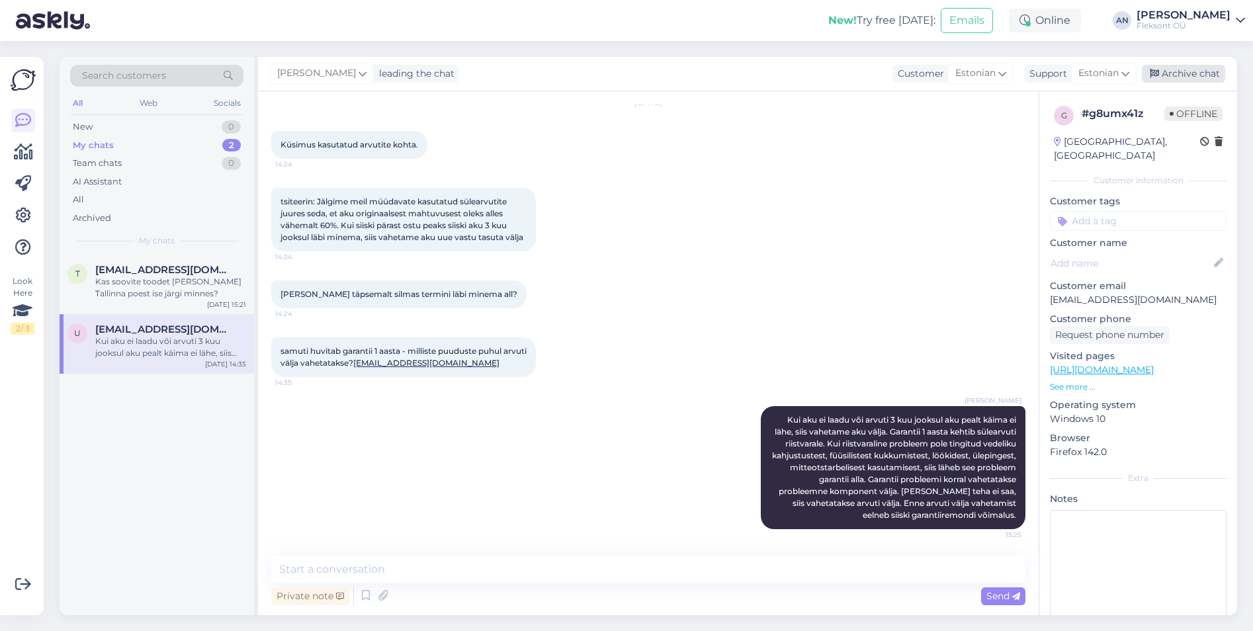
click at [1197, 71] on div "Archive chat" at bounding box center [1183, 74] width 83 height 18
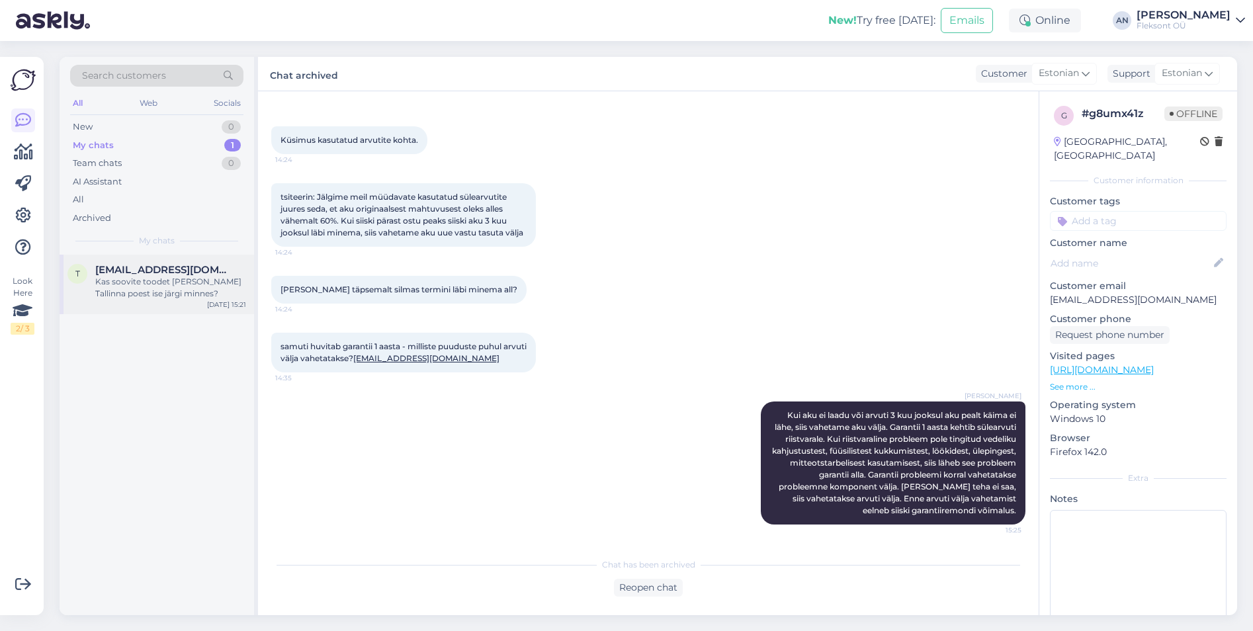
click at [144, 276] on div "Kas soovite toodet kätte saada Tallinna poest ise järgi minnes?" at bounding box center [170, 288] width 151 height 24
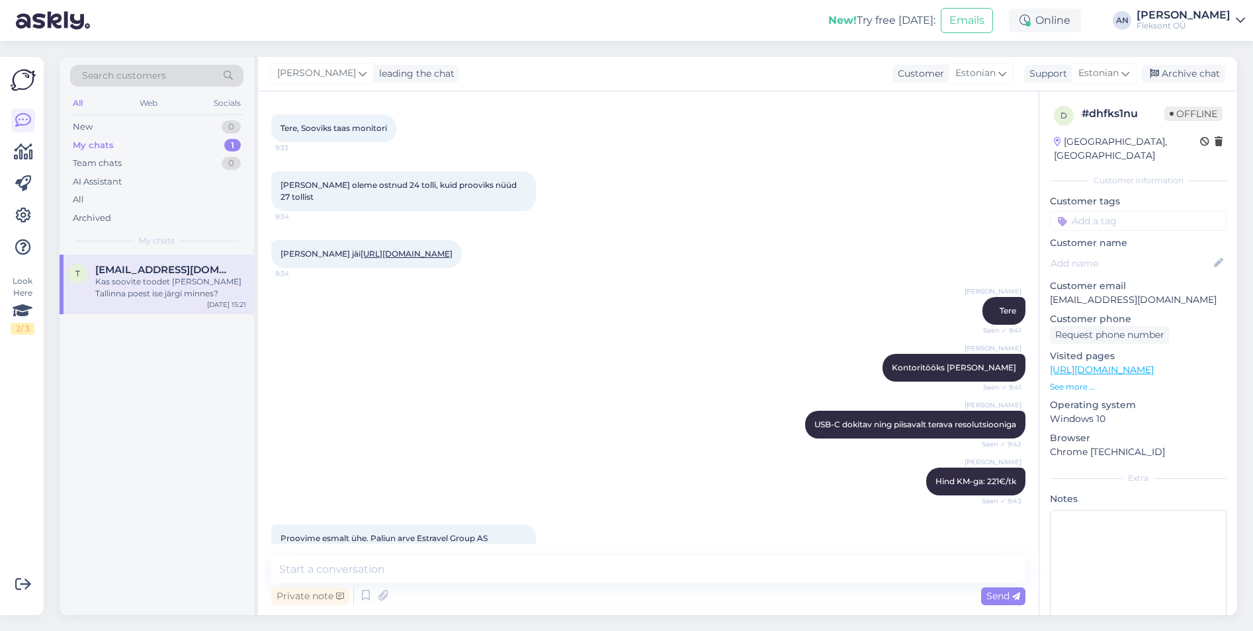
scroll to position [152, 0]
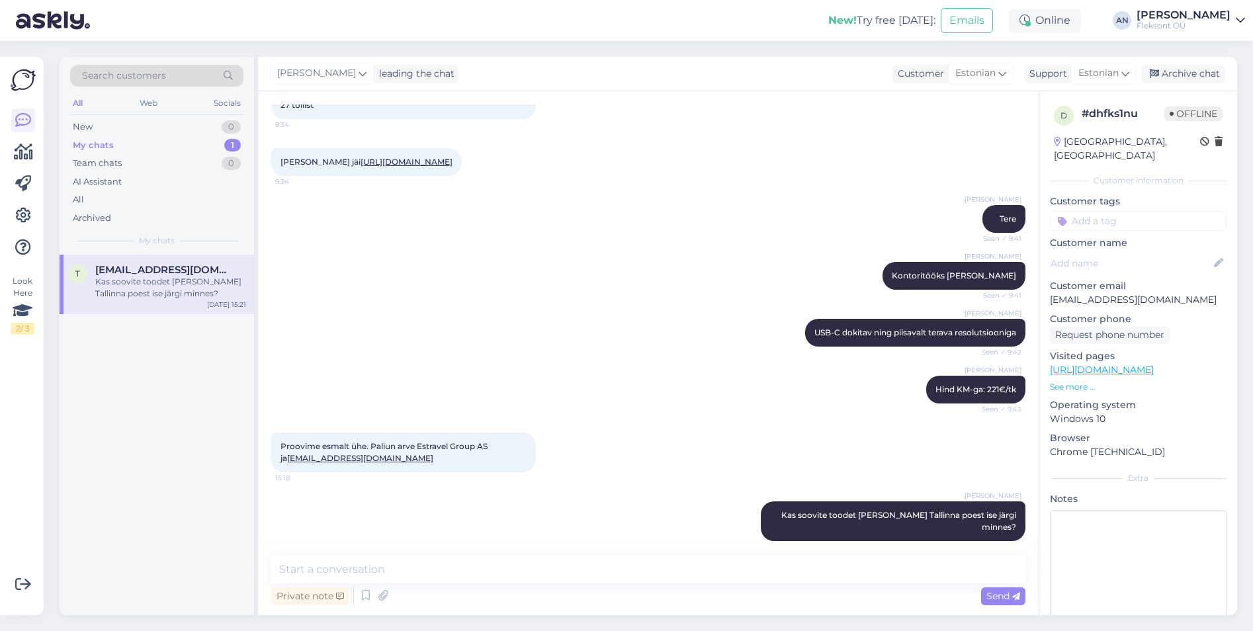
click at [691, 284] on div "Aron Nurk Kontoritööks hea valik Seen ✓ 9:41" at bounding box center [648, 275] width 754 height 57
click at [487, 575] on textarea at bounding box center [648, 570] width 754 height 28
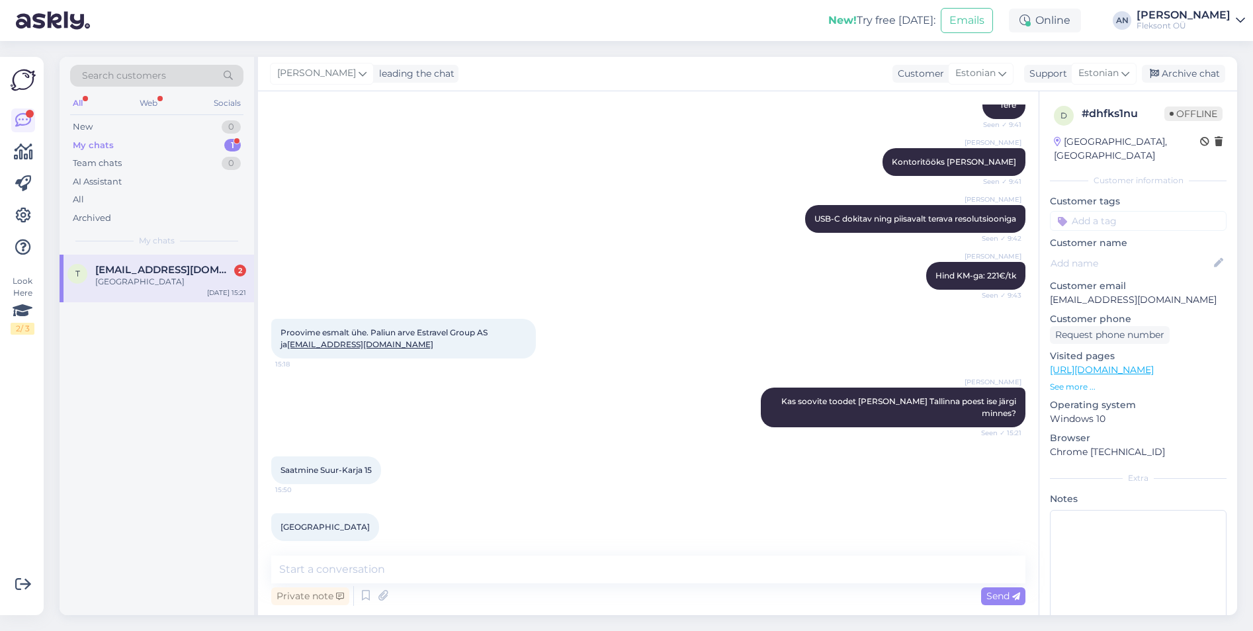
click at [118, 278] on div "Tallinn" at bounding box center [170, 282] width 151 height 12
click at [374, 586] on icon at bounding box center [383, 596] width 19 height 20
click at [508, 564] on textarea at bounding box center [648, 570] width 754 height 28
type textarea "Selge"
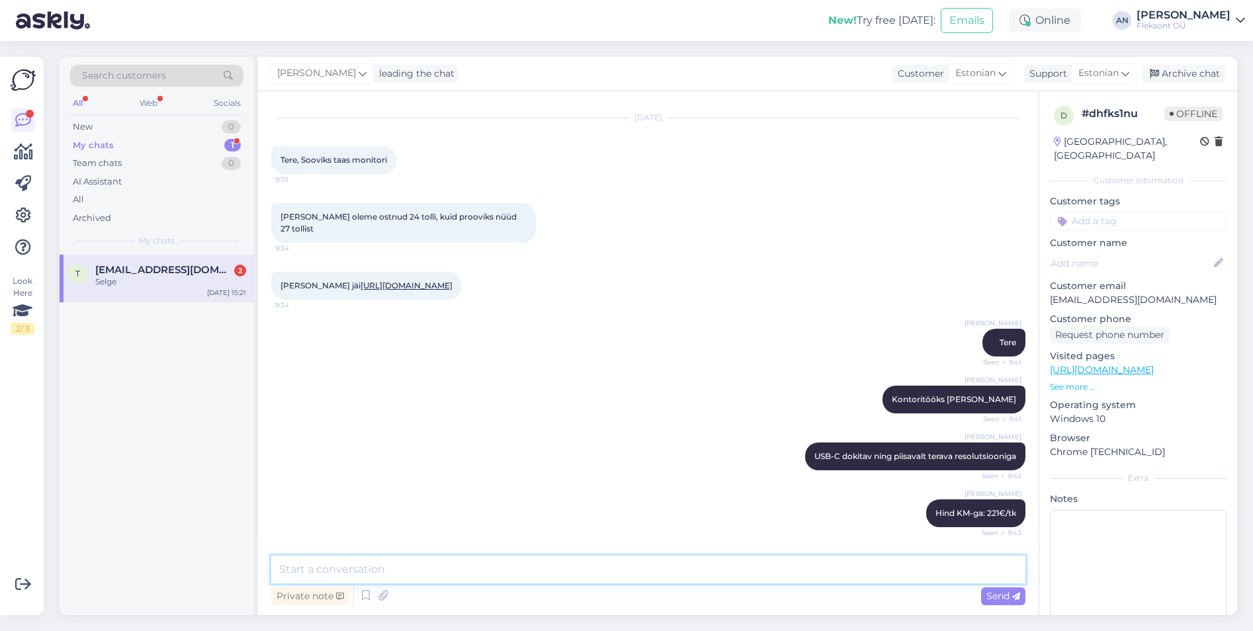
scroll to position [0, 0]
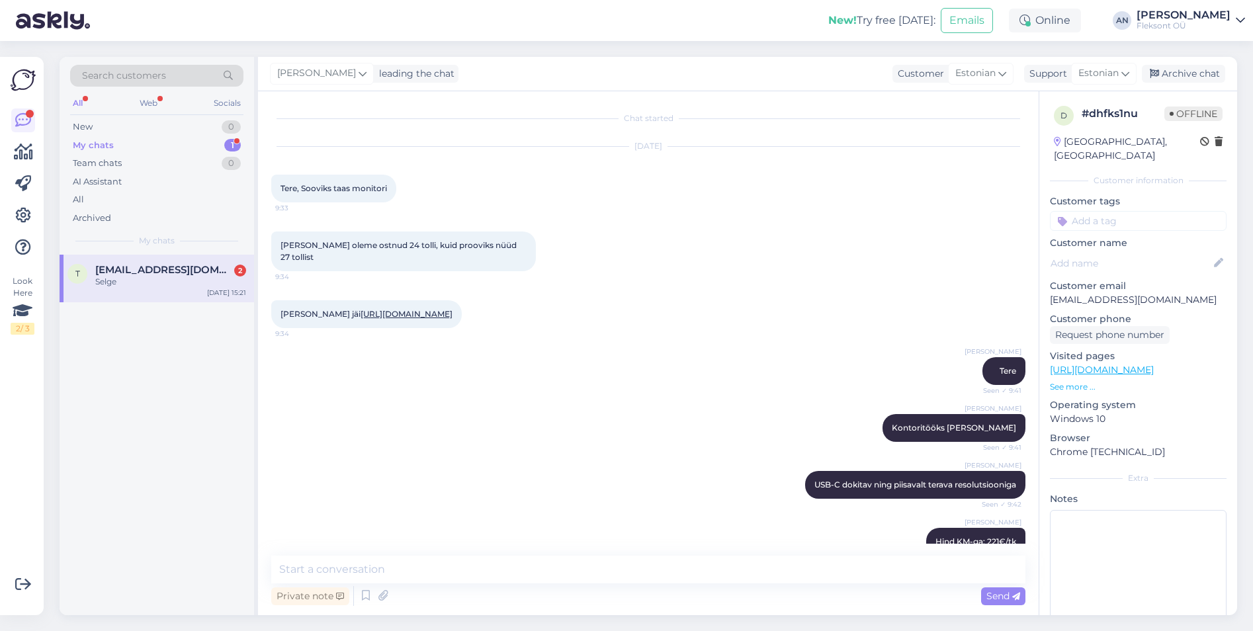
click at [114, 263] on div "t triin@estravel.ee 2 Selge Sep 16 15:21" at bounding box center [157, 279] width 194 height 48
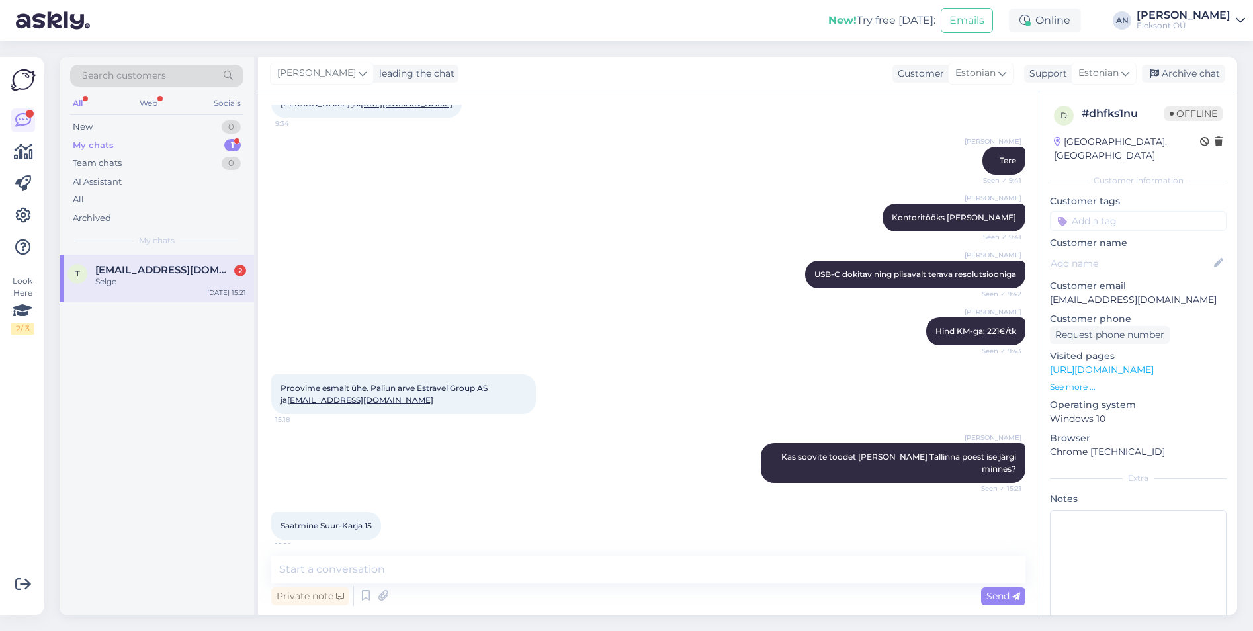
scroll to position [323, 0]
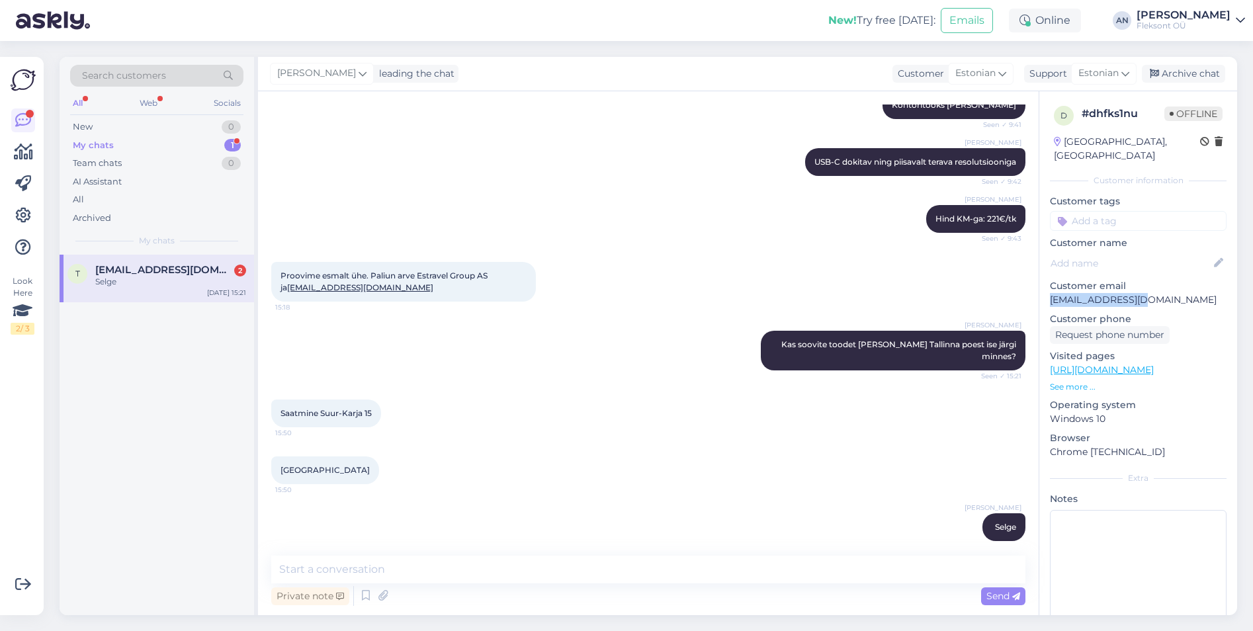
drag, startPoint x: 1154, startPoint y: 284, endPoint x: 1047, endPoint y: 286, distance: 107.2
click at [1047, 286] on div "d # dhfks1nu Offline Estonia, Tallinn Customer information Customer tags Custom…" at bounding box center [1138, 370] width 198 height 558
drag, startPoint x: 1047, startPoint y: 286, endPoint x: 1077, endPoint y: 281, distance: 30.2
copy p "[EMAIL_ADDRESS][DOMAIN_NAME]"
click at [423, 565] on textarea at bounding box center [648, 570] width 754 height 28
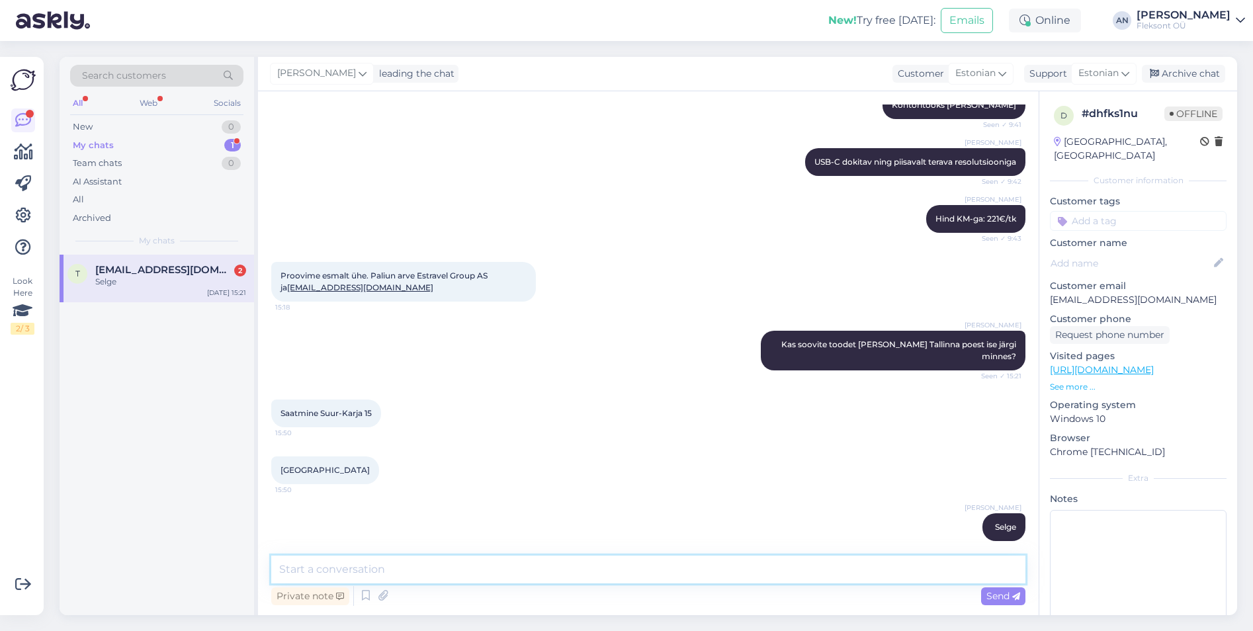
click at [423, 565] on textarea at bounding box center [648, 570] width 754 height 28
click at [63, 265] on div "t triin@estravel.ee 2 Selge Sep 16 15:21" at bounding box center [157, 279] width 194 height 48
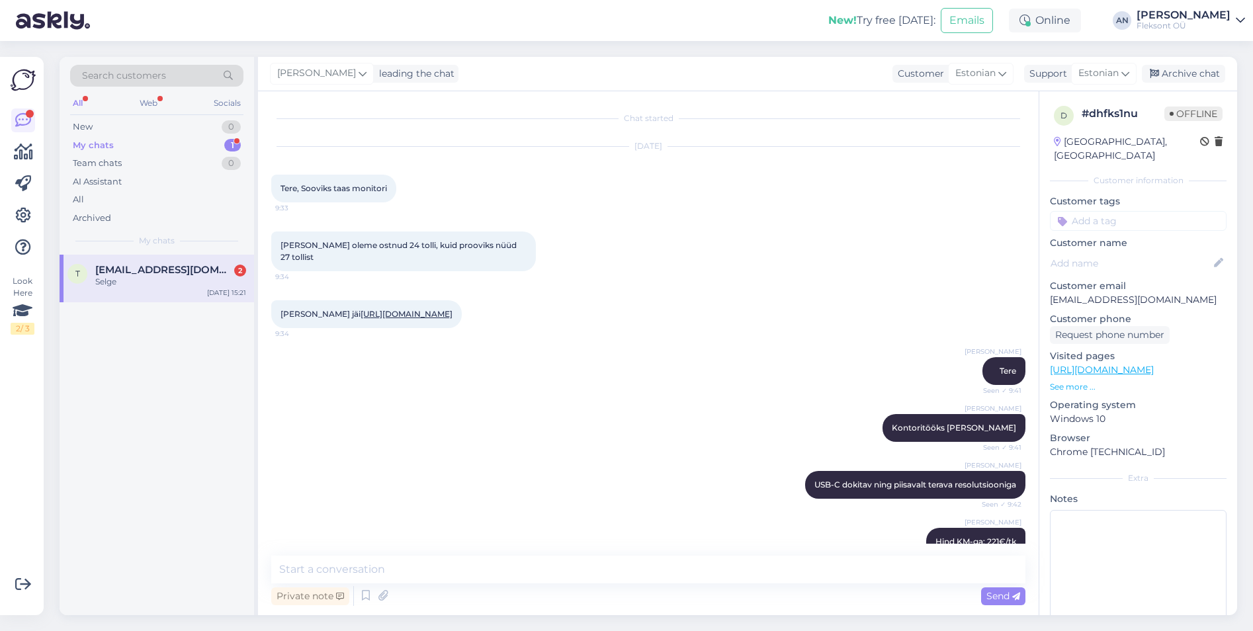
click at [142, 277] on div "Selge" at bounding box center [170, 282] width 151 height 12
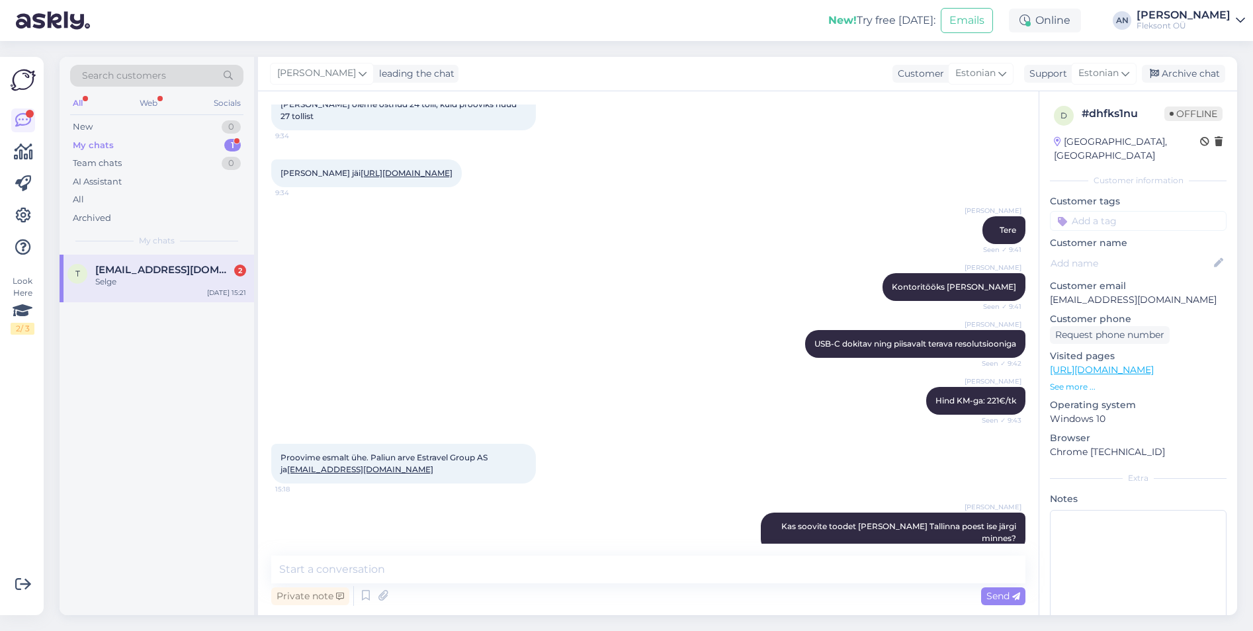
scroll to position [124, 0]
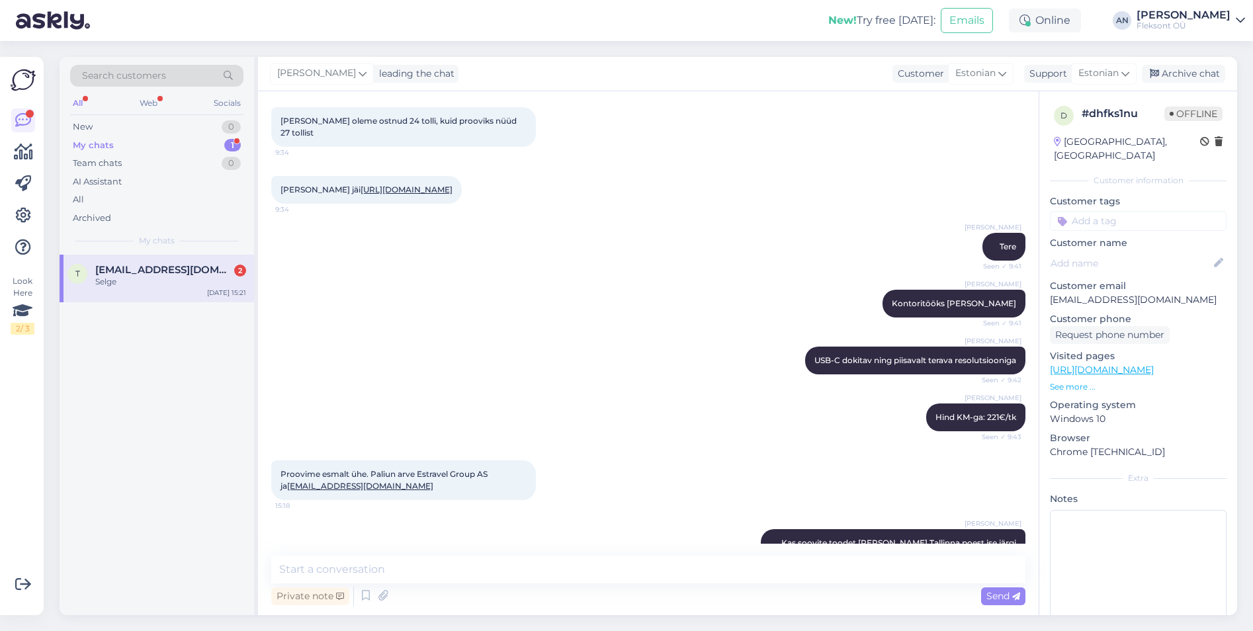
click at [93, 143] on div "My chats" at bounding box center [93, 145] width 41 height 13
click at [126, 274] on span "[EMAIL_ADDRESS][DOMAIN_NAME]" at bounding box center [164, 270] width 138 height 12
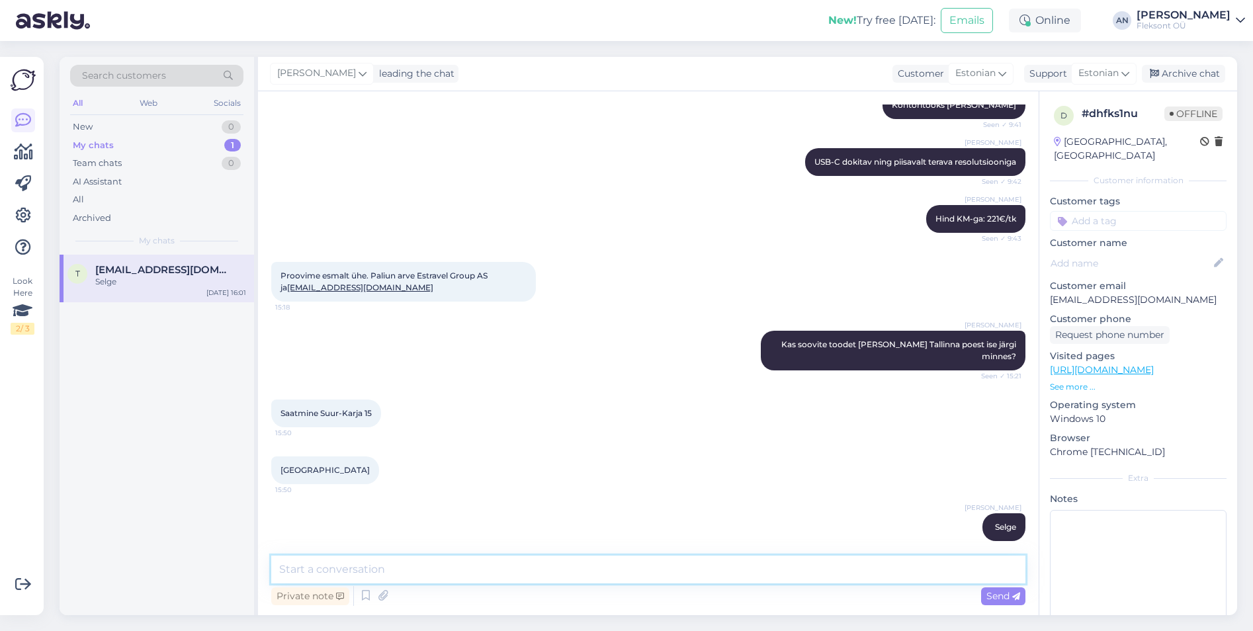
click at [406, 571] on textarea at bounding box center [648, 570] width 754 height 28
click at [1211, 72] on div "Archive chat" at bounding box center [1183, 74] width 83 height 18
